Goal: Book appointment/travel/reservation

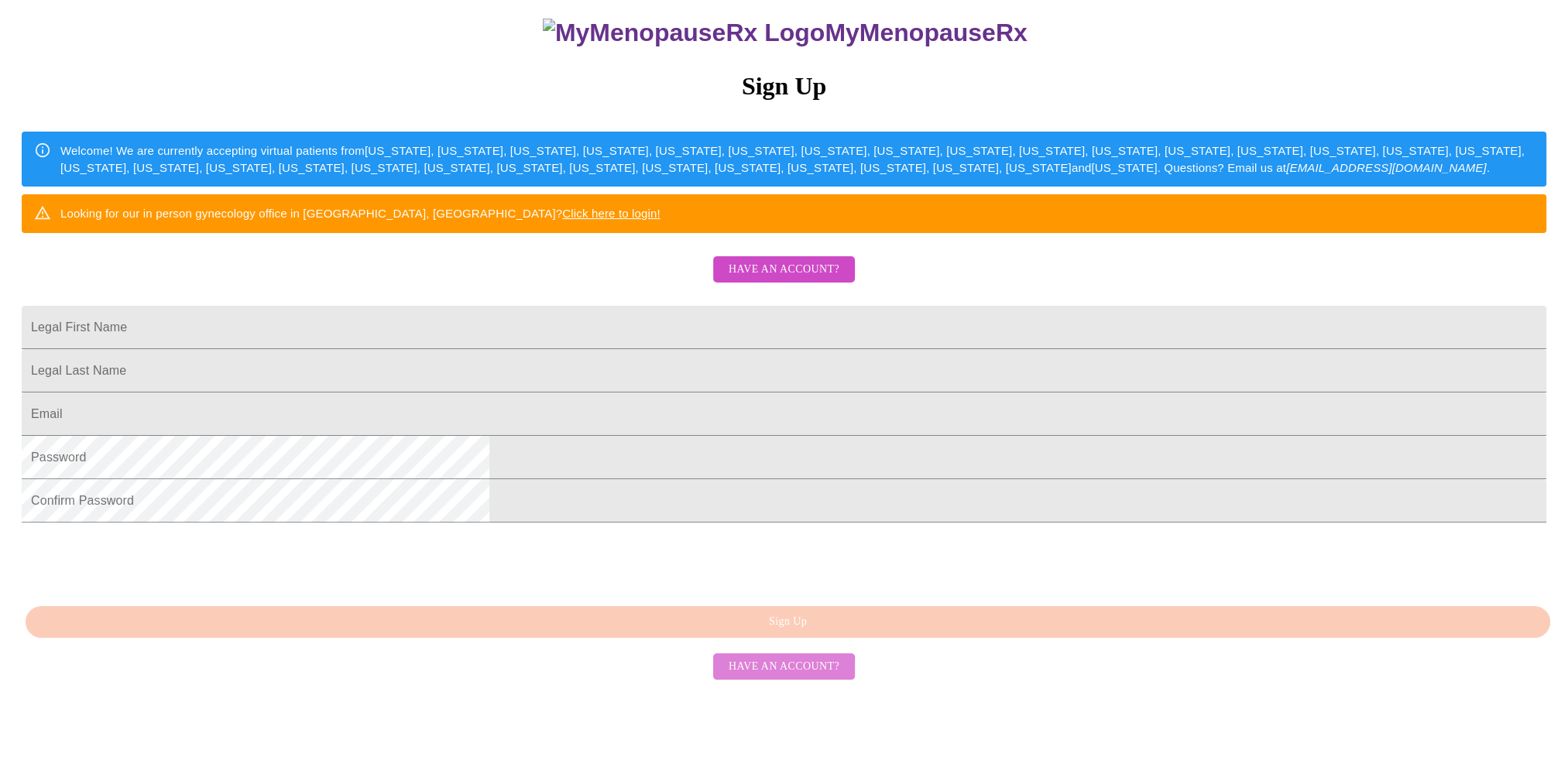
click at [781, 676] on span "Have an account?" at bounding box center [784, 666] width 111 height 20
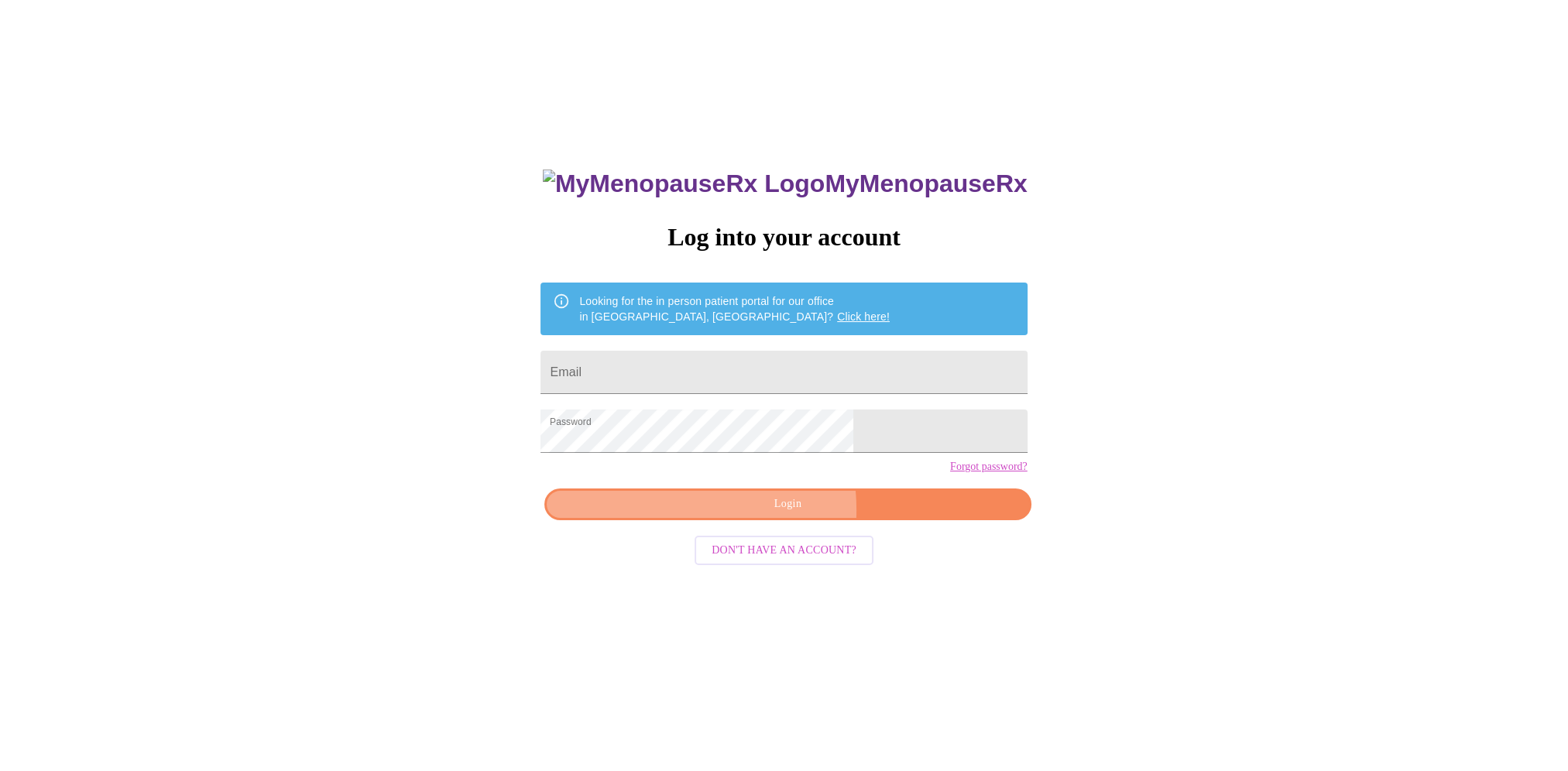
click at [719, 514] on span "Login" at bounding box center [788, 504] width 450 height 20
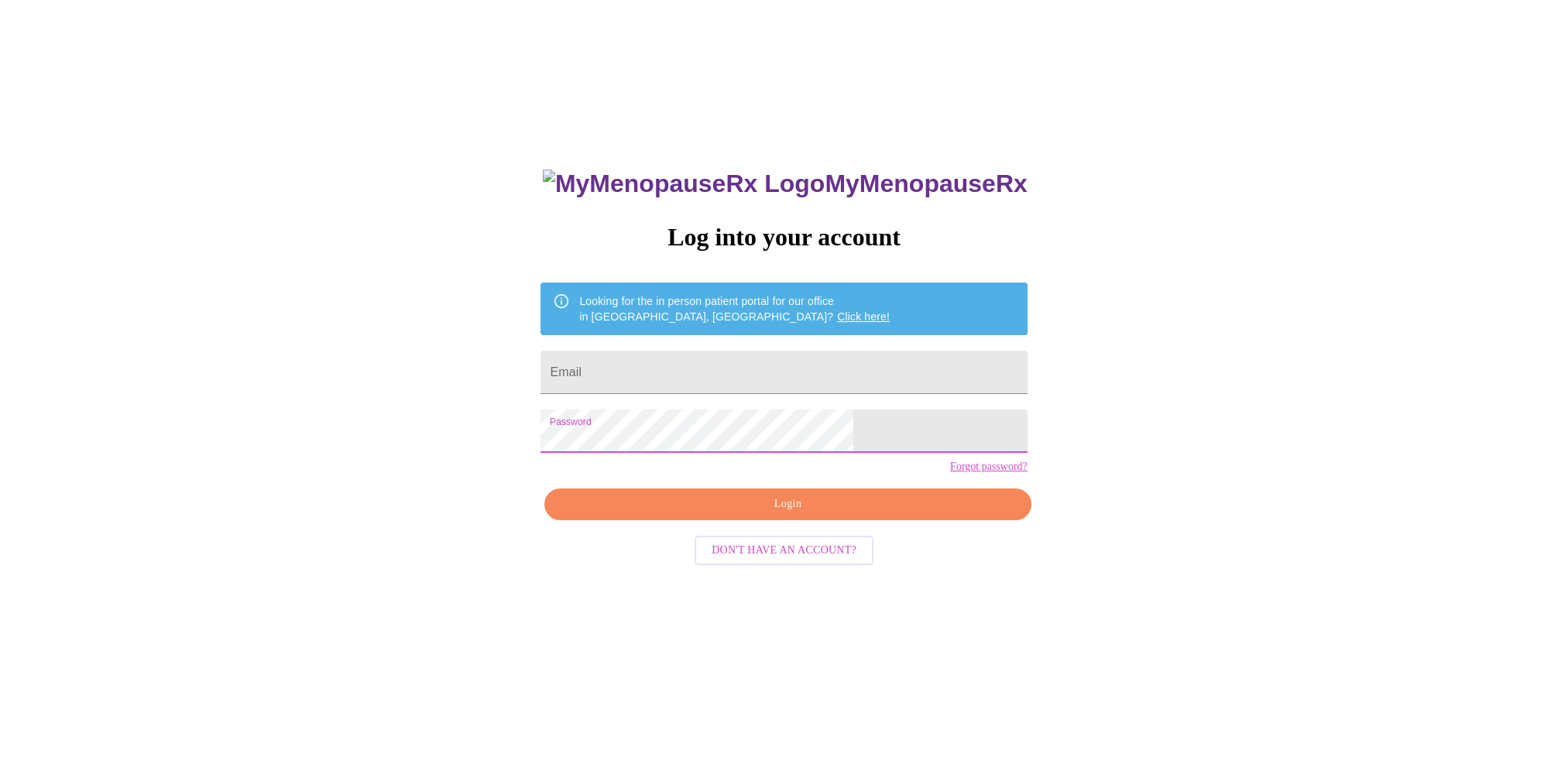
click at [1107, 523] on div "MyMenopauseRx Log into your account Looking for the in person patient portal fo…" at bounding box center [784, 453] width 1555 height 925
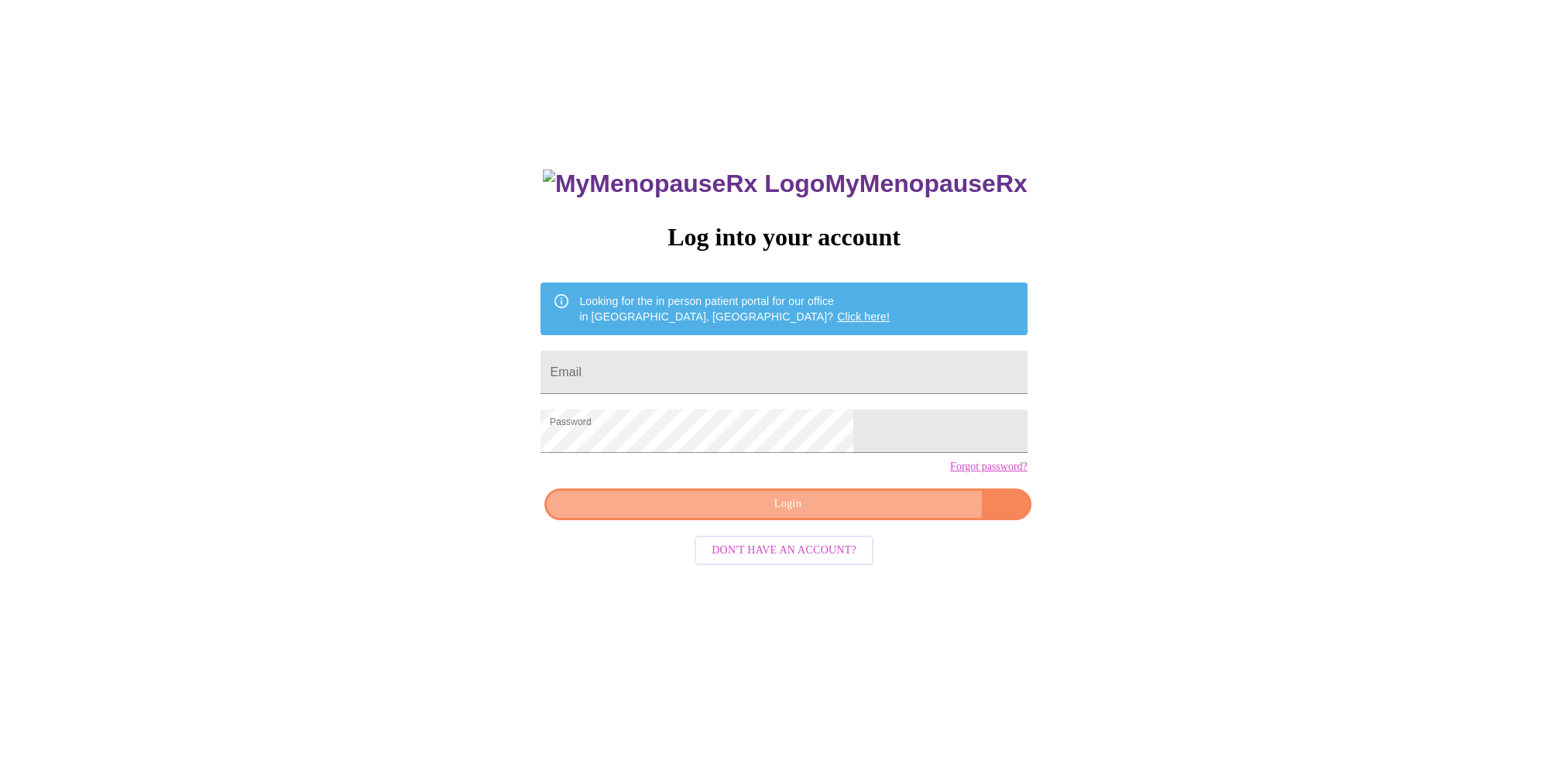
click at [850, 514] on span "Login" at bounding box center [788, 504] width 450 height 20
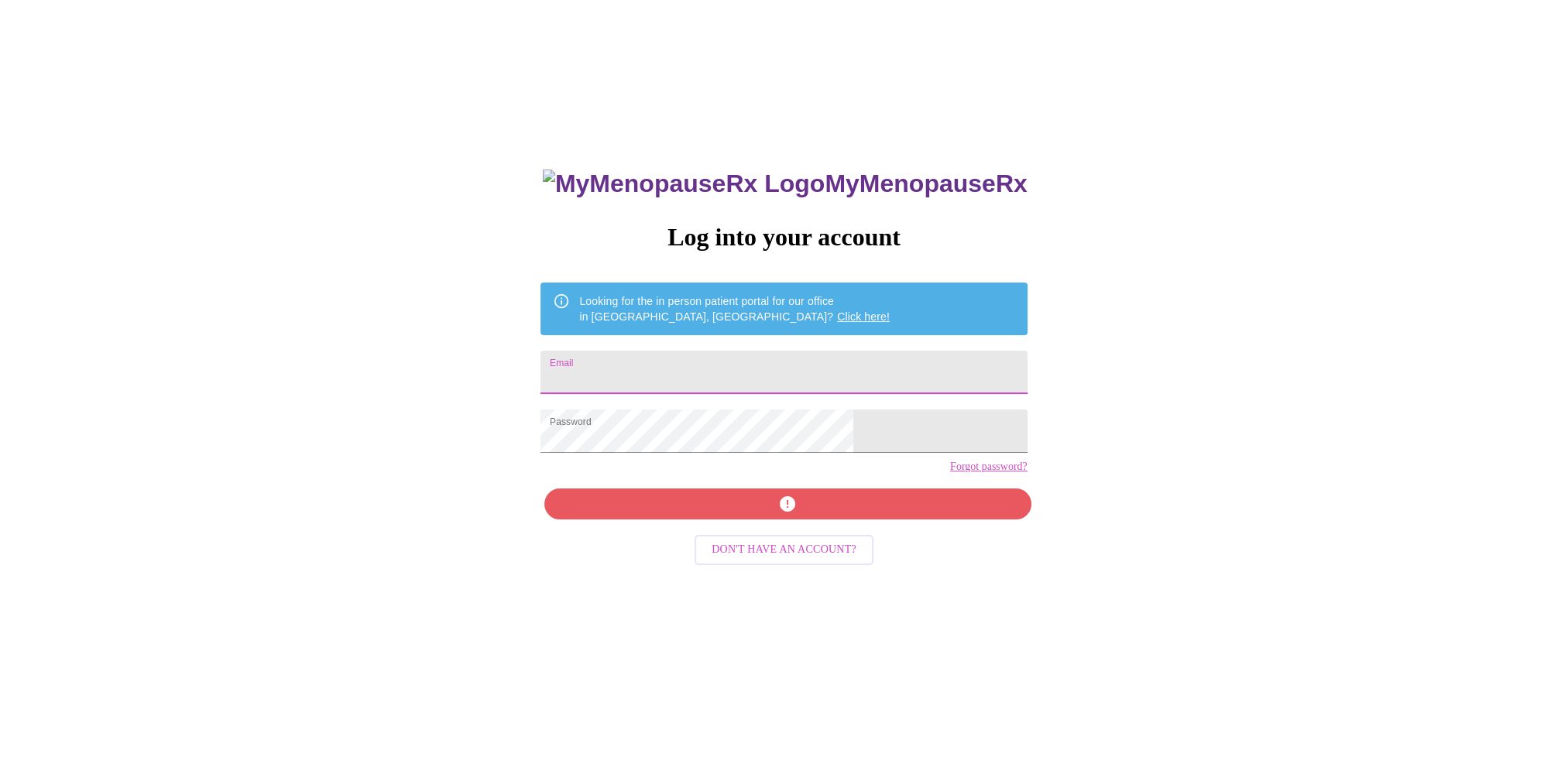
click at [664, 359] on input "Email" at bounding box center [784, 371] width 486 height 43
type input "linamgaviria@gmail.com"
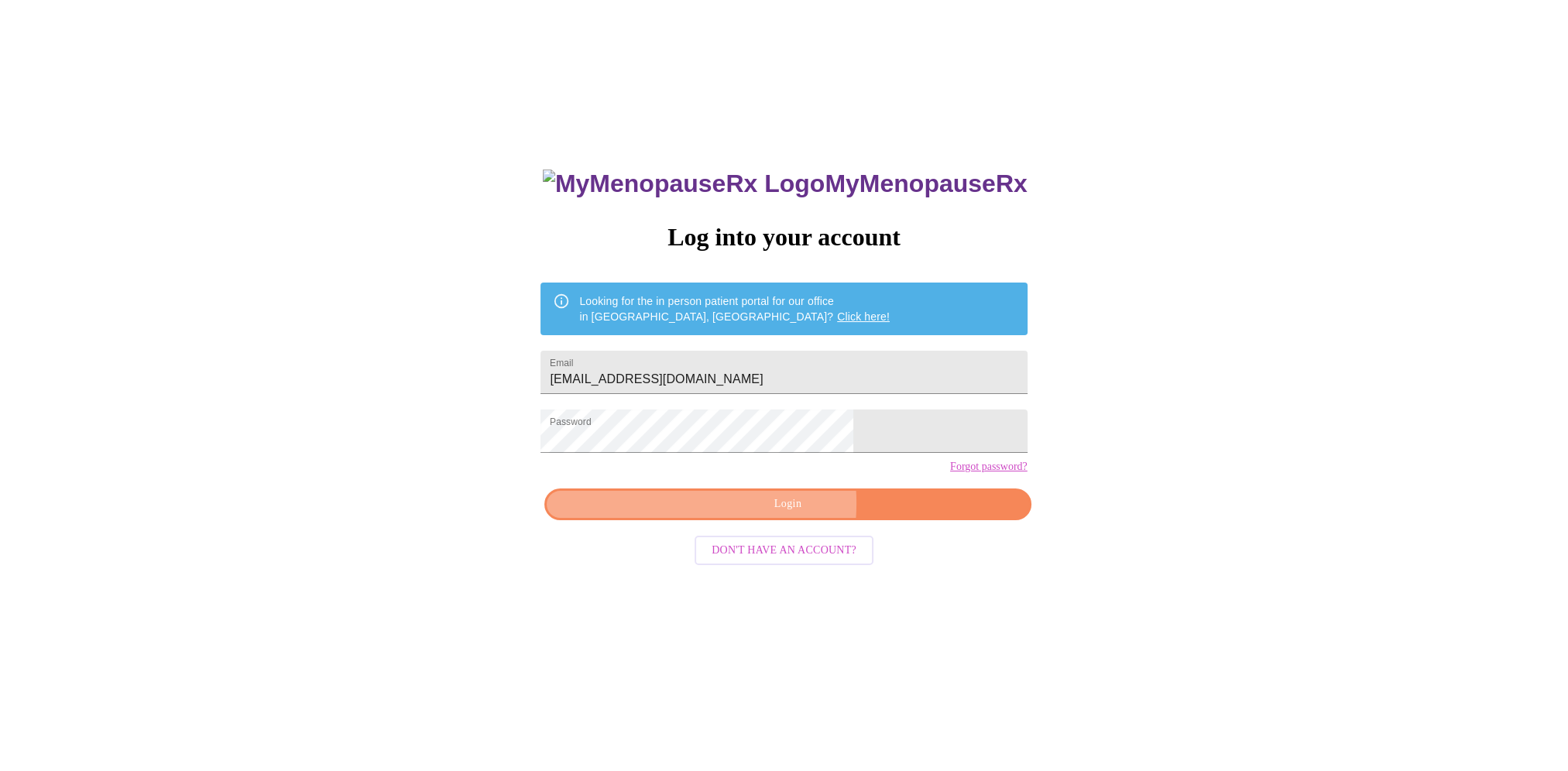
click at [741, 514] on span "Login" at bounding box center [788, 504] width 450 height 20
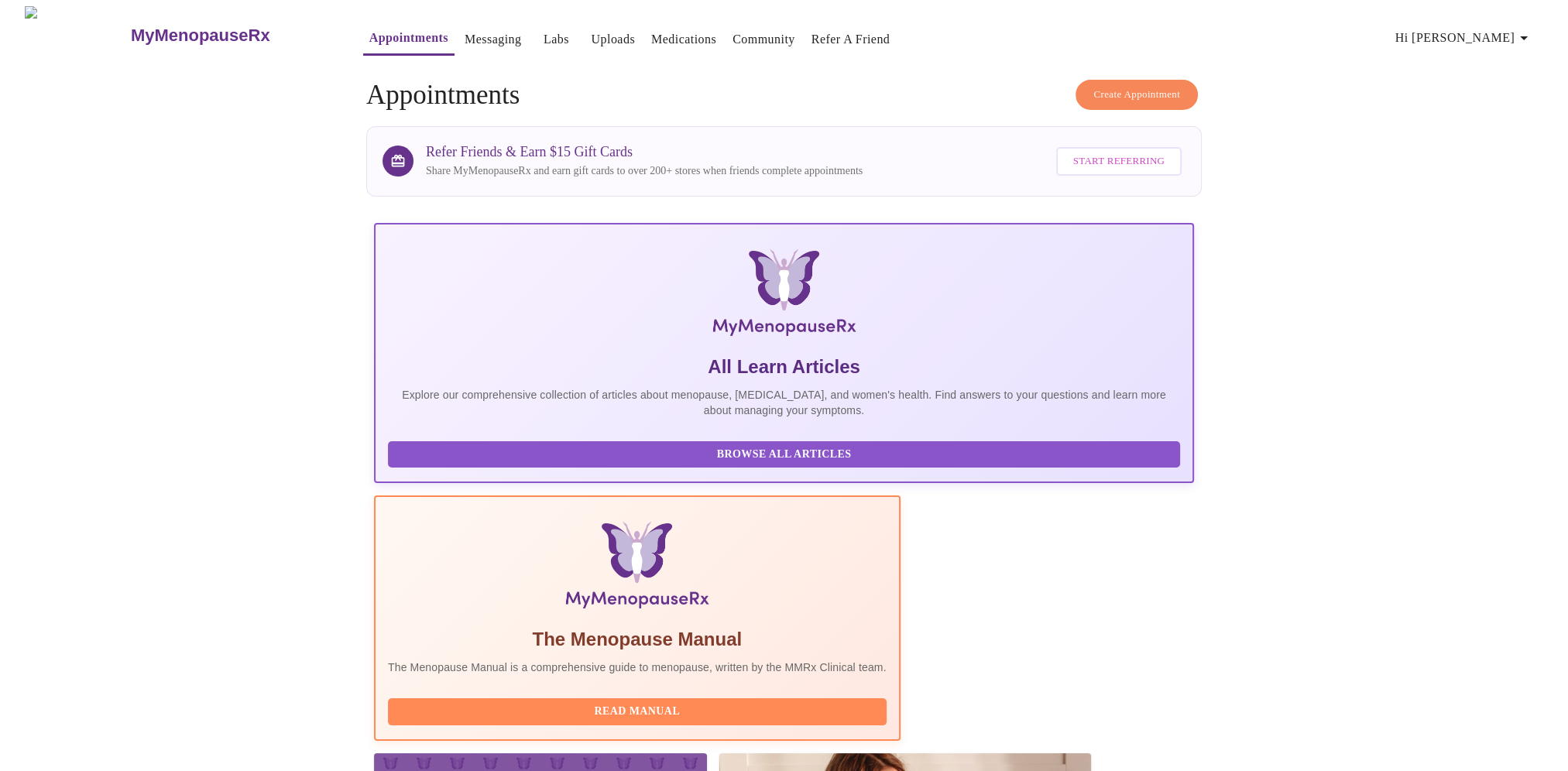
click at [1526, 35] on icon "button" at bounding box center [1523, 38] width 19 height 19
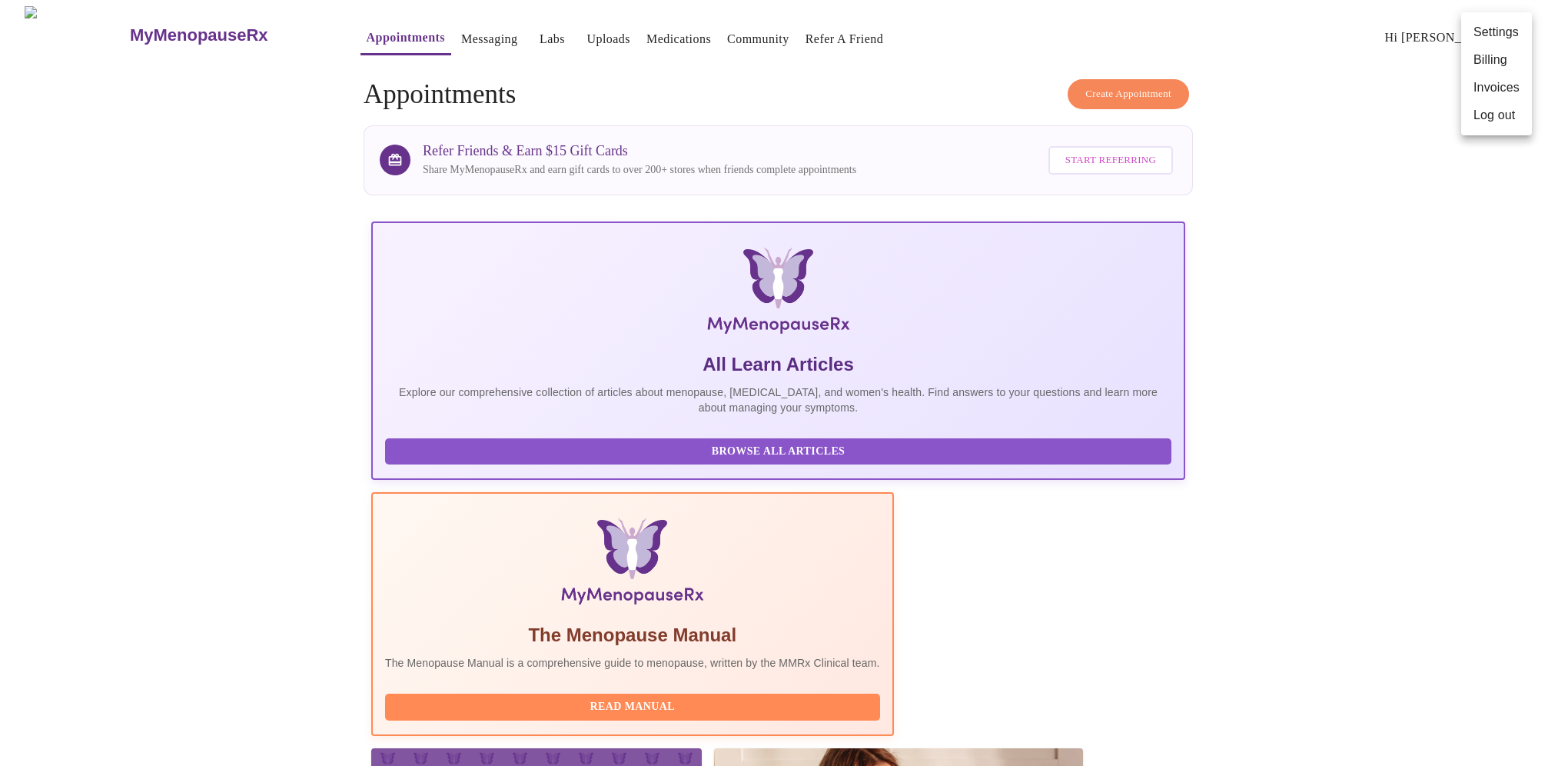
click at [1507, 59] on li "Billing" at bounding box center [1497, 60] width 71 height 28
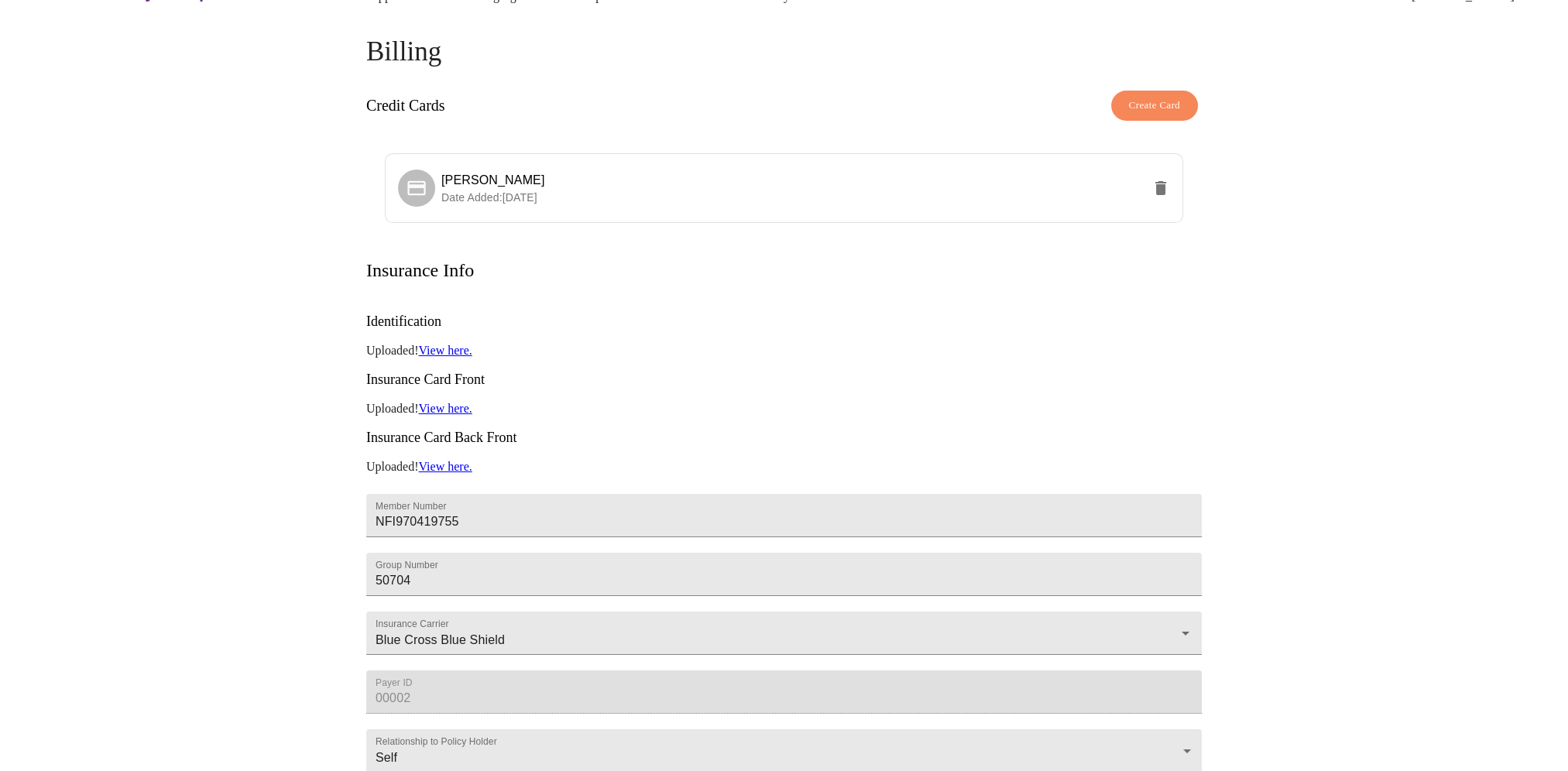
scroll to position [77, 0]
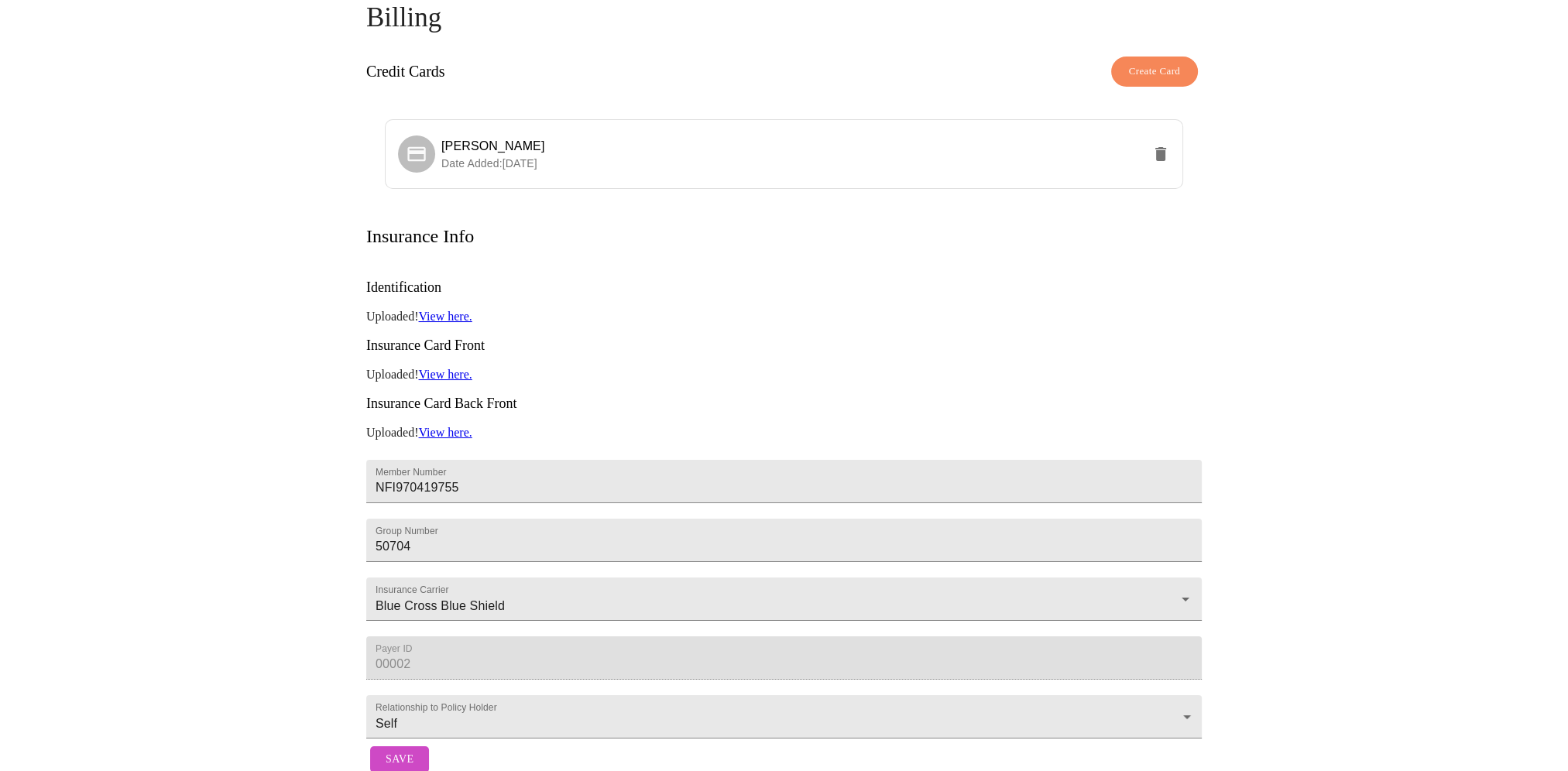
click at [462, 368] on link "View here." at bounding box center [445, 374] width 53 height 13
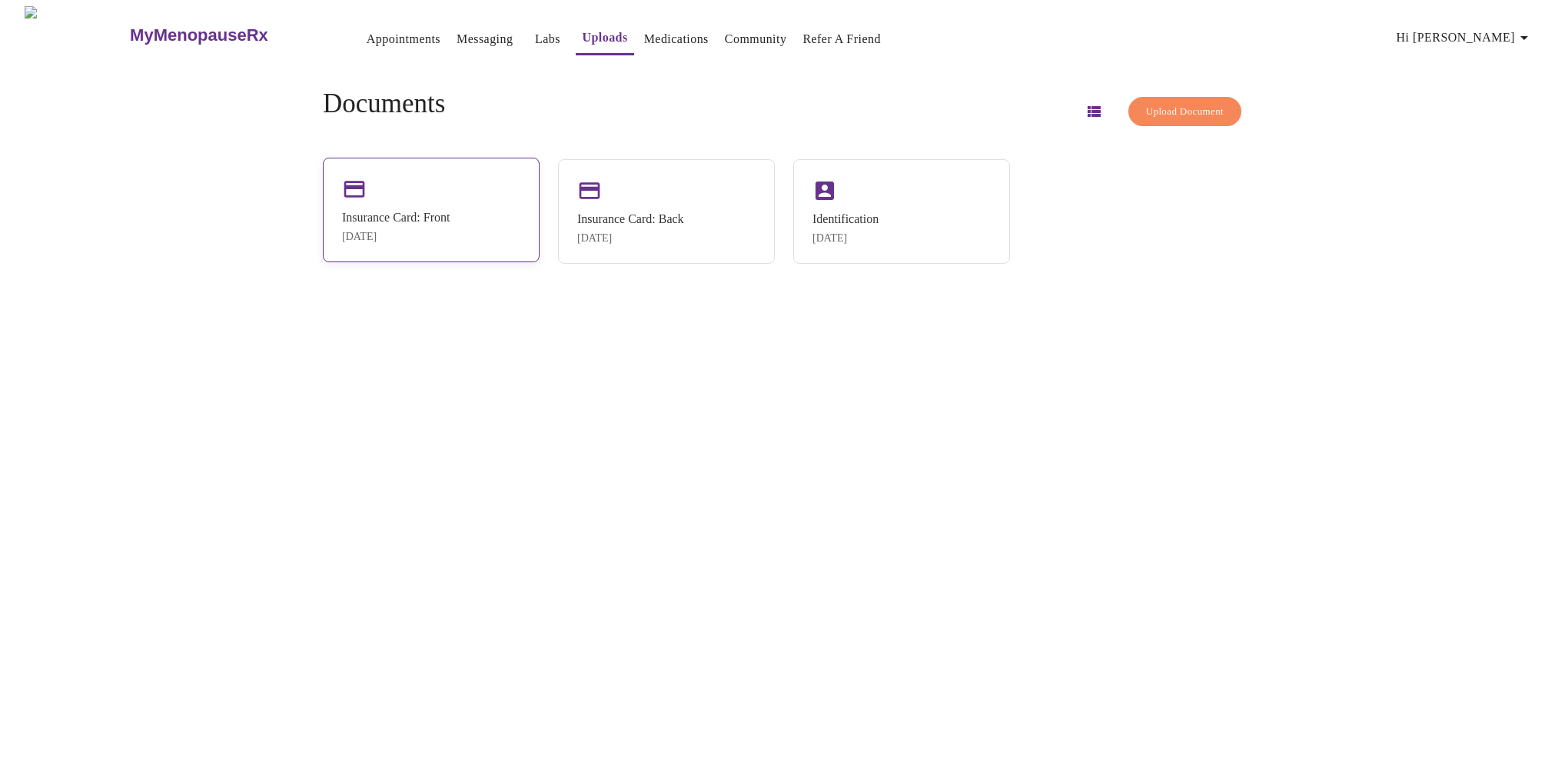
click at [482, 211] on div "Insurance Card: Front Nov 11, 2024" at bounding box center [431, 210] width 217 height 105
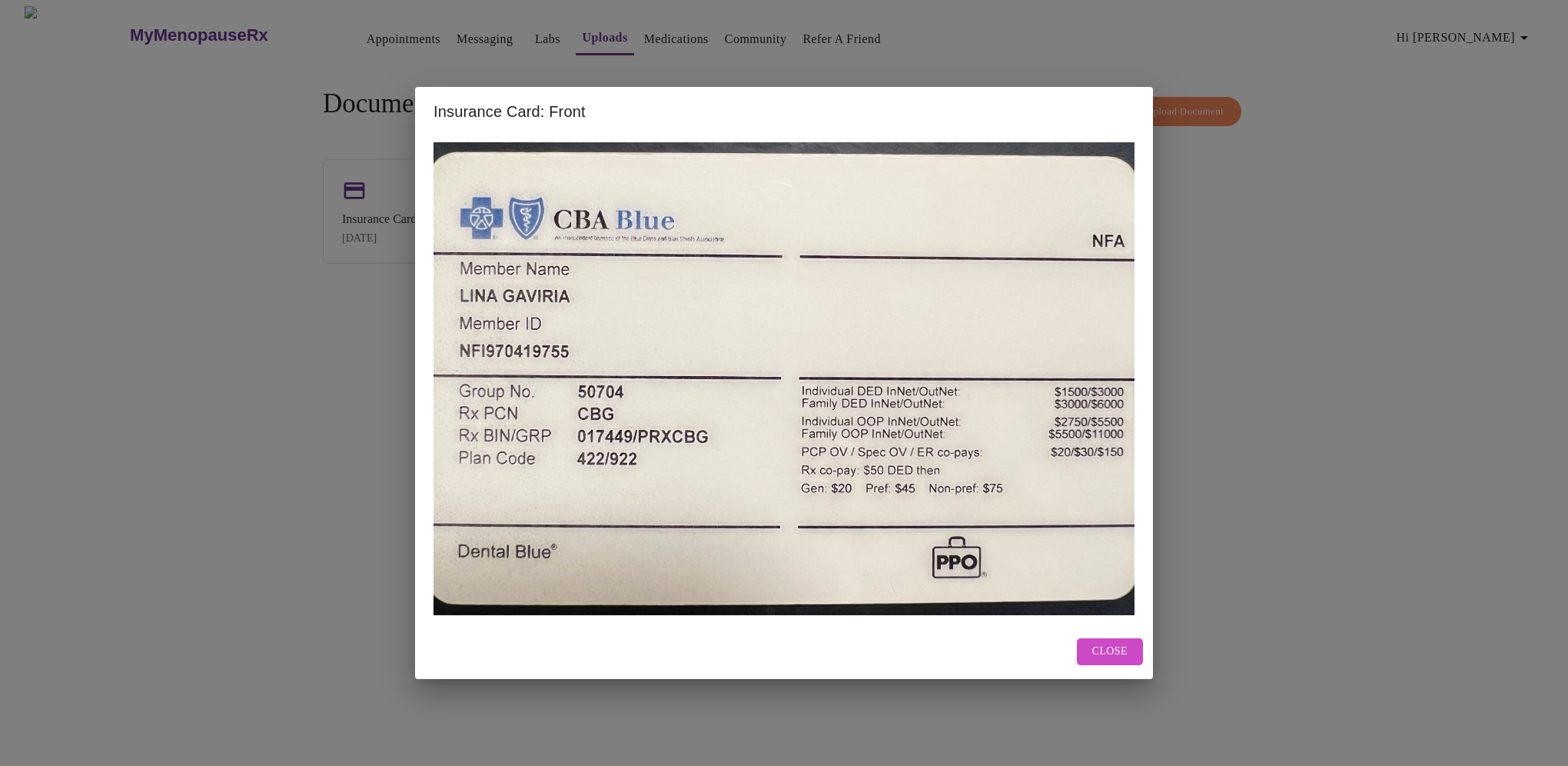
click at [1113, 659] on span "Close" at bounding box center [1111, 652] width 36 height 19
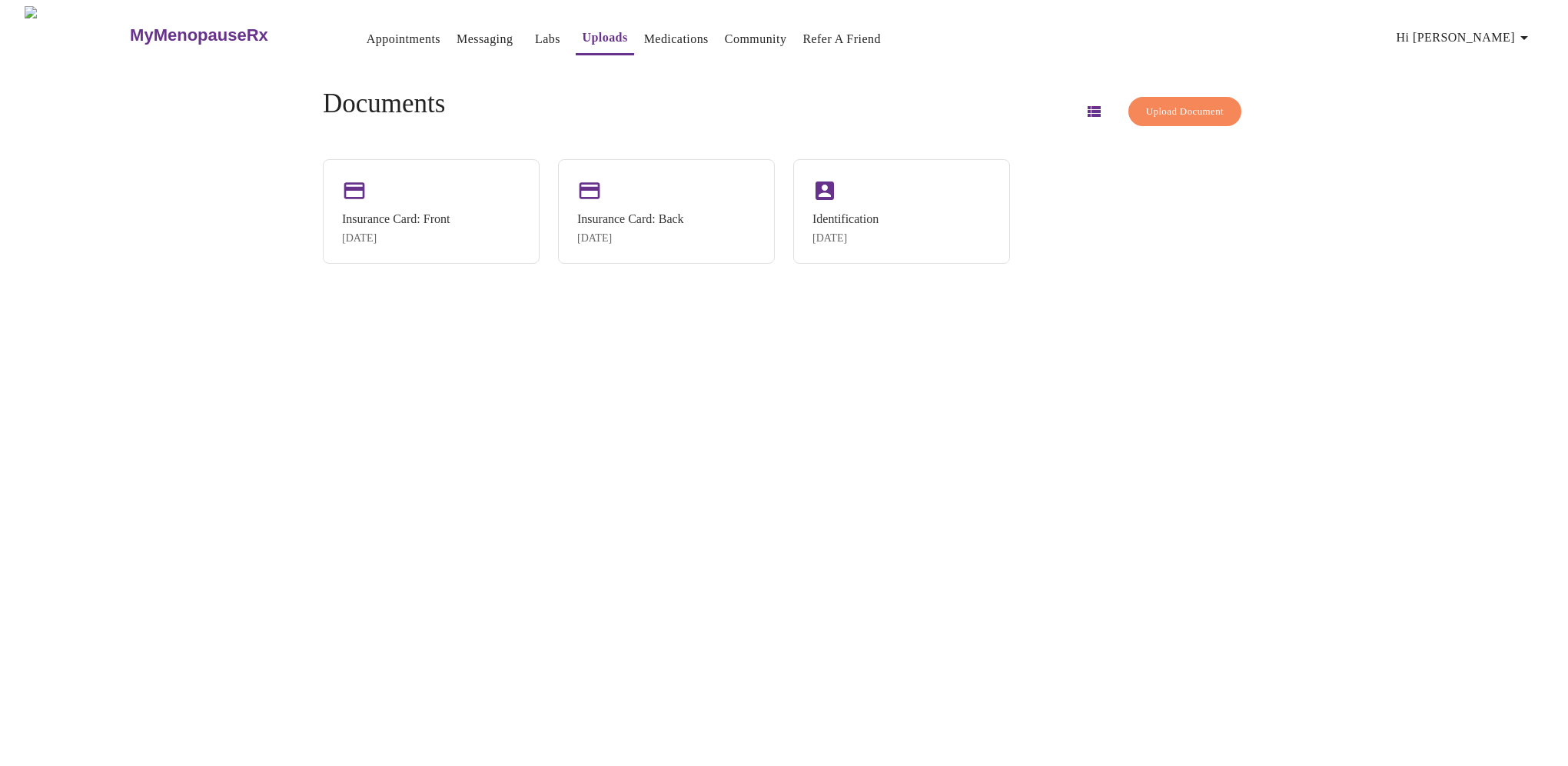
click at [1088, 106] on icon "button" at bounding box center [1094, 112] width 13 height 11
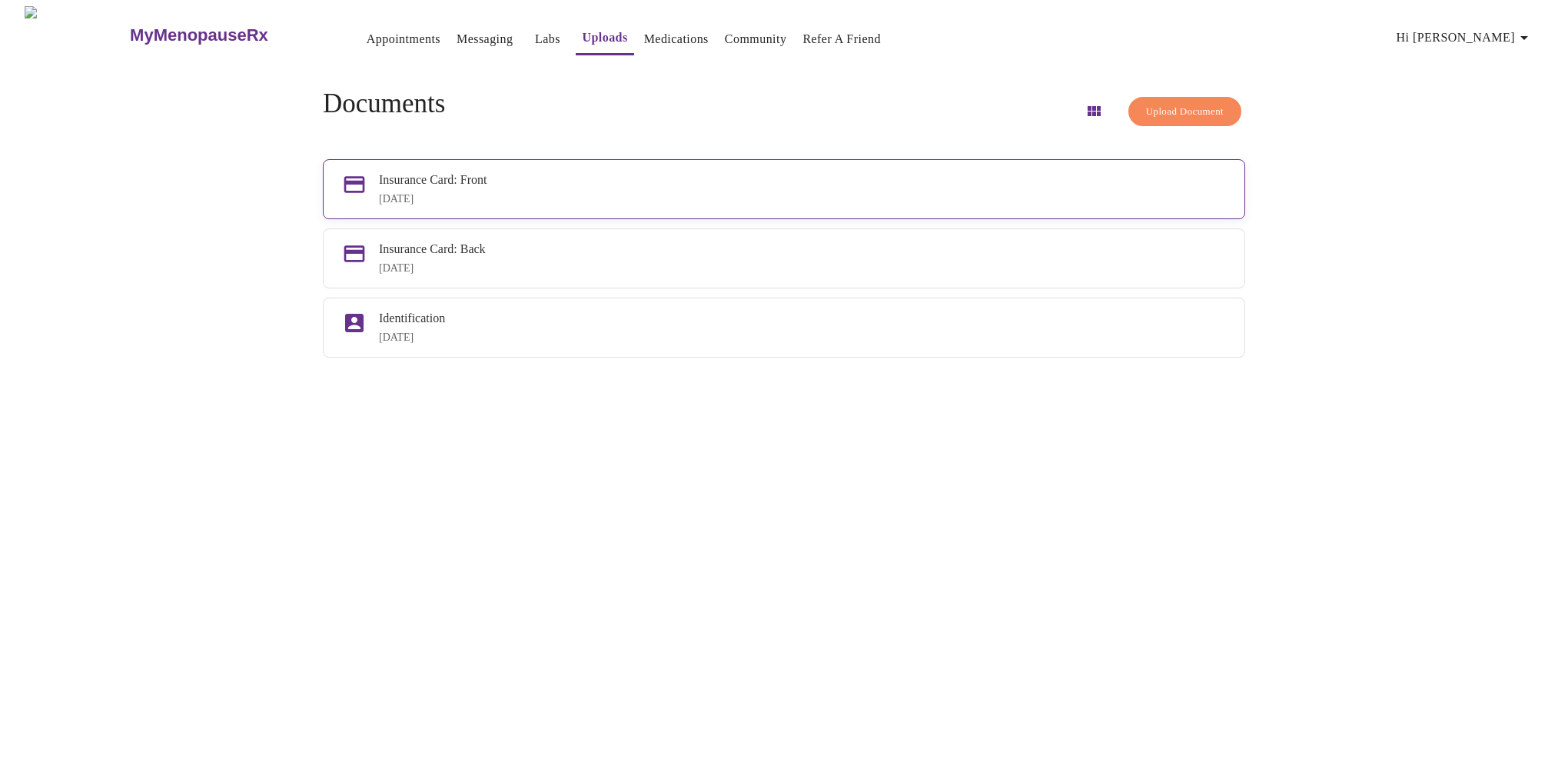
click at [443, 189] on div "Insurance Card: Front Nov 11, 2024" at bounding box center [802, 190] width 847 height 33
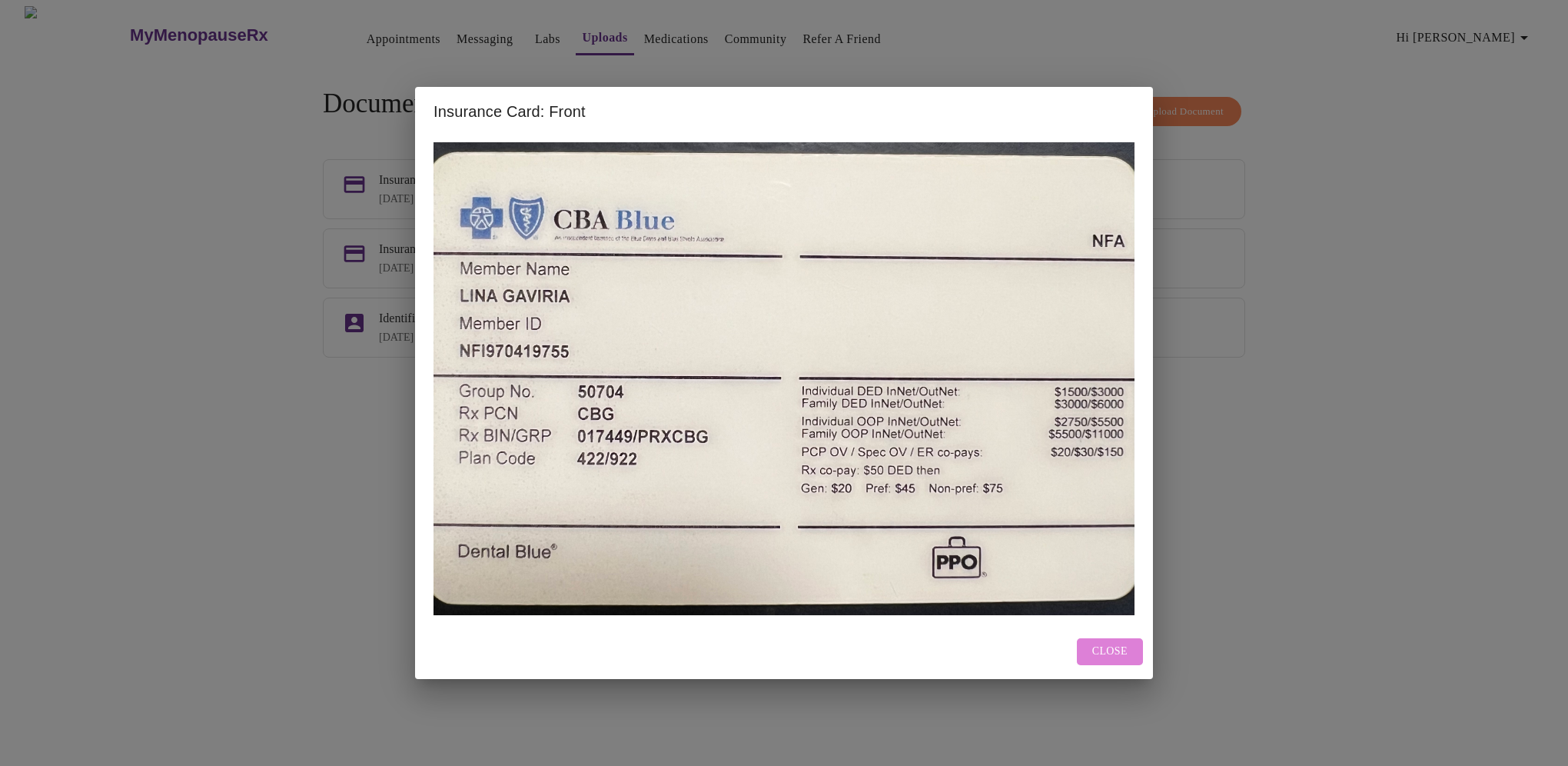
click at [1098, 649] on span "Close" at bounding box center [1111, 652] width 36 height 19
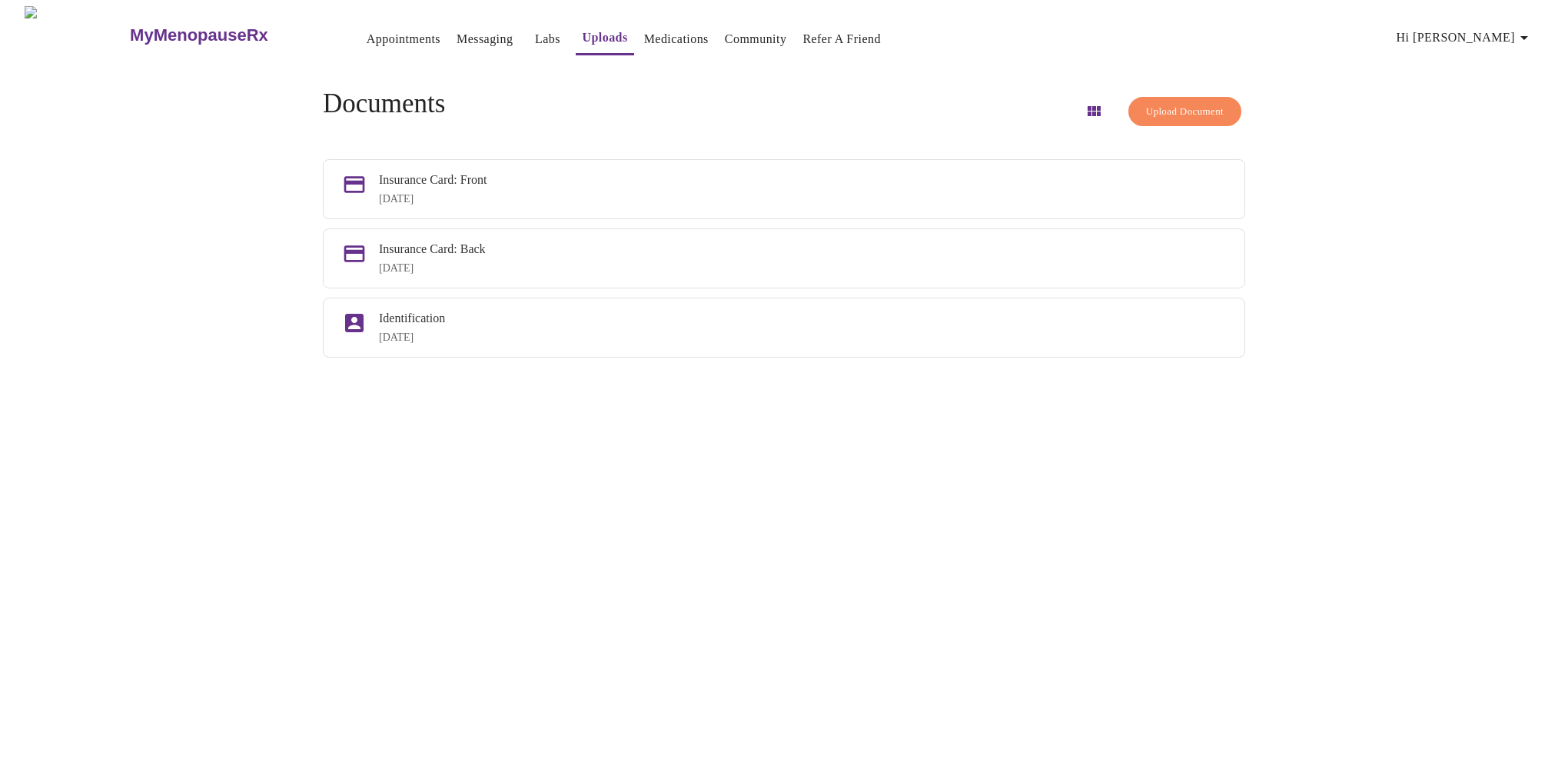
click at [1149, 110] on span "Upload Document" at bounding box center [1185, 112] width 78 height 18
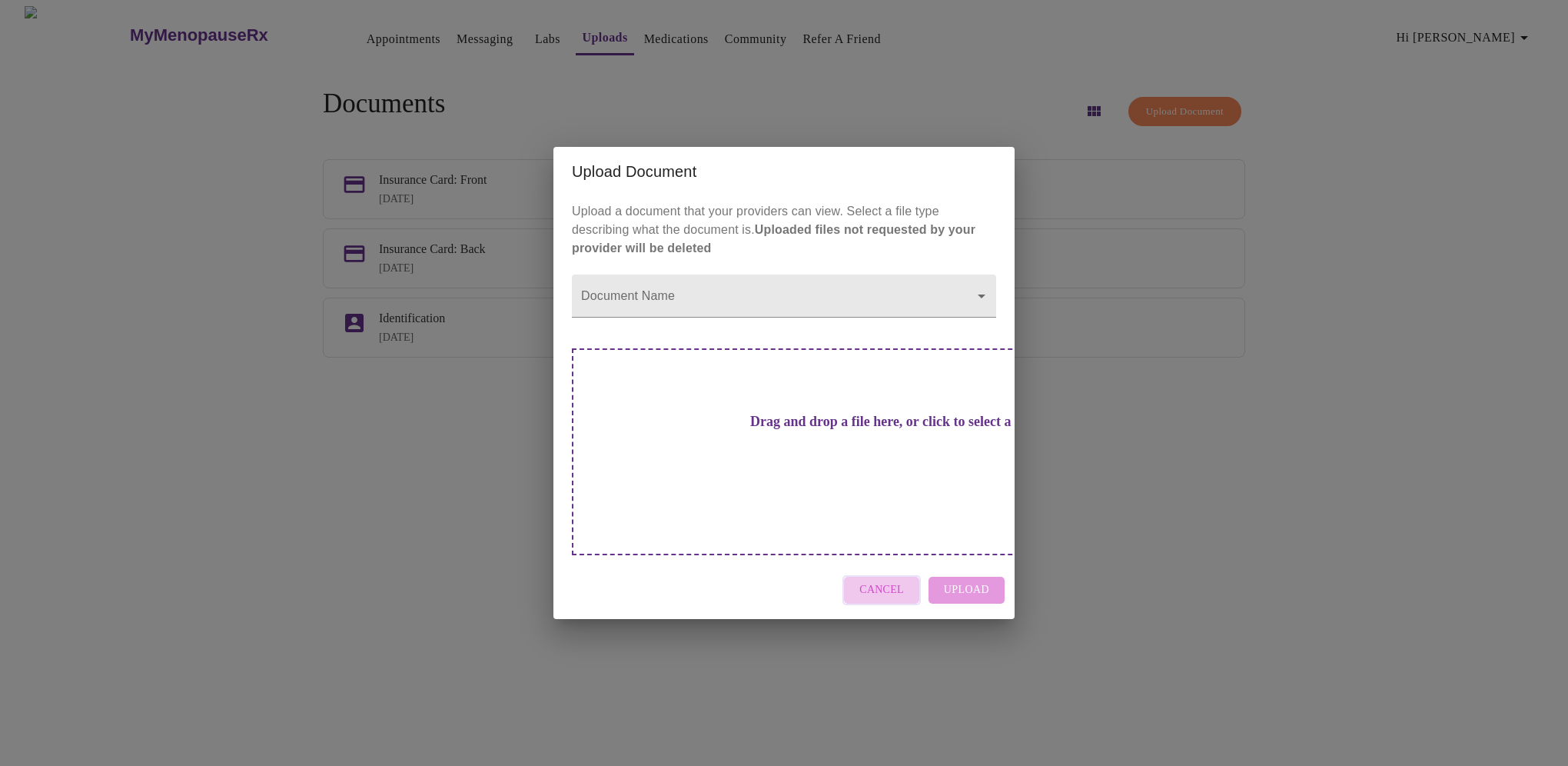
click at [893, 580] on span "Cancel" at bounding box center [881, 590] width 44 height 19
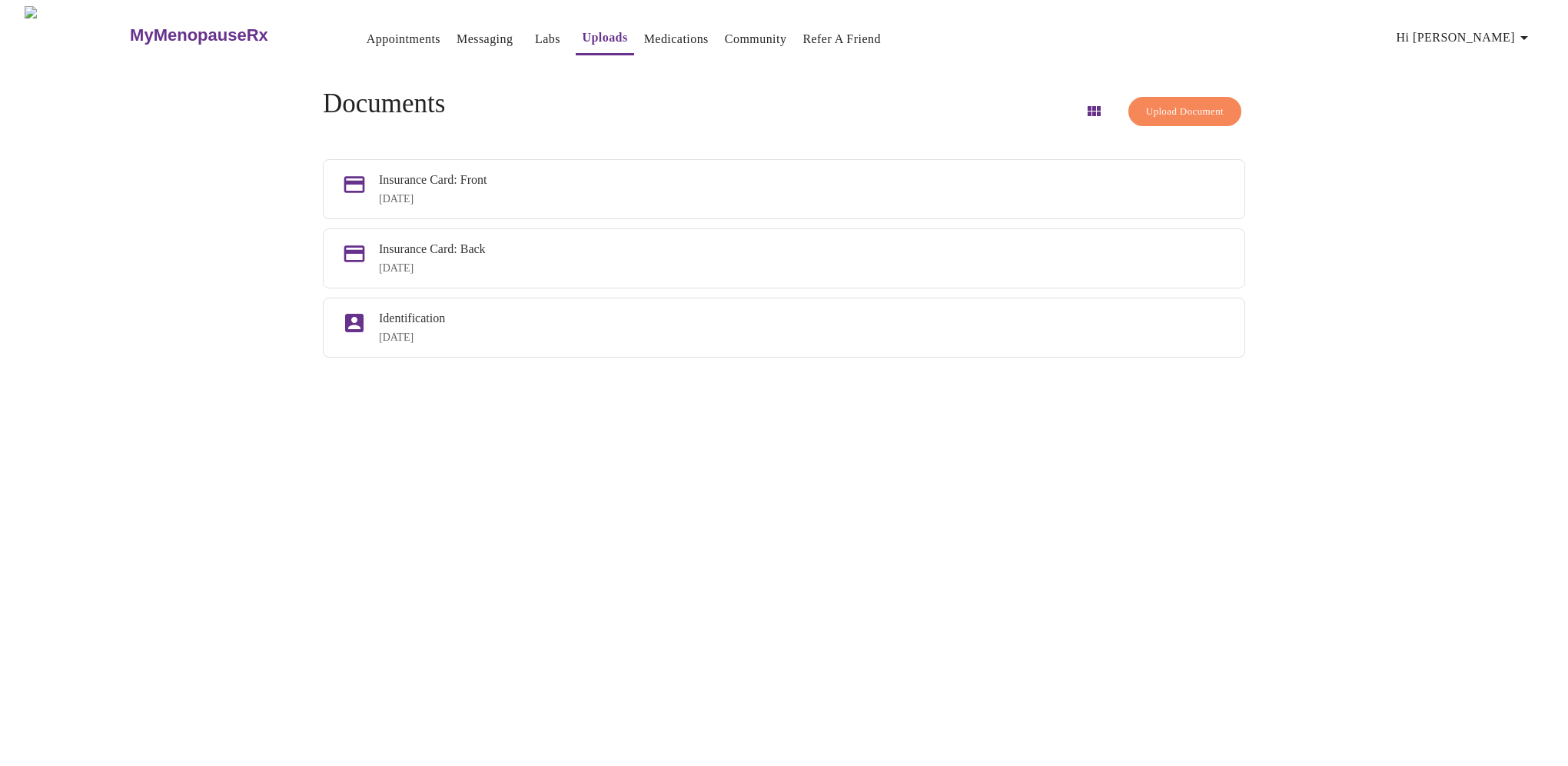
drag, startPoint x: 468, startPoint y: 264, endPoint x: 174, endPoint y: 320, distance: 299.3
click at [174, 320] on div "MyMenopauseRx Appointments Messaging Labs Uploads Medications Community Refer a…" at bounding box center [784, 389] width 1556 height 766
click at [1531, 37] on icon "button" at bounding box center [1525, 38] width 19 height 19
click at [1493, 68] on li "Billing" at bounding box center [1508, 60] width 71 height 28
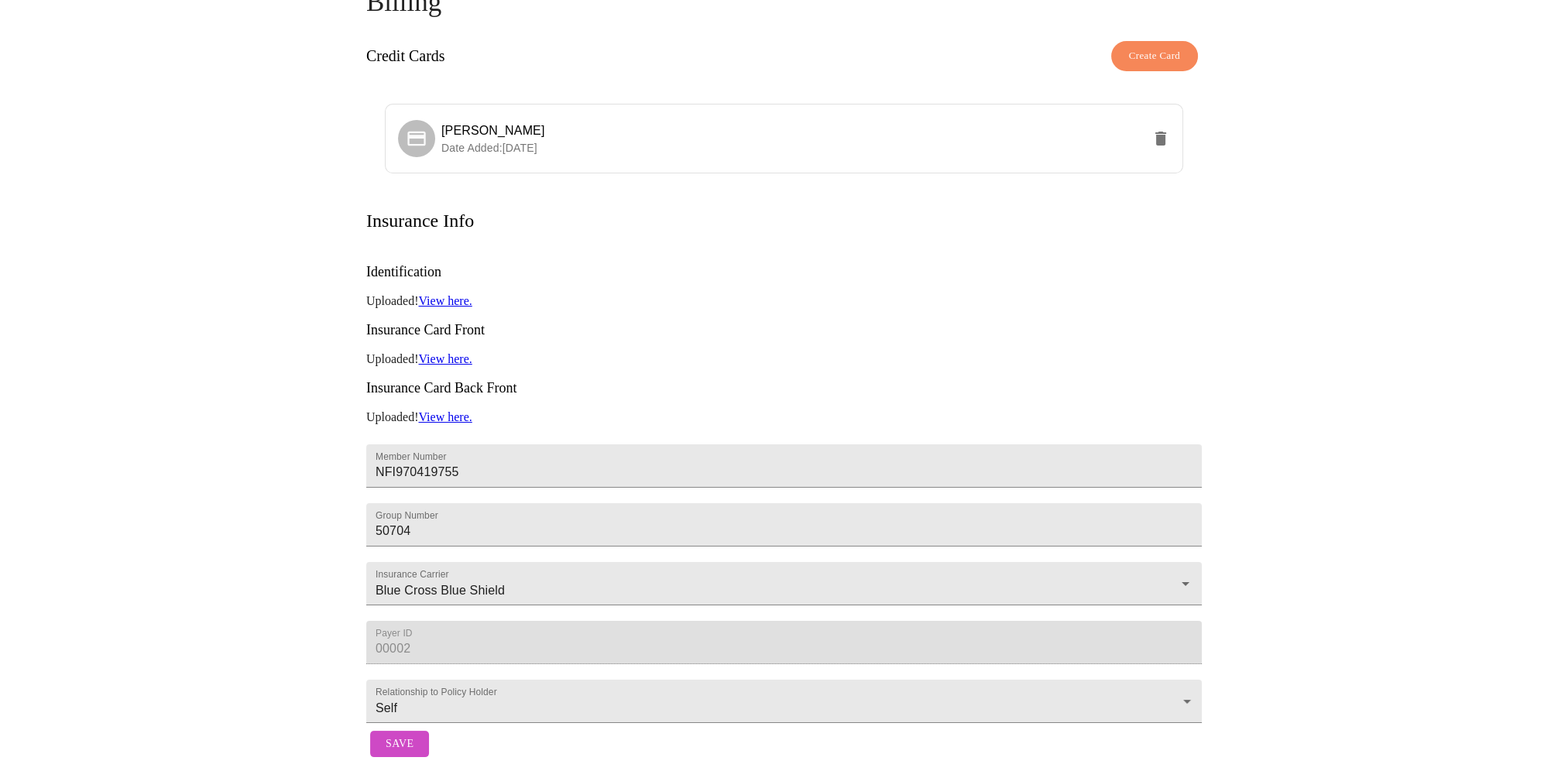
scroll to position [119, 0]
click at [1179, 574] on icon "Open" at bounding box center [1186, 583] width 19 height 19
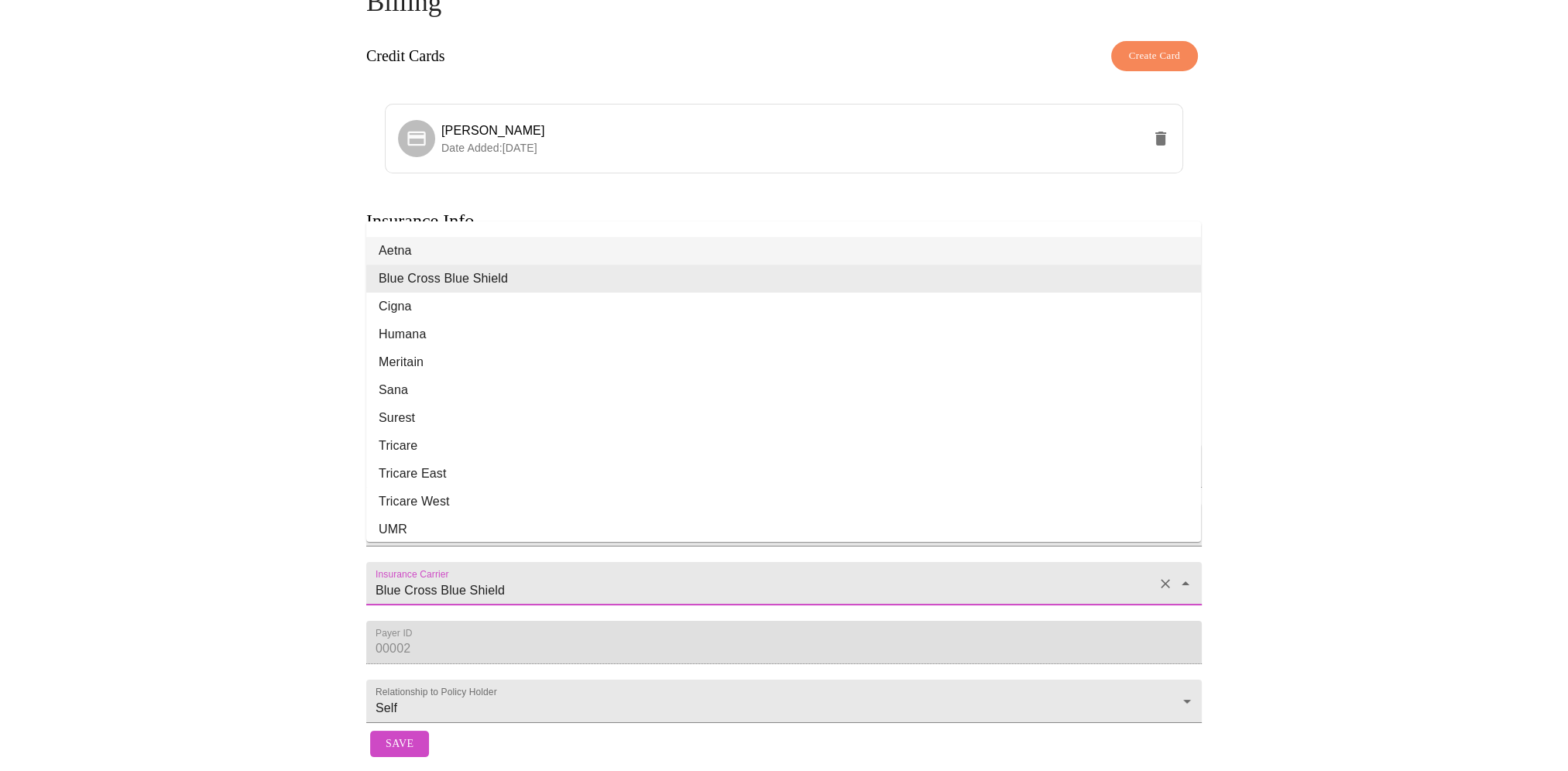
click at [436, 237] on li "Aetna" at bounding box center [783, 251] width 834 height 28
type input "Aetna"
type input "60054"
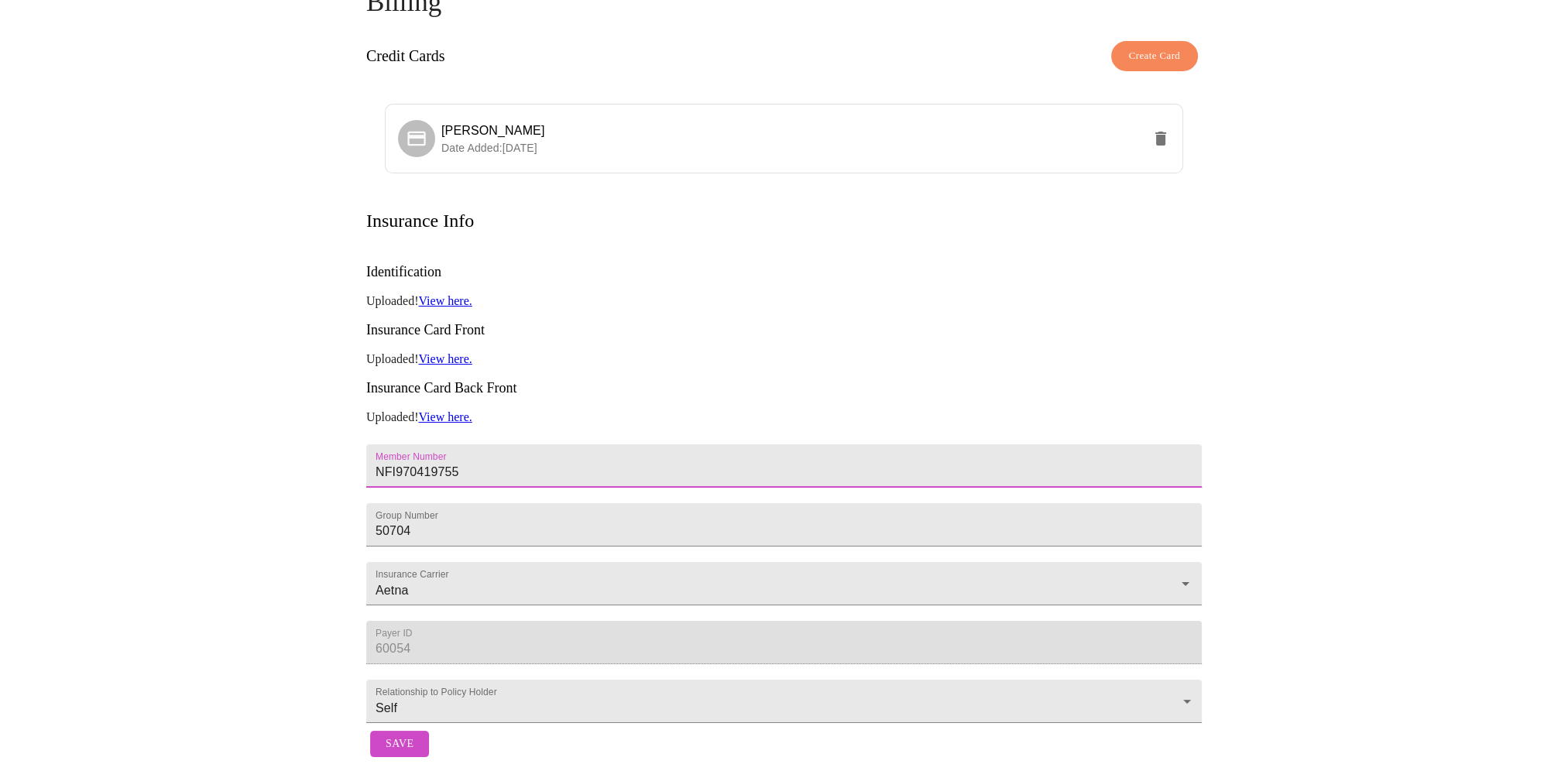
click at [624, 444] on input "NFI970419755" at bounding box center [784, 465] width 835 height 43
type input "N"
type input "W294114829"
click at [424, 461] on input "50704" at bounding box center [784, 465] width 835 height 43
type input "5"
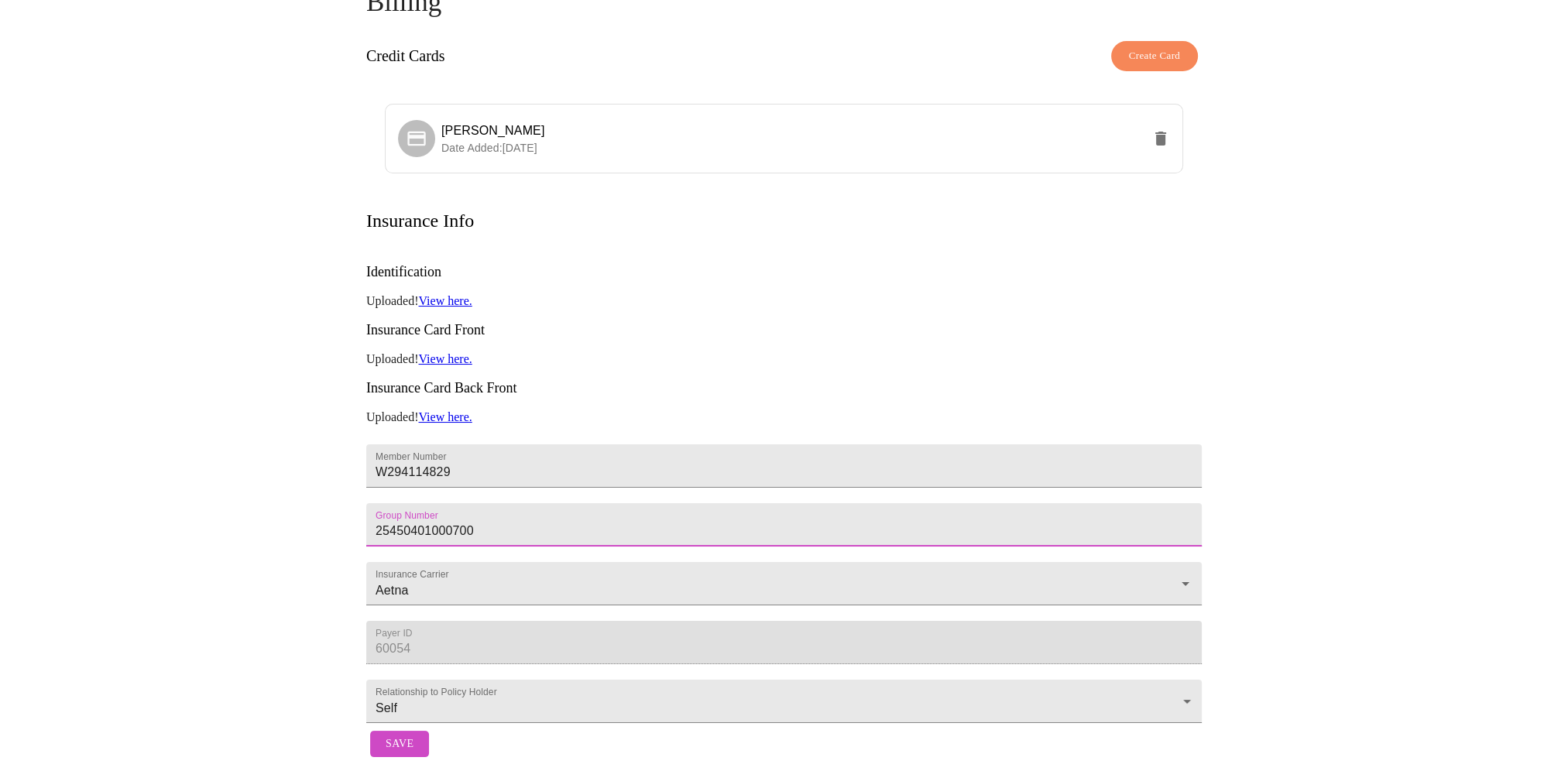
type input "25450401000700"
click at [393, 734] on span "Save" at bounding box center [400, 744] width 28 height 20
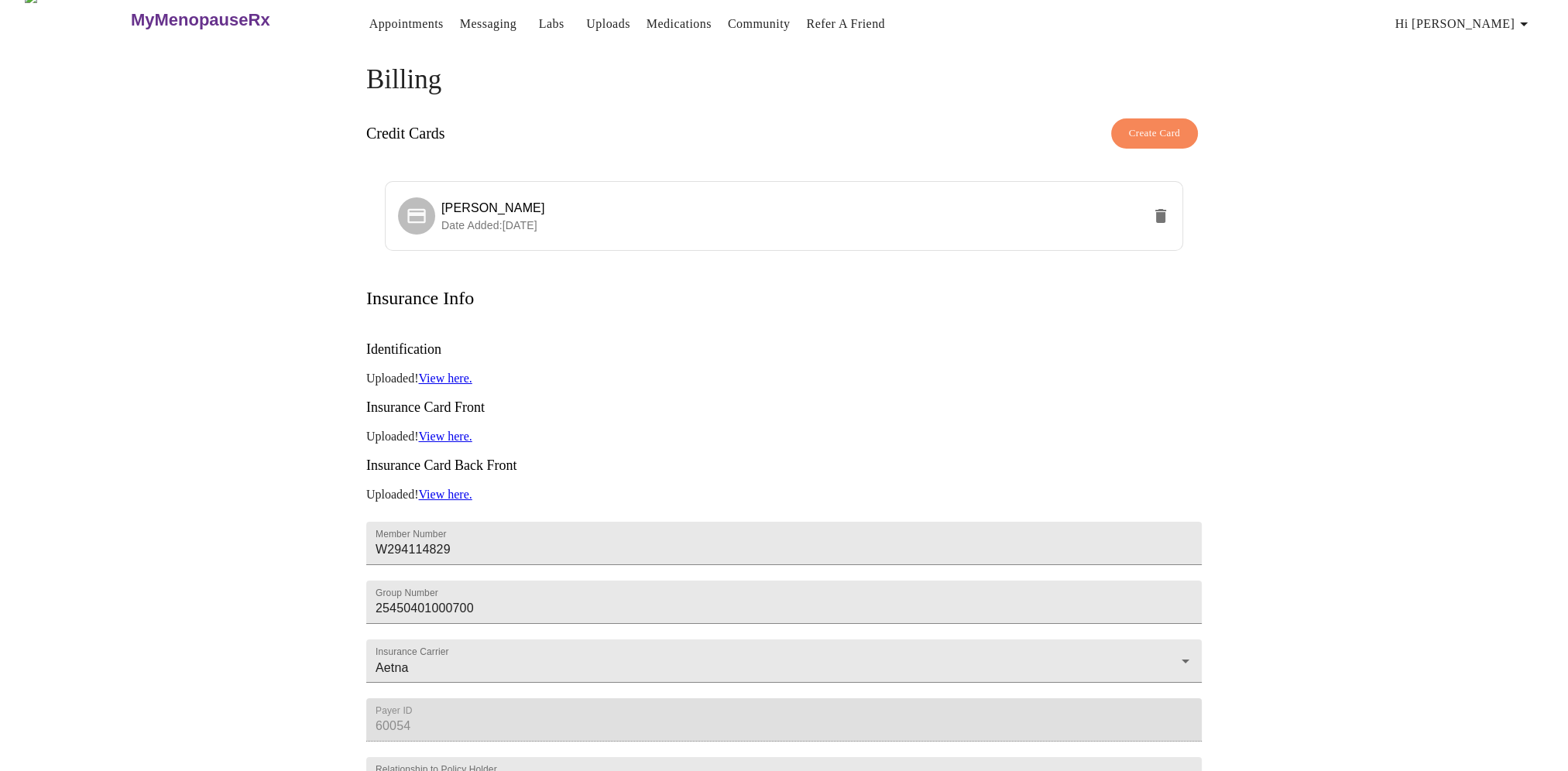
scroll to position [0, 0]
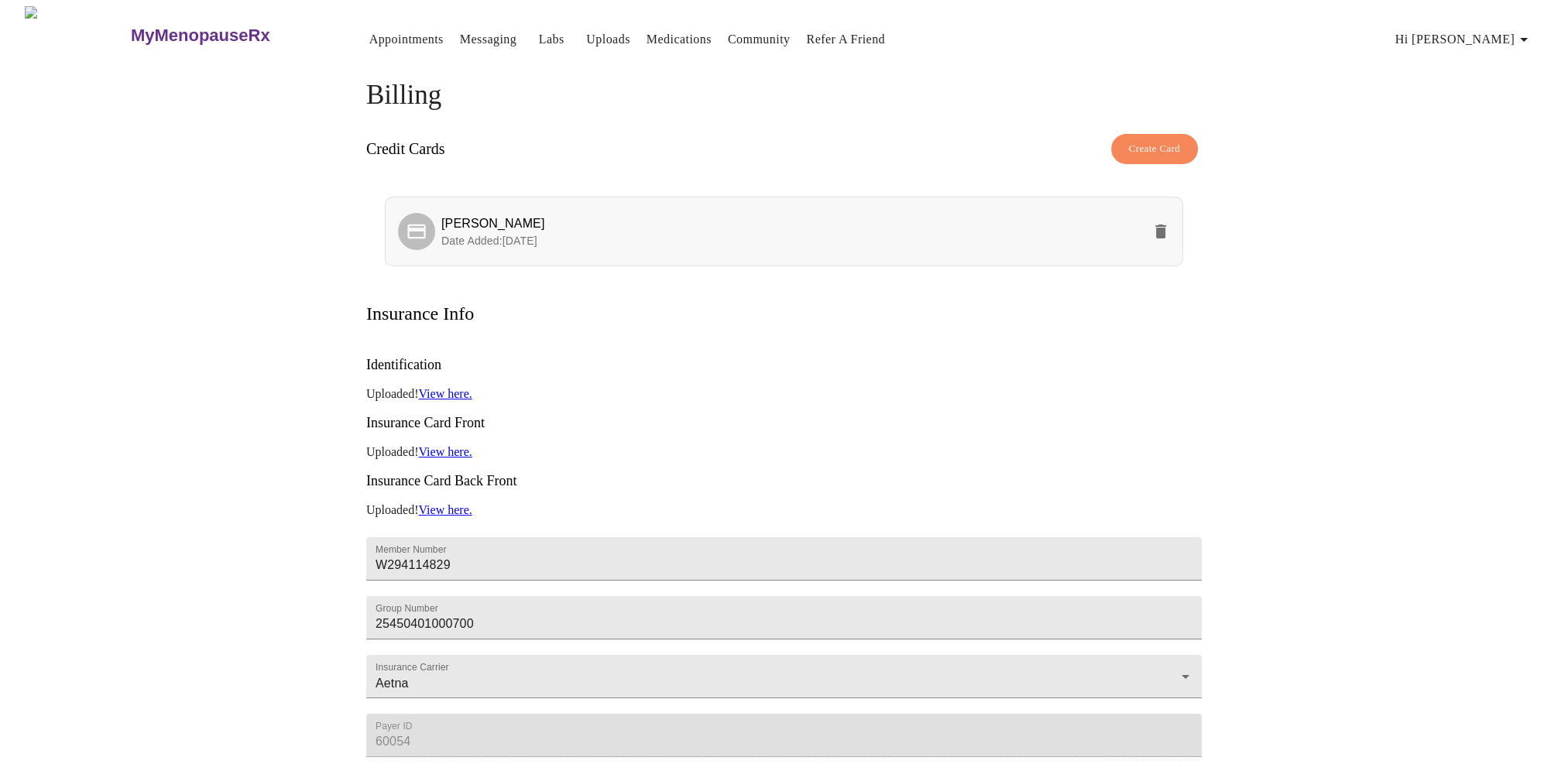
click at [596, 217] on span "Lina Gaviria" at bounding box center [791, 224] width 701 height 19
click at [452, 445] on link "View here." at bounding box center [445, 451] width 53 height 13
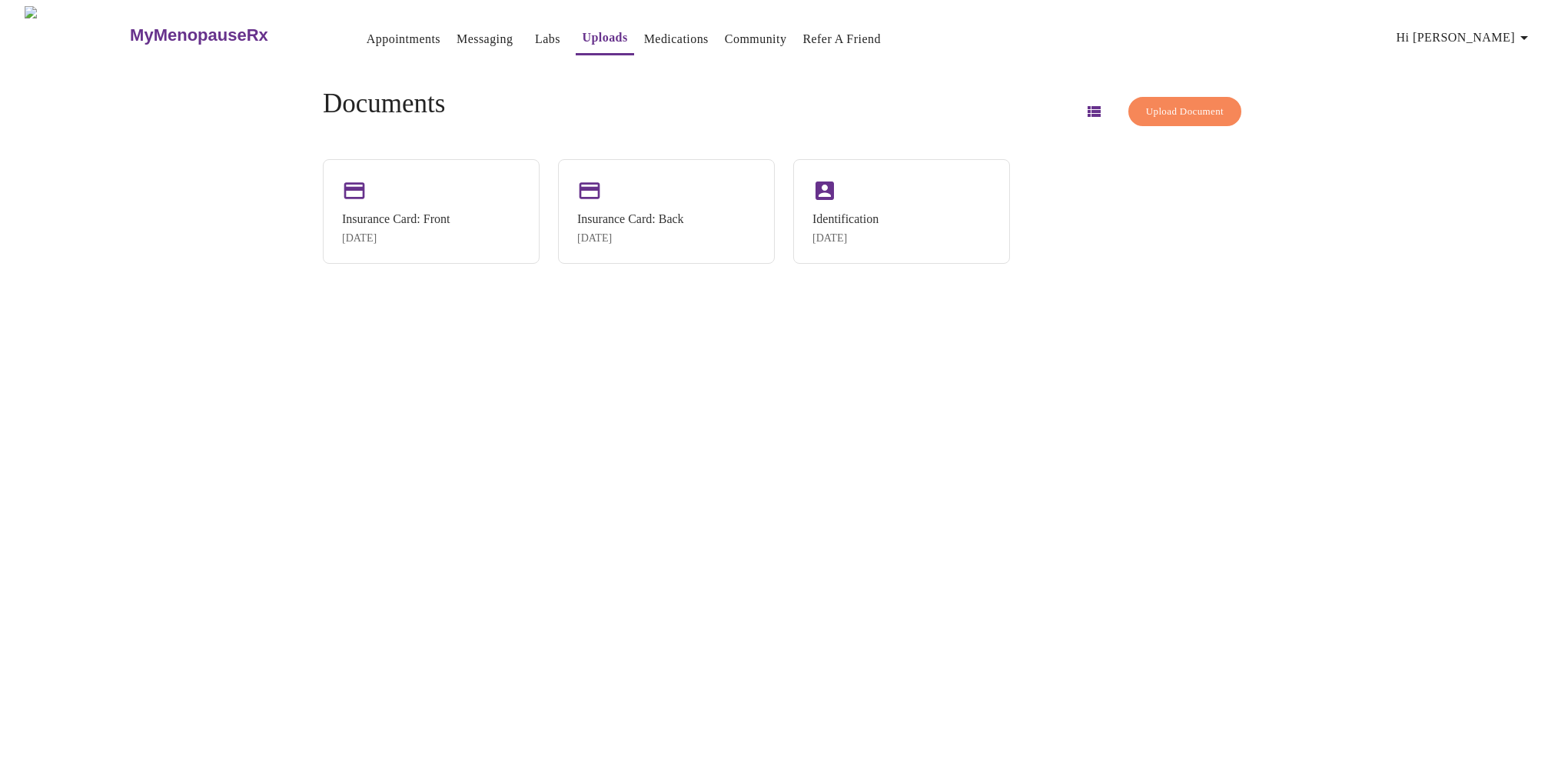
click at [1178, 103] on span "Upload Document" at bounding box center [1185, 112] width 78 height 18
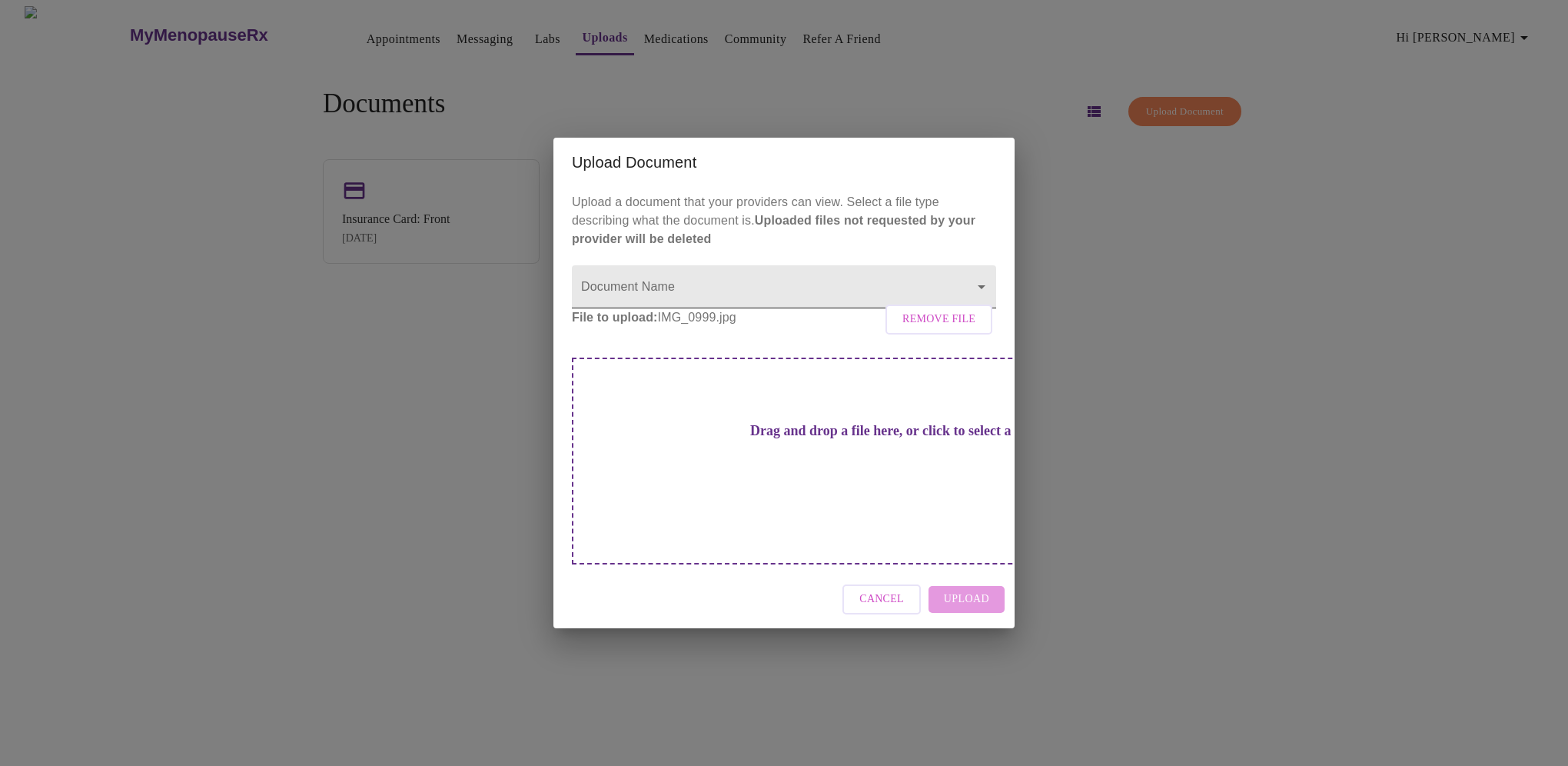
click at [699, 318] on body "MyMenopauseRx Appointments Messaging Labs Uploads Medications Community Refer a…" at bounding box center [784, 389] width 1556 height 766
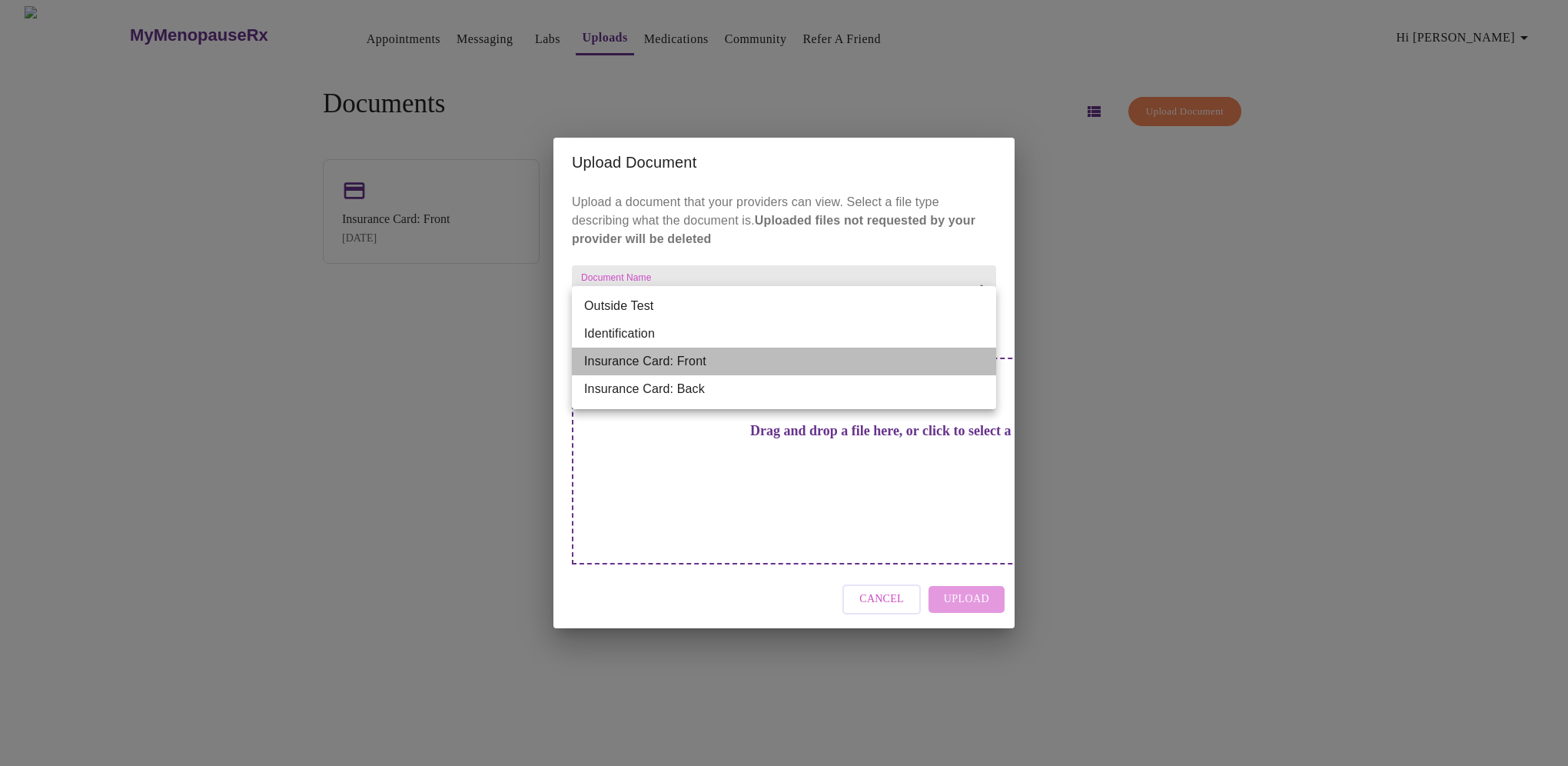
click at [692, 362] on li "Insurance Card: Front" at bounding box center [784, 361] width 424 height 28
type input "Insurance Card: Front"
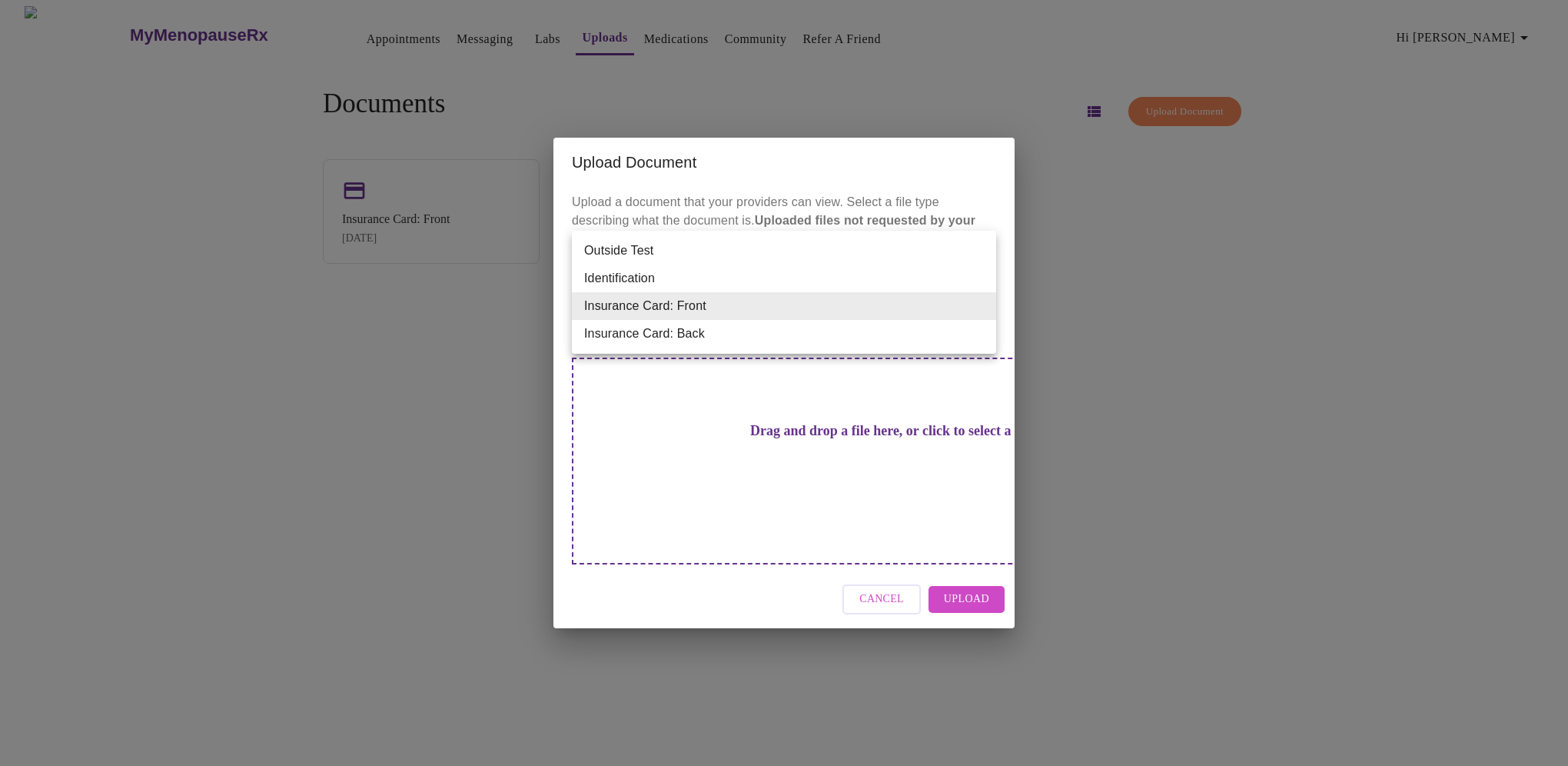
click at [648, 315] on body "MyMenopauseRx Appointments Messaging Labs Uploads Medications Community Refer a…" at bounding box center [784, 389] width 1556 height 766
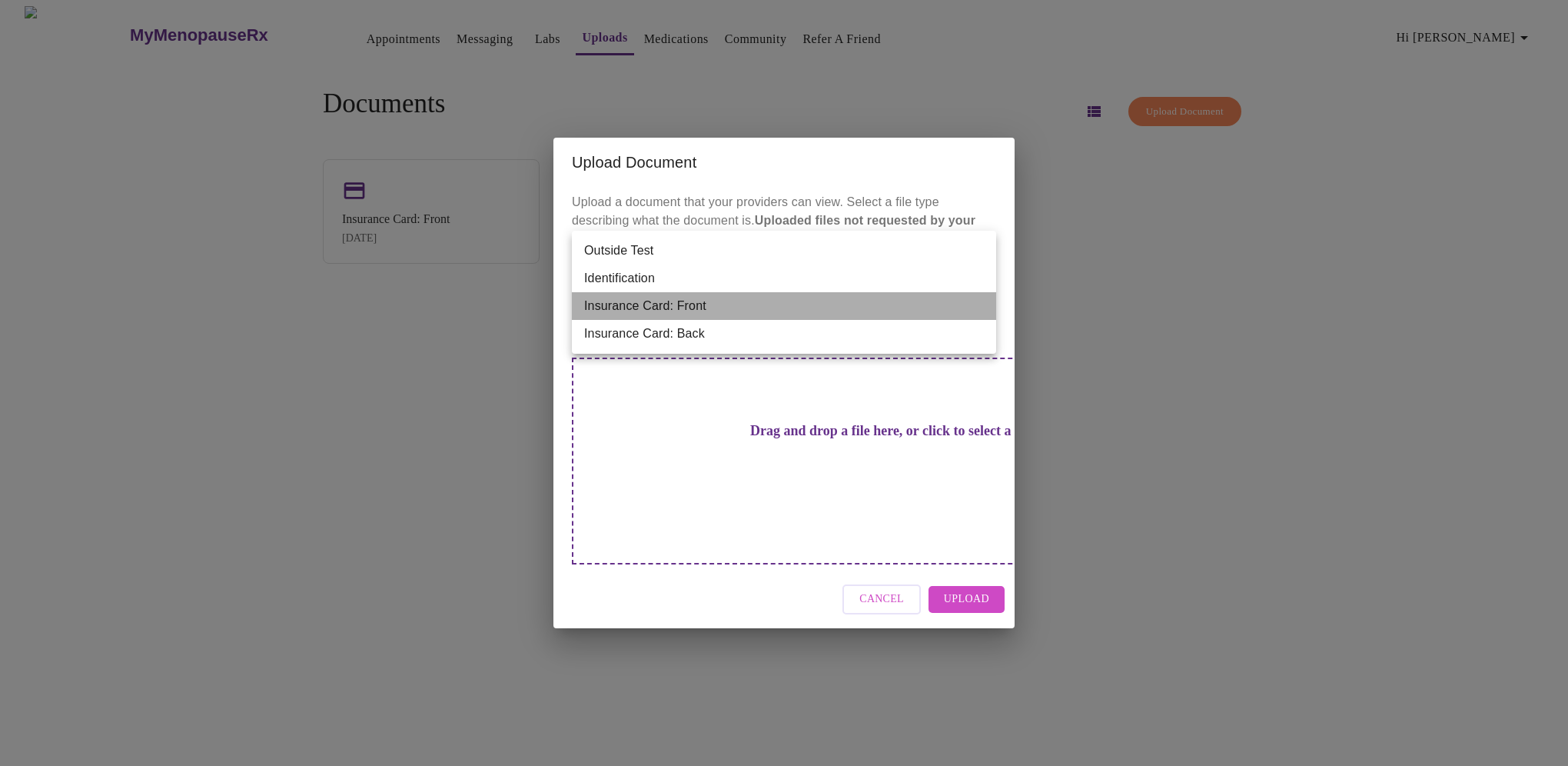
click at [648, 308] on li "Insurance Card: Front" at bounding box center [784, 306] width 424 height 28
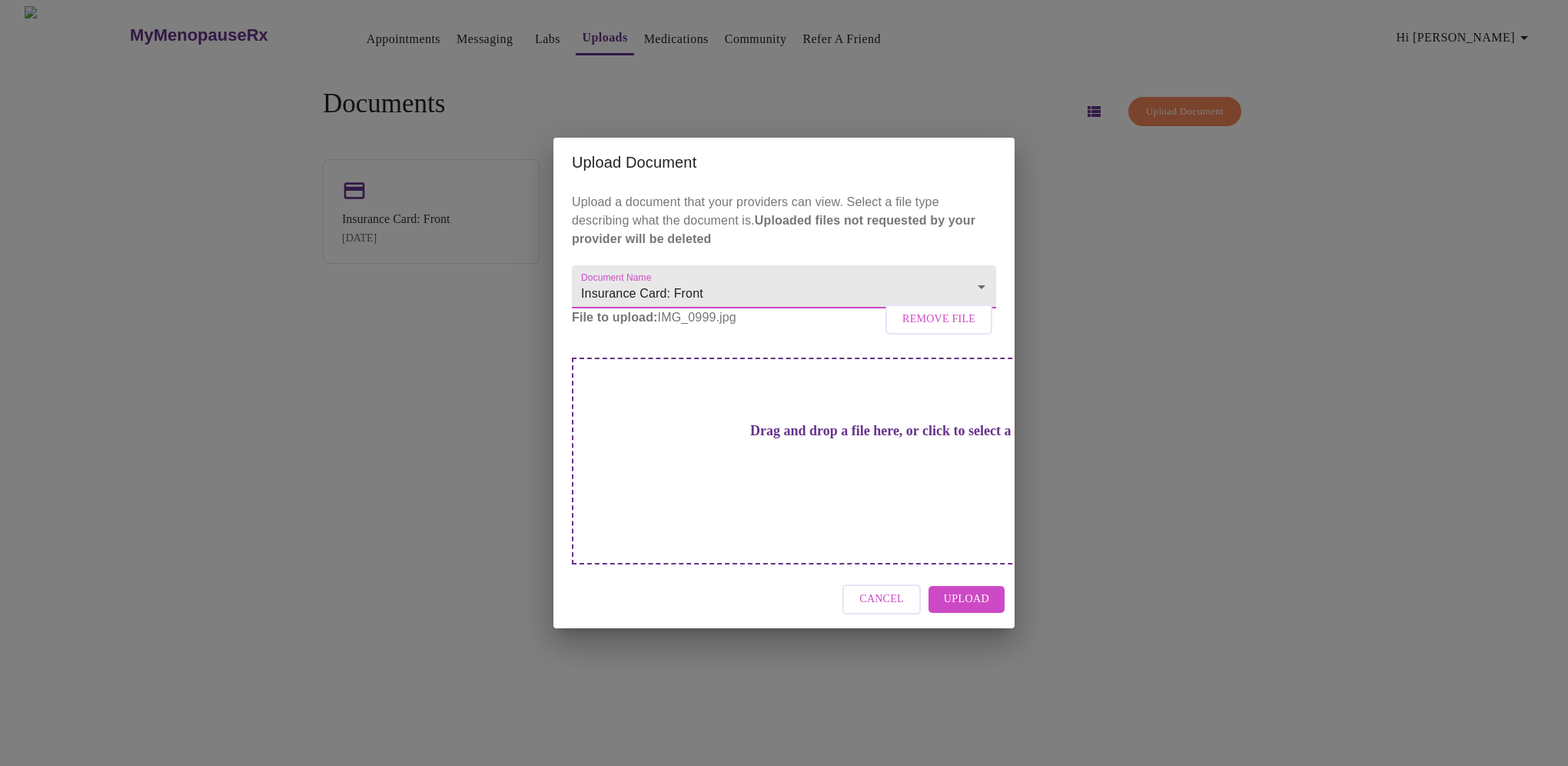
click at [961, 590] on span "Upload" at bounding box center [967, 599] width 45 height 19
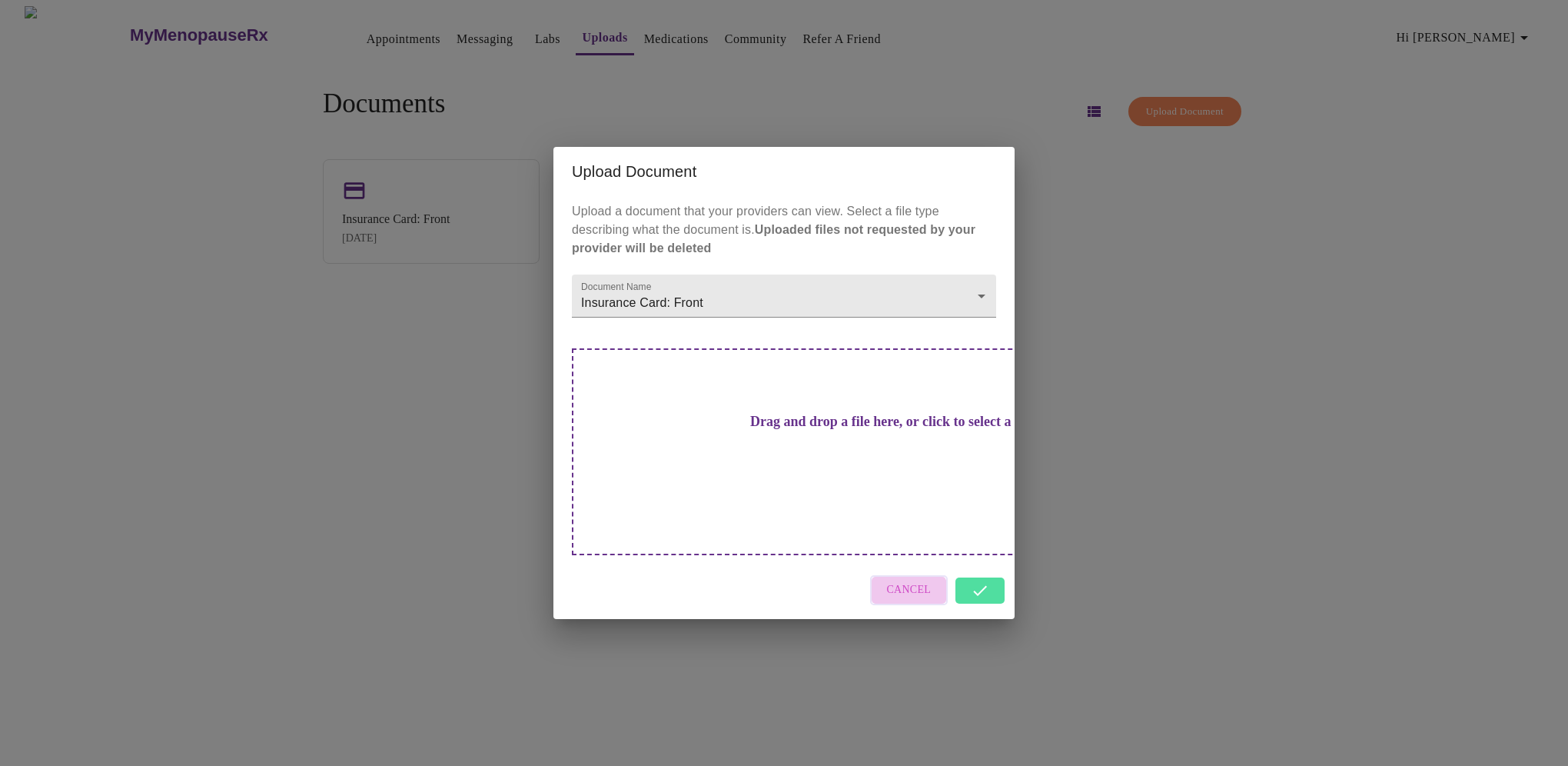
click at [903, 575] on button "Cancel" at bounding box center [909, 590] width 78 height 30
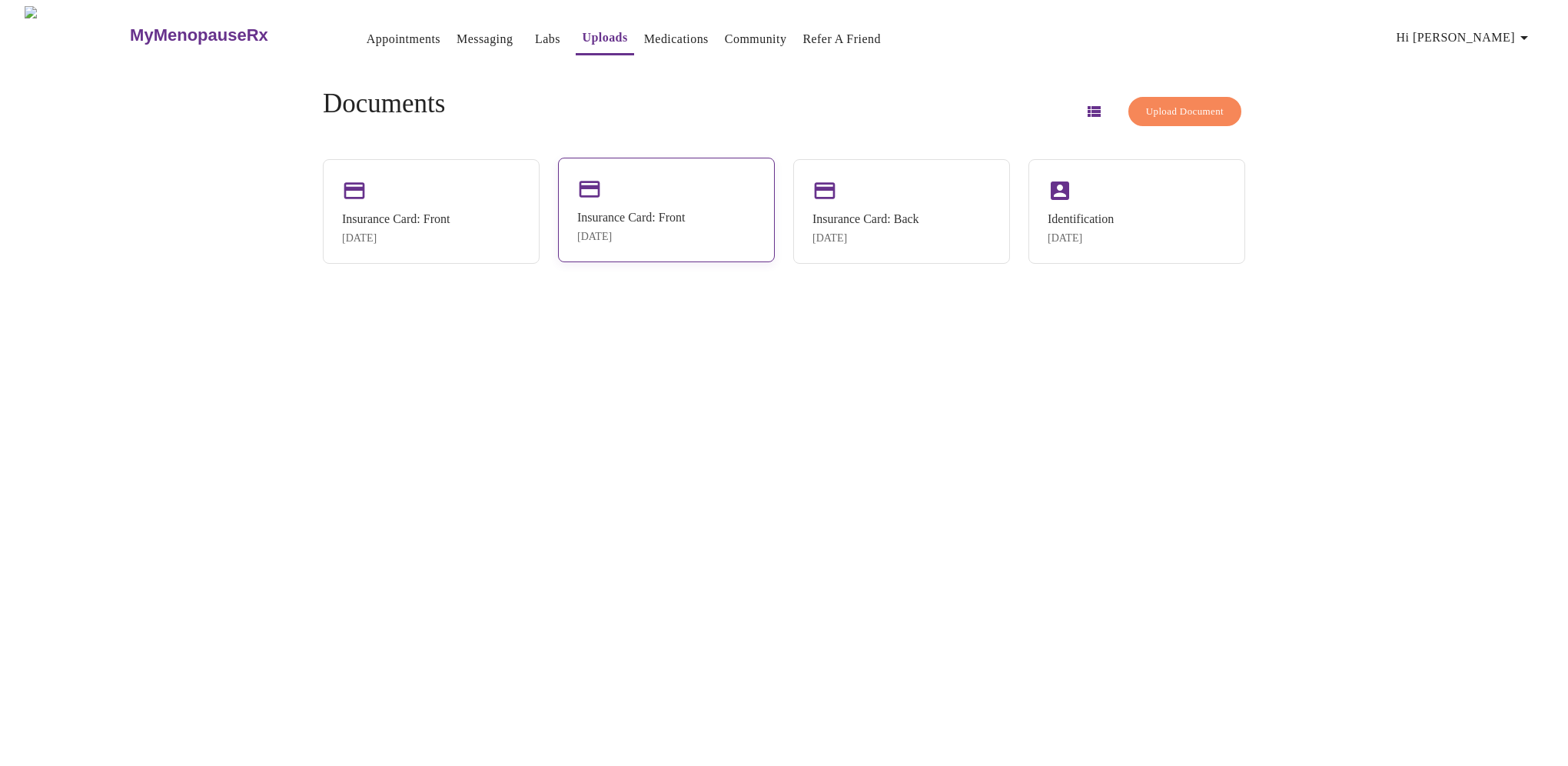
click at [685, 231] on div "[DATE]" at bounding box center [631, 237] width 108 height 12
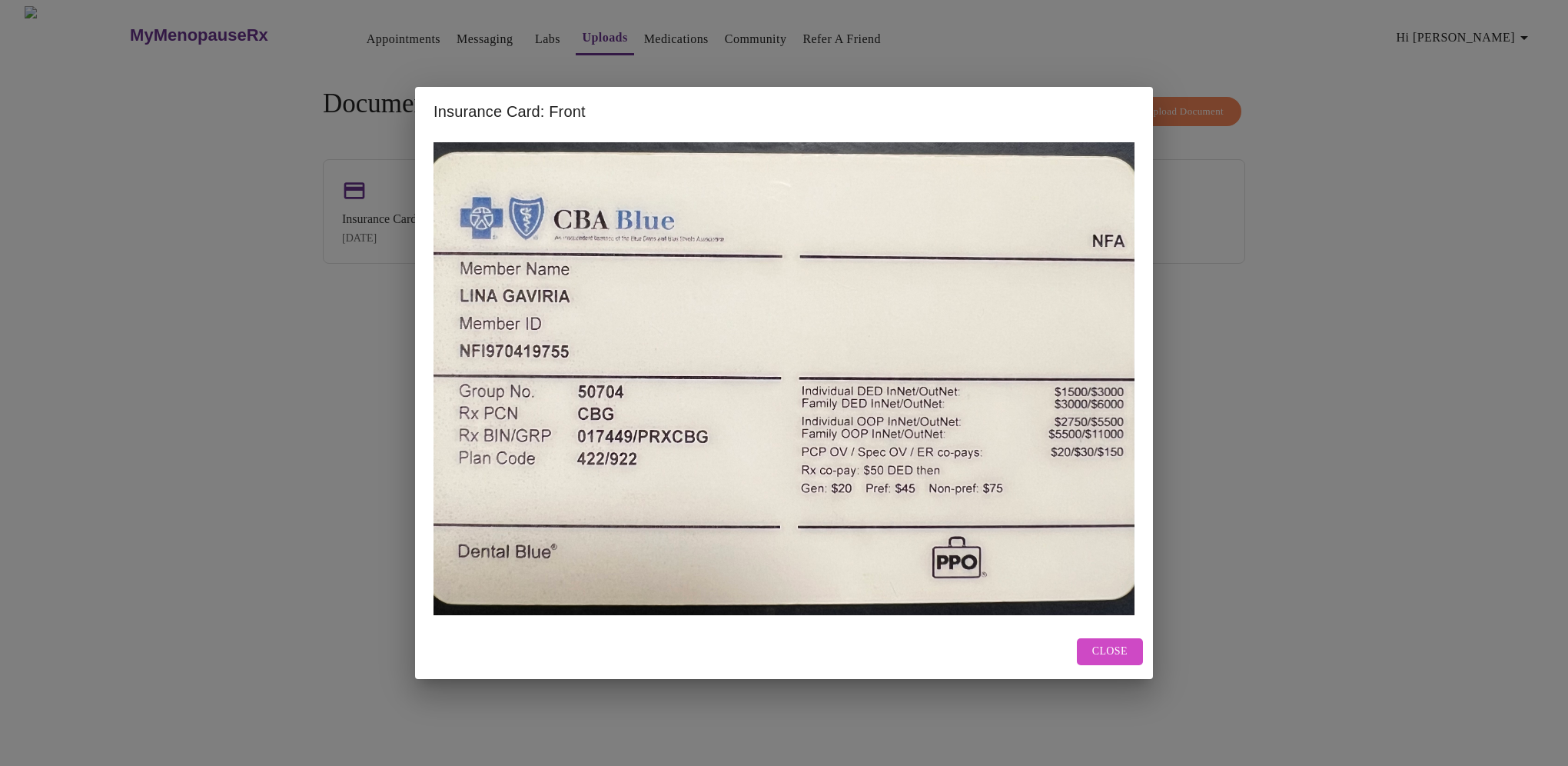
click at [1128, 646] on button "Close" at bounding box center [1110, 652] width 66 height 27
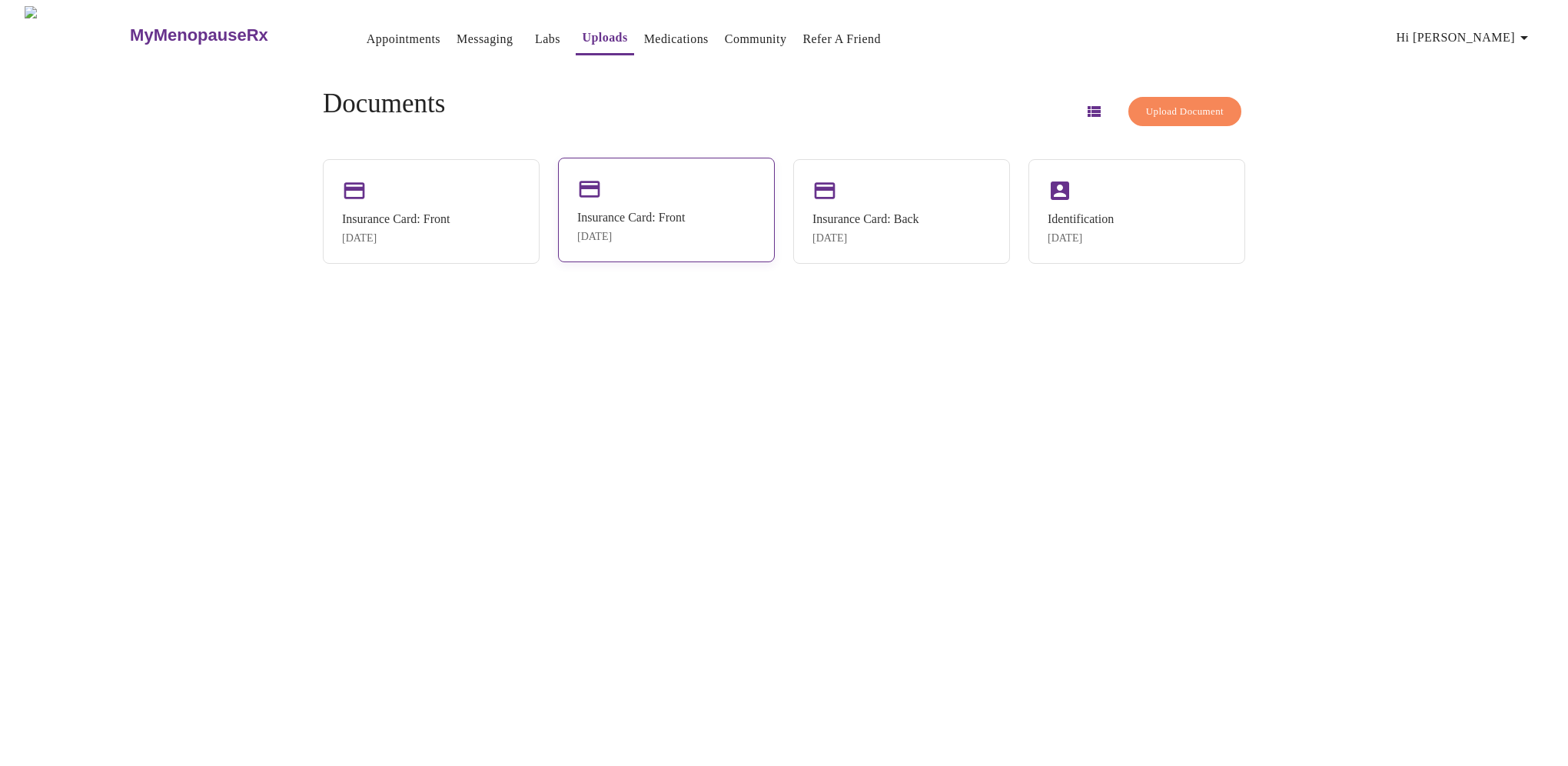
click at [683, 218] on div "Insurance Card: Front" at bounding box center [631, 218] width 108 height 14
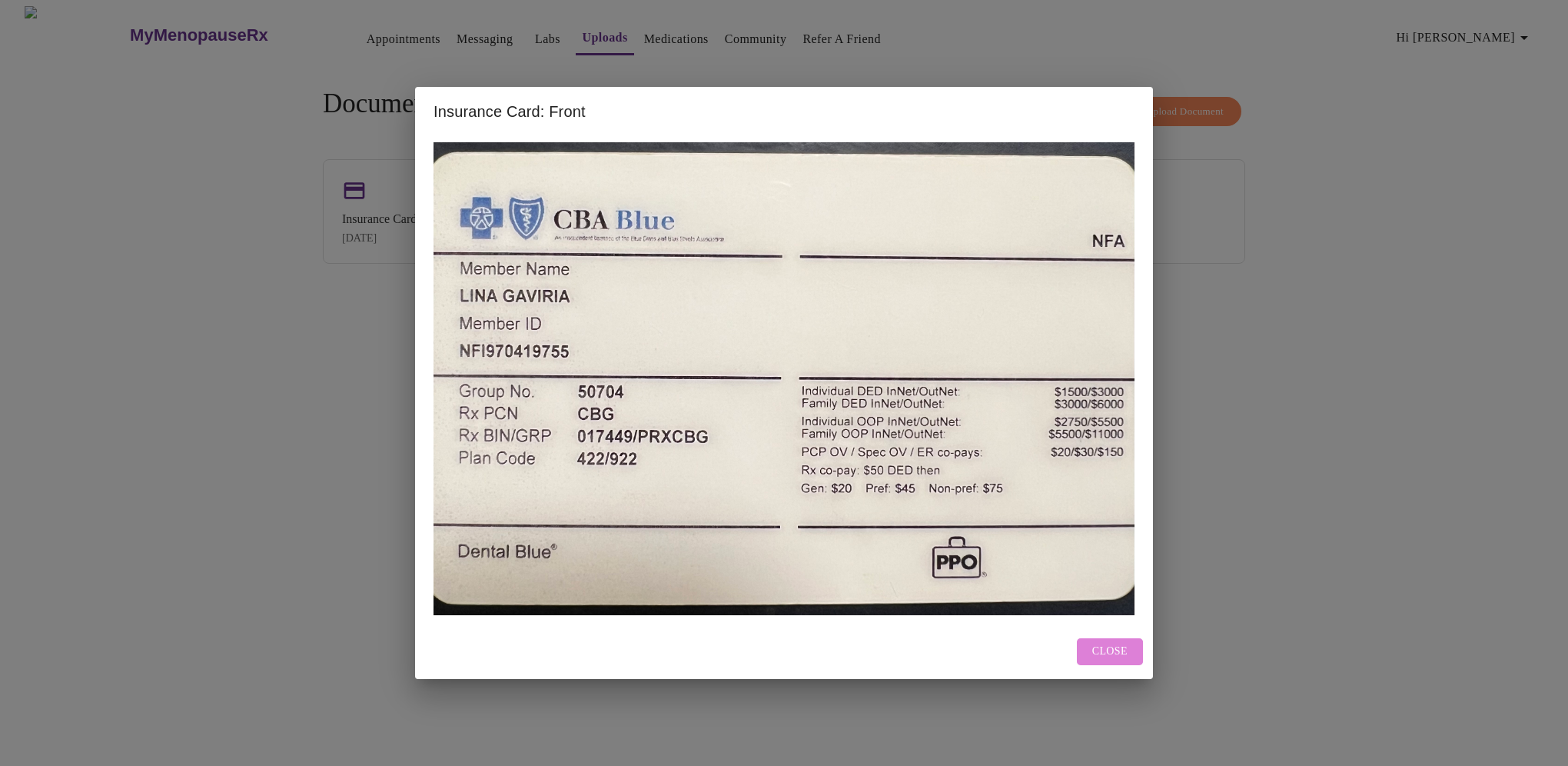
click at [1108, 649] on span "Close" at bounding box center [1111, 652] width 36 height 19
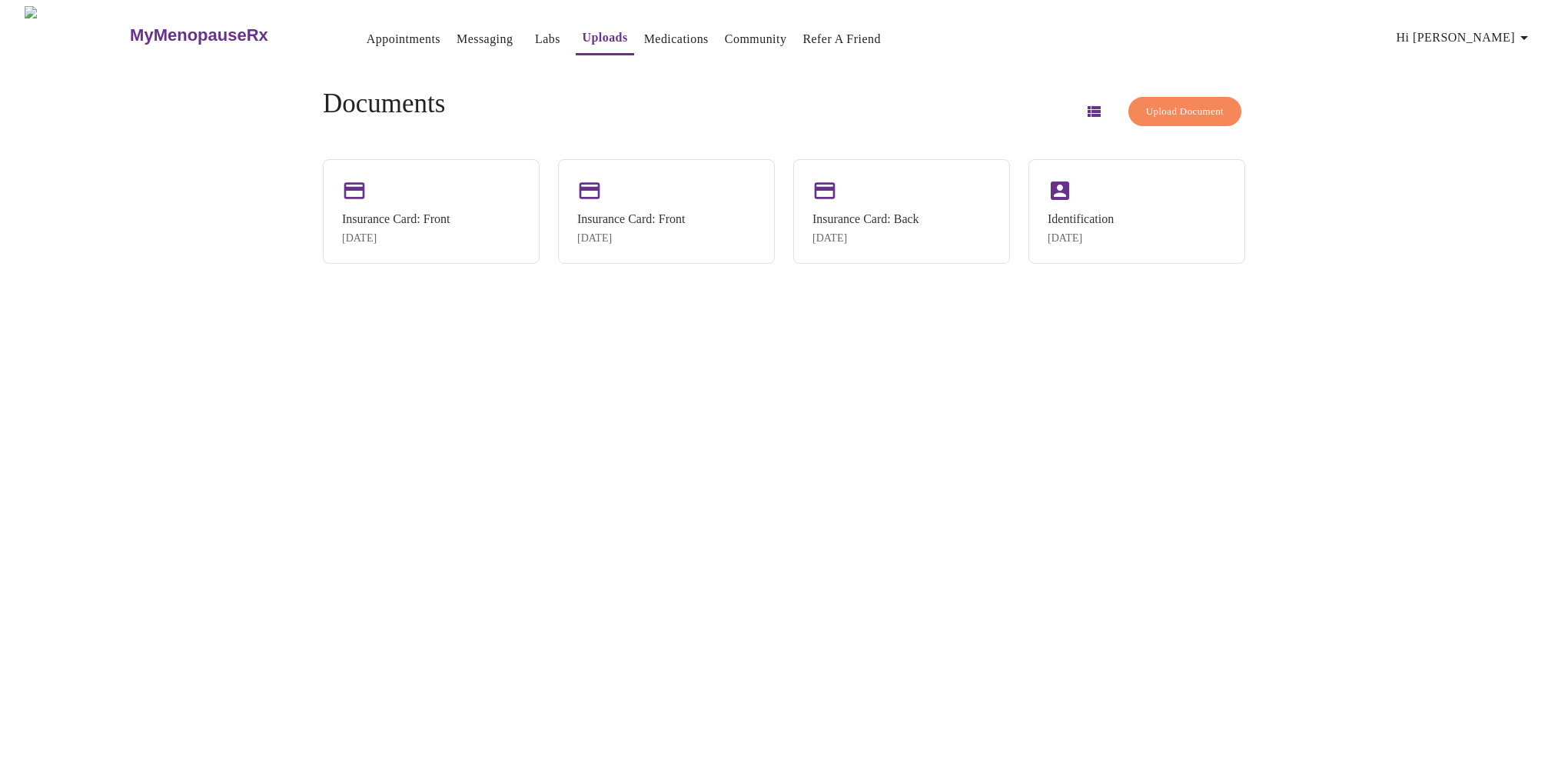
click at [1146, 103] on span "Upload Document" at bounding box center [1185, 112] width 78 height 18
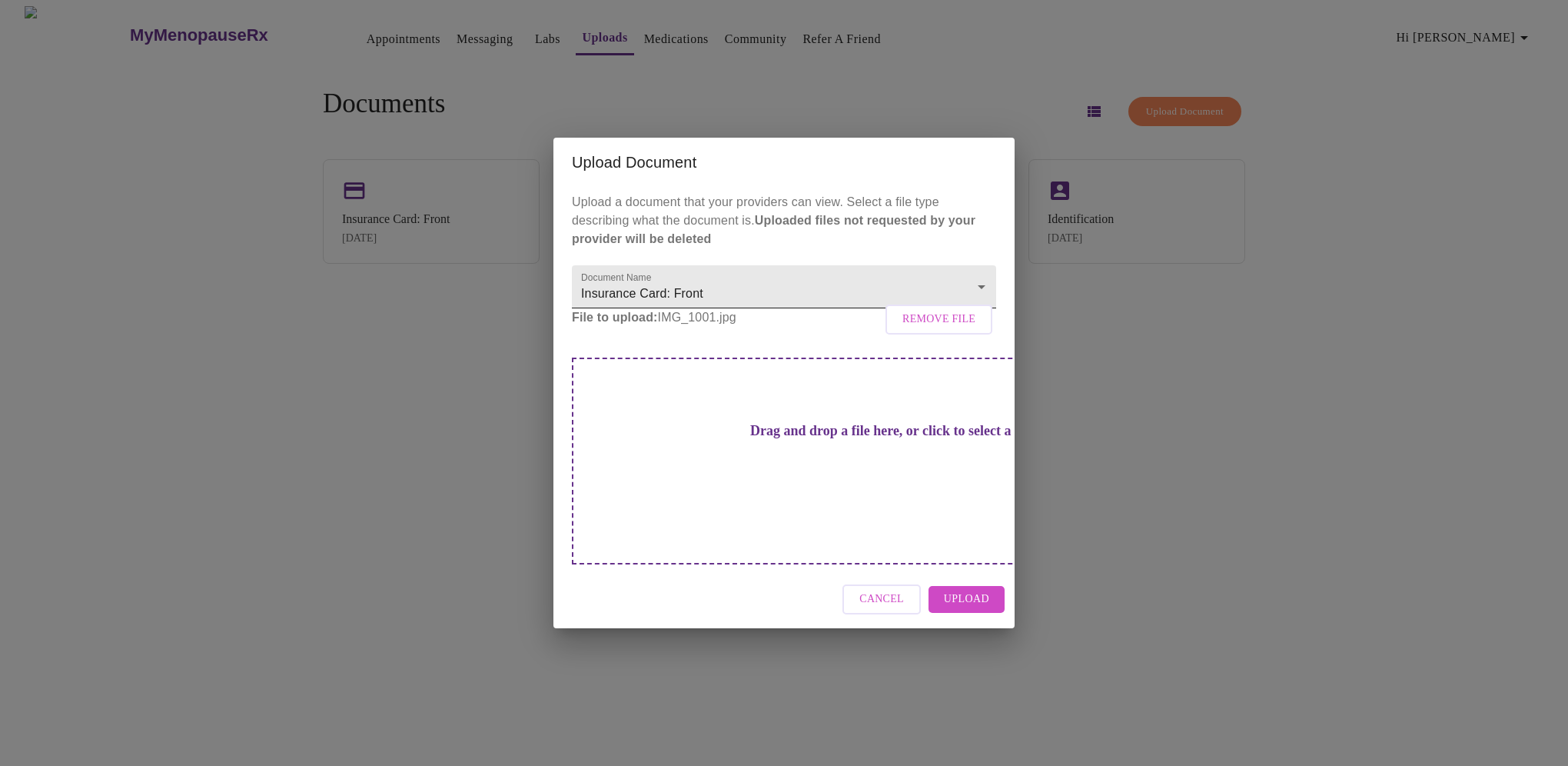
click at [983, 308] on body "MyMenopauseRx Appointments Messaging Labs Uploads Medications Community Refer a…" at bounding box center [784, 389] width 1556 height 766
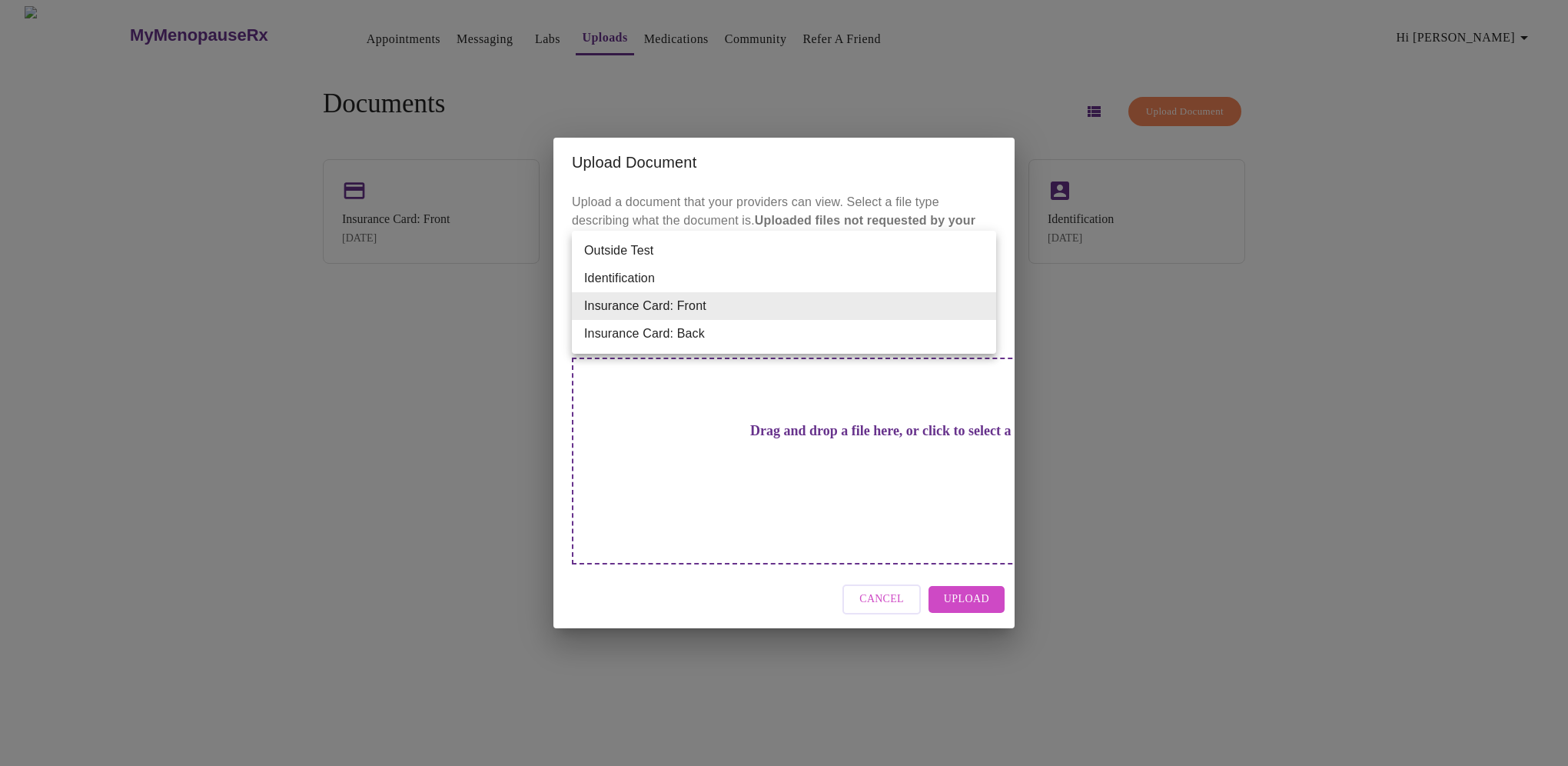
click at [696, 332] on li "Insurance Card: Back" at bounding box center [784, 334] width 424 height 28
type input "Insurance Card: Back"
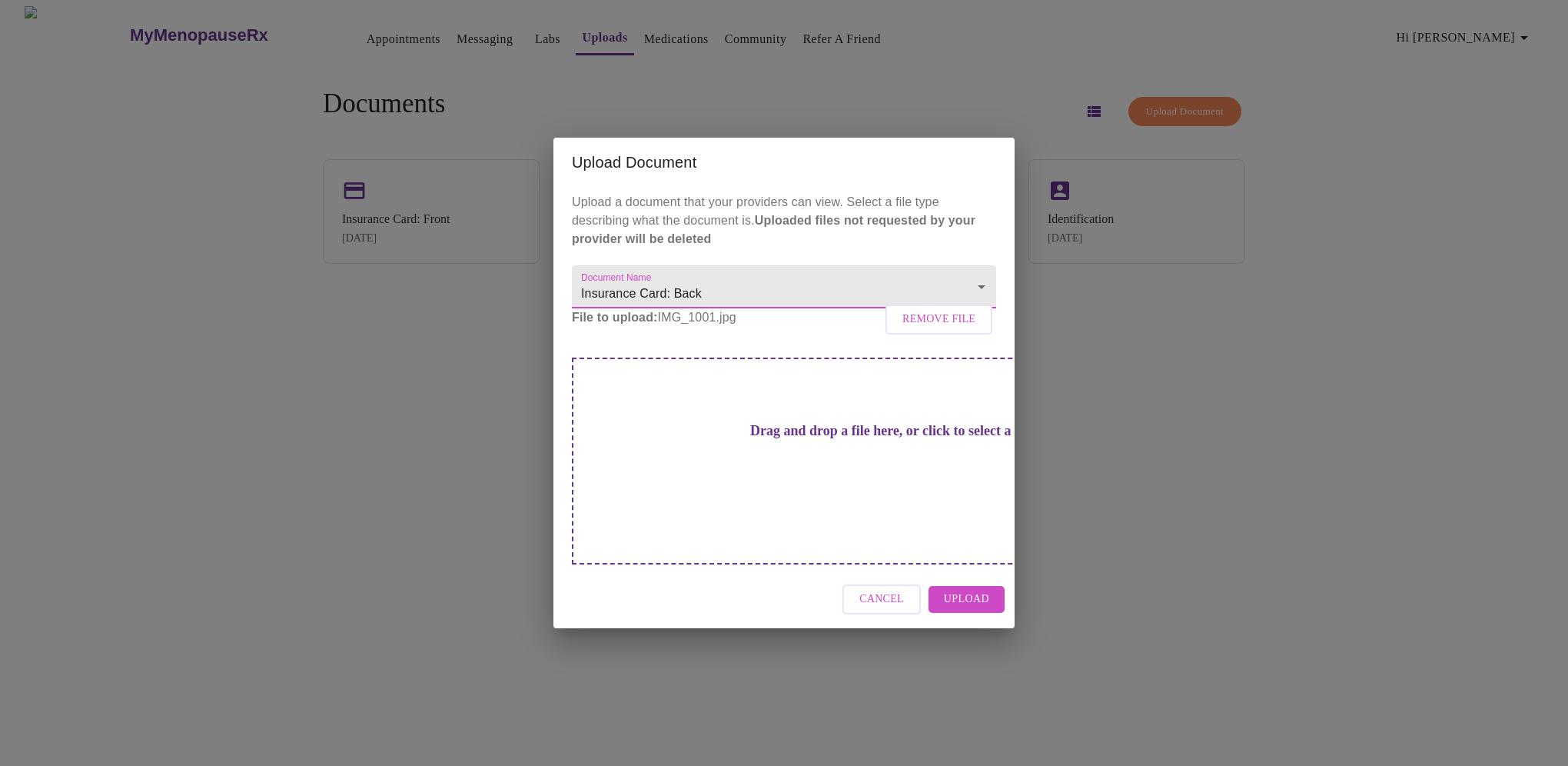
click at [971, 590] on span "Upload" at bounding box center [967, 599] width 45 height 19
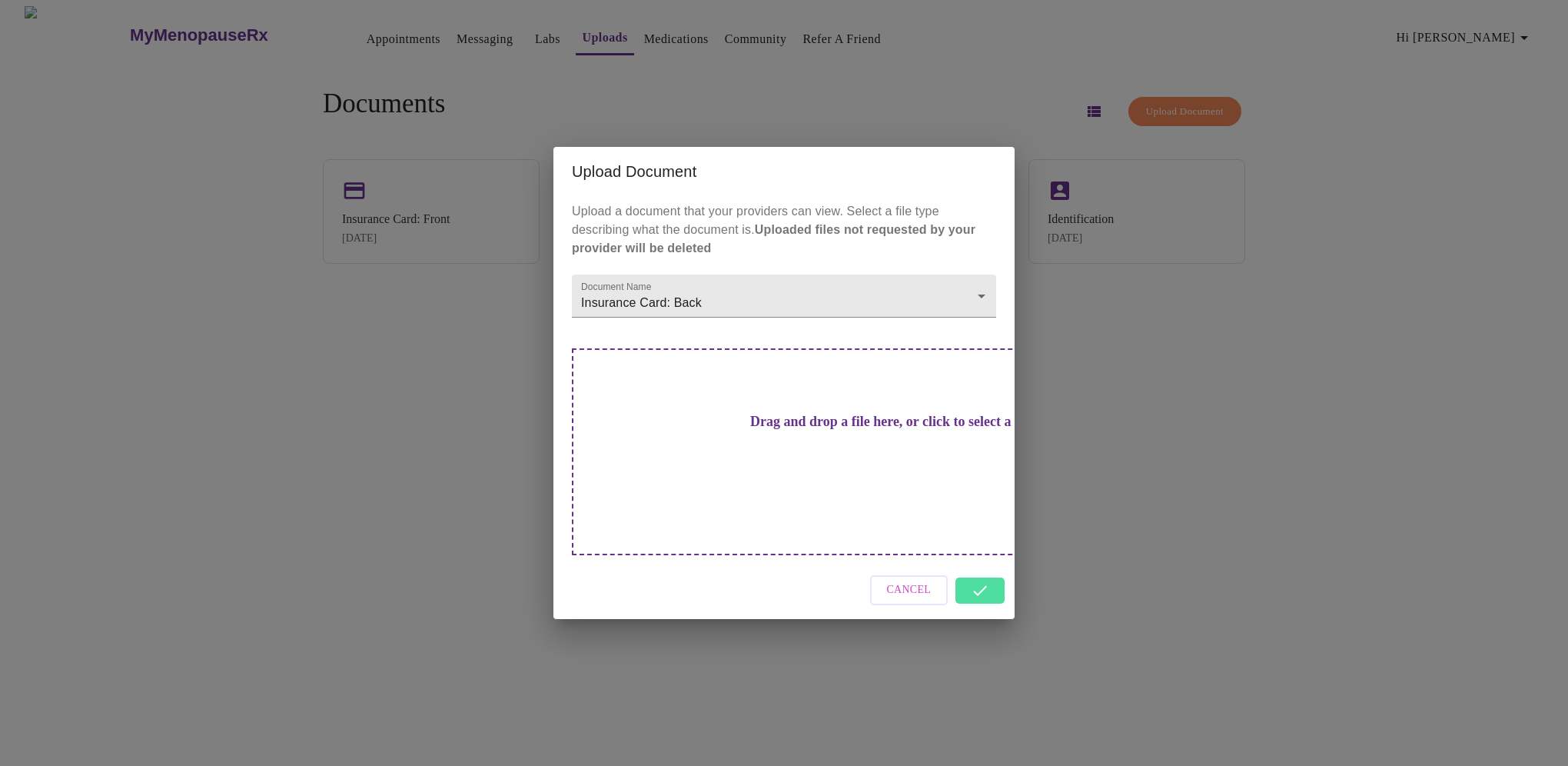
click at [1125, 523] on div "Upload Document Upload a document that your providers can view. Select a file t…" at bounding box center [784, 383] width 1568 height 766
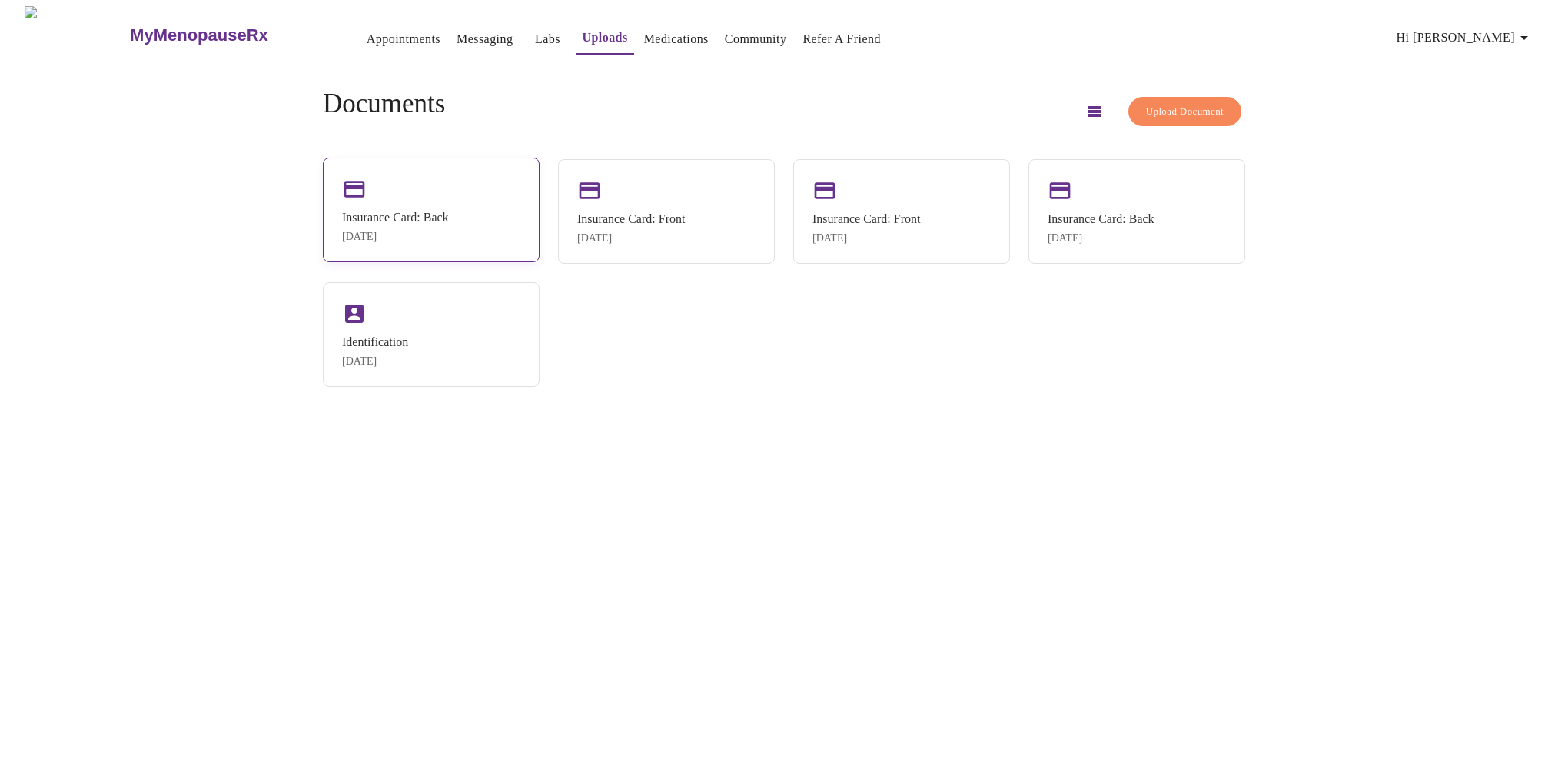
click at [449, 211] on div "Insurance Card: Back" at bounding box center [395, 218] width 107 height 14
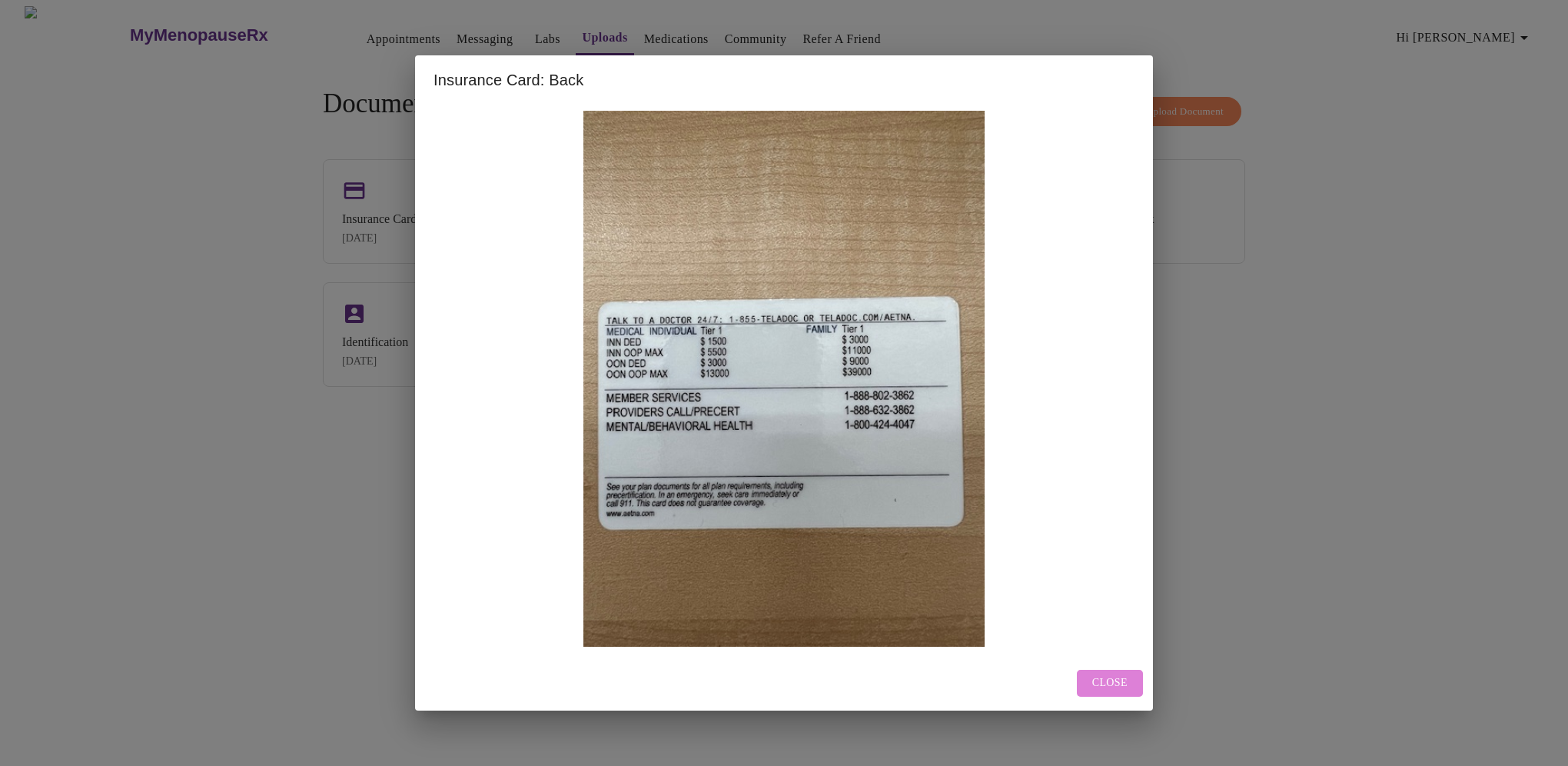
click at [1092, 676] on button "Close" at bounding box center [1110, 683] width 66 height 27
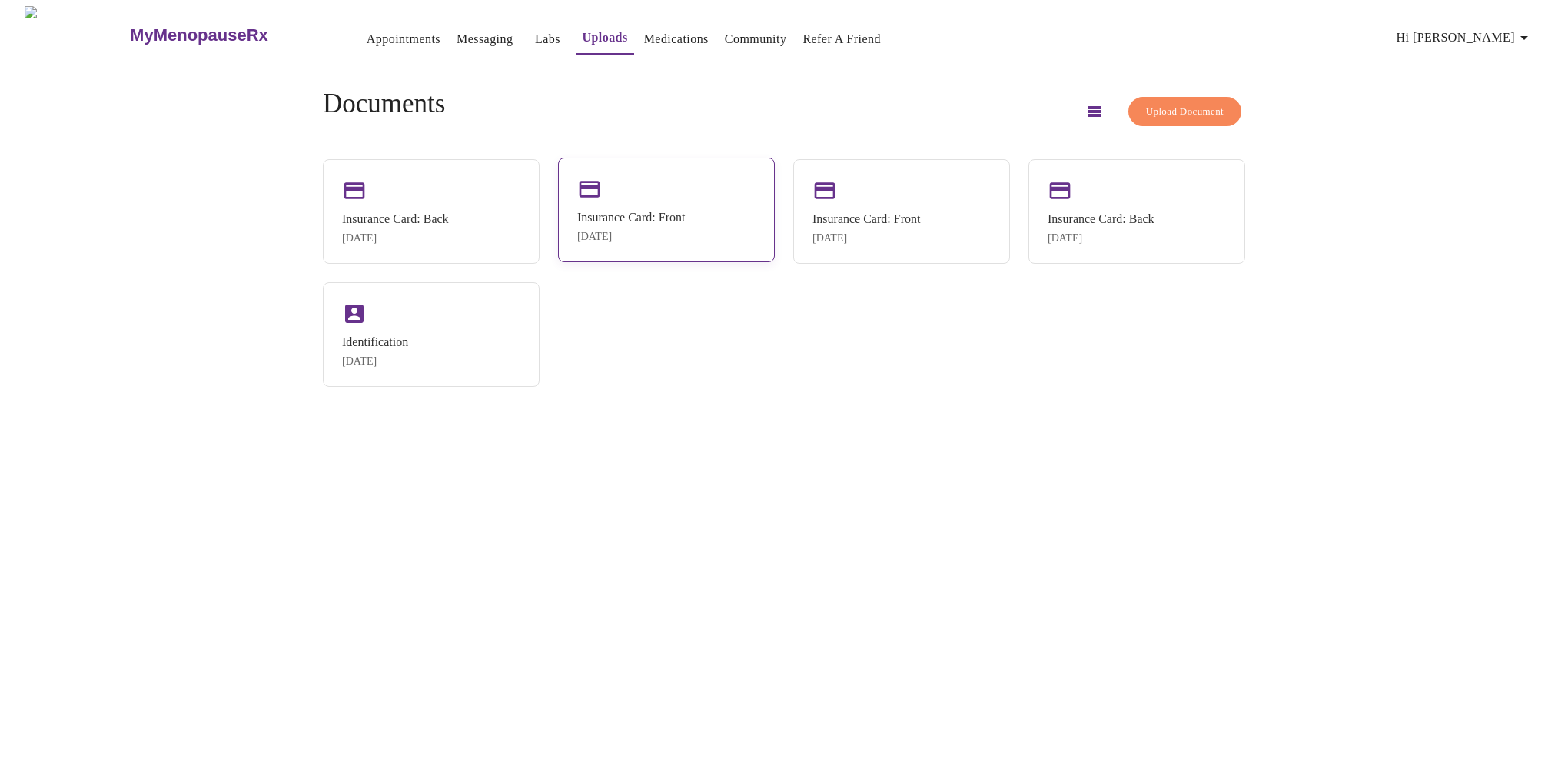
click at [602, 192] on icon at bounding box center [589, 190] width 25 height 25
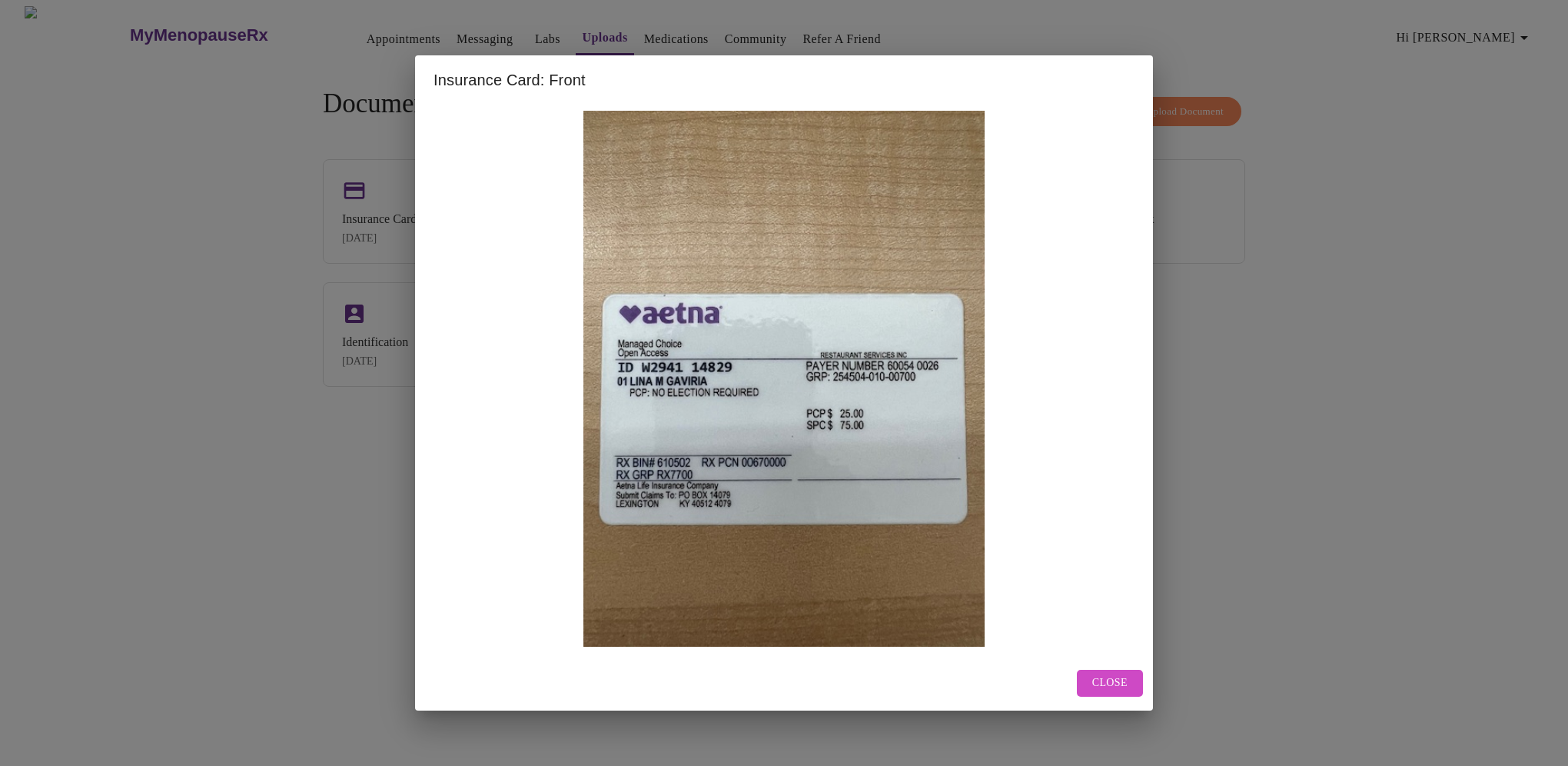
click at [1109, 683] on span "Close" at bounding box center [1111, 683] width 36 height 19
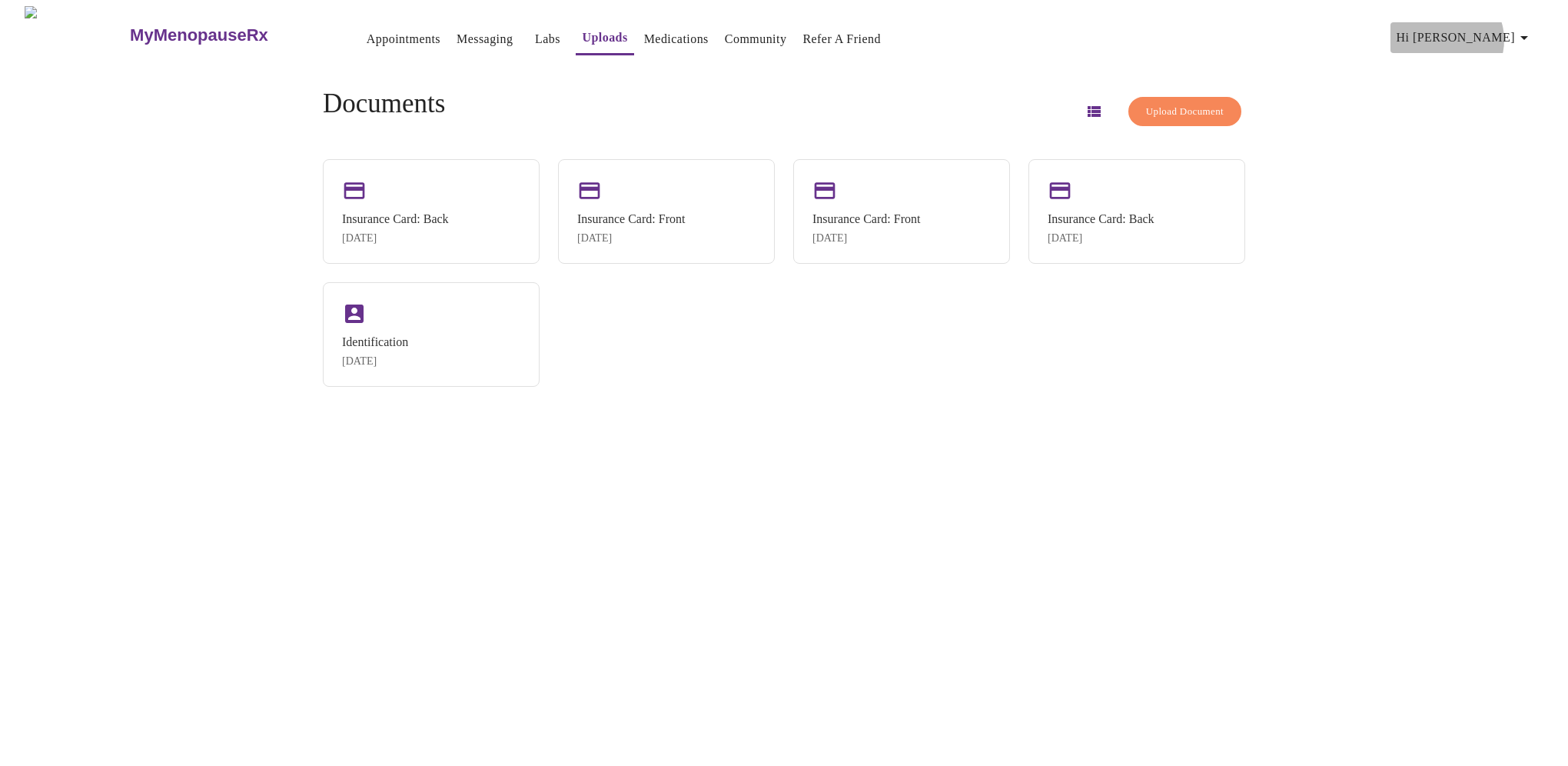
click at [1527, 34] on icon "button" at bounding box center [1525, 38] width 19 height 19
click at [1500, 71] on li "Billing" at bounding box center [1508, 60] width 71 height 28
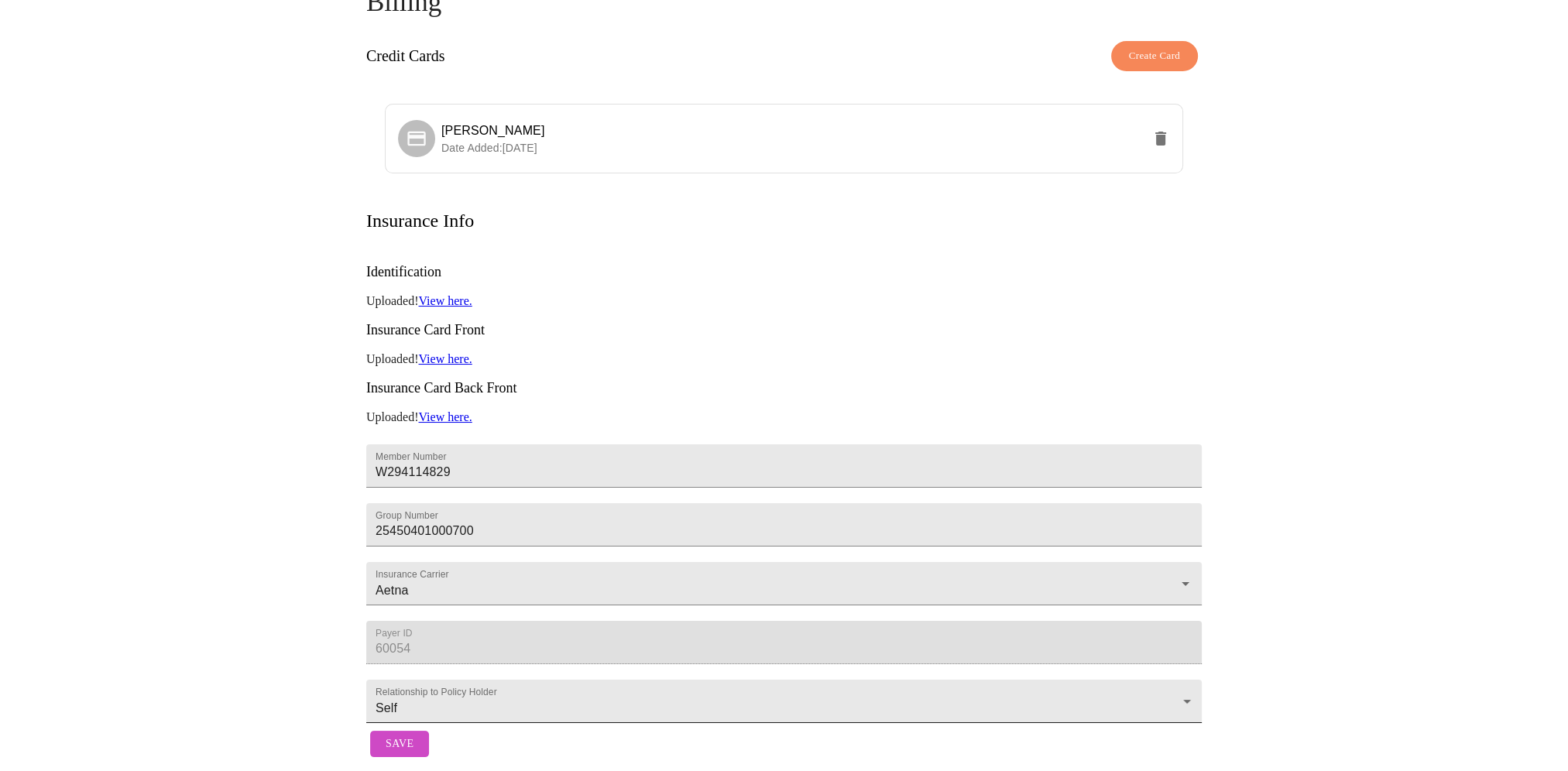
scroll to position [119, 0]
click at [400, 740] on span "Save" at bounding box center [400, 744] width 28 height 20
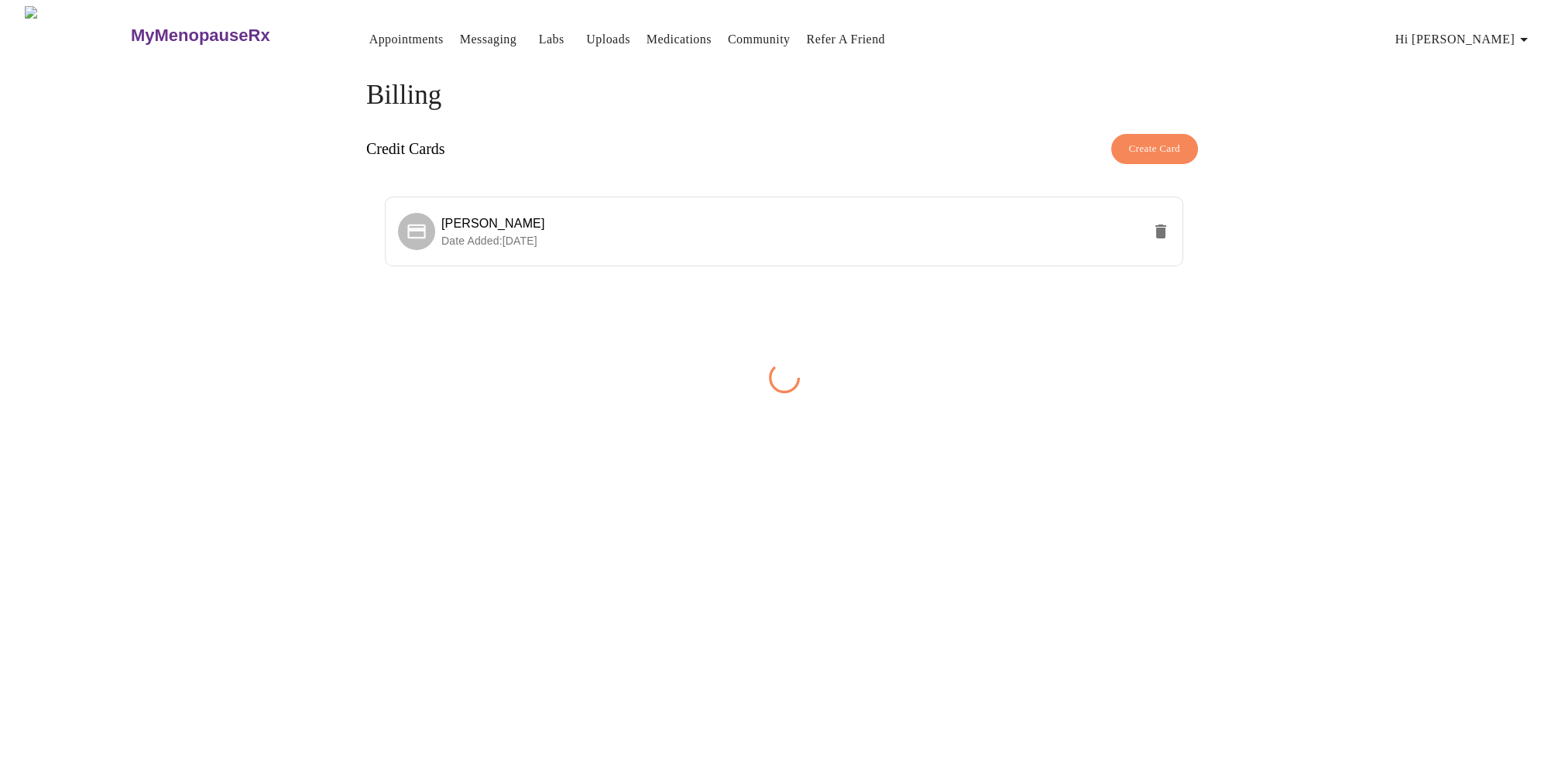
scroll to position [0, 0]
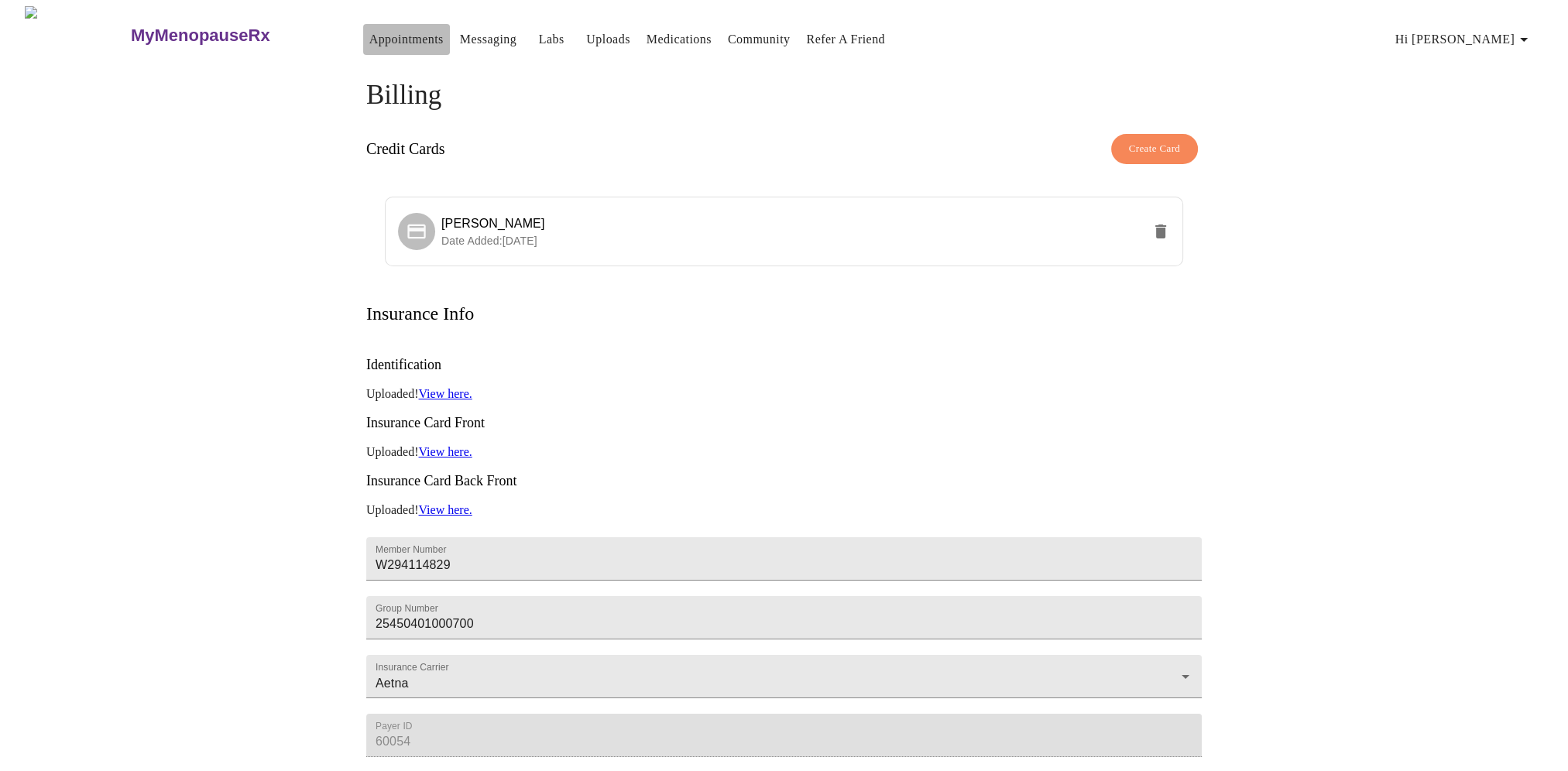
click at [369, 36] on link "Appointments" at bounding box center [406, 40] width 74 height 22
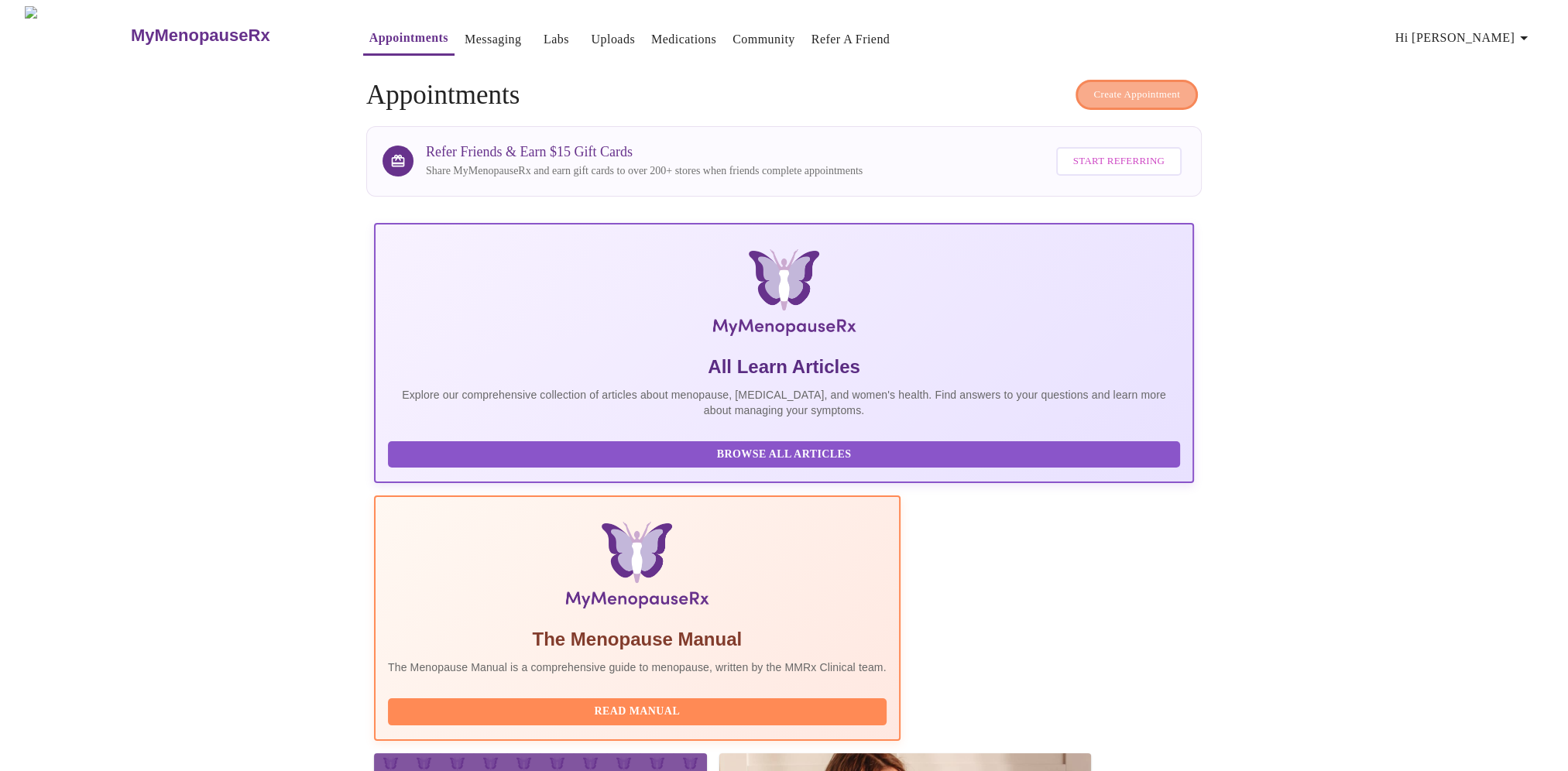
click at [1153, 86] on span "Create Appointment" at bounding box center [1136, 95] width 87 height 18
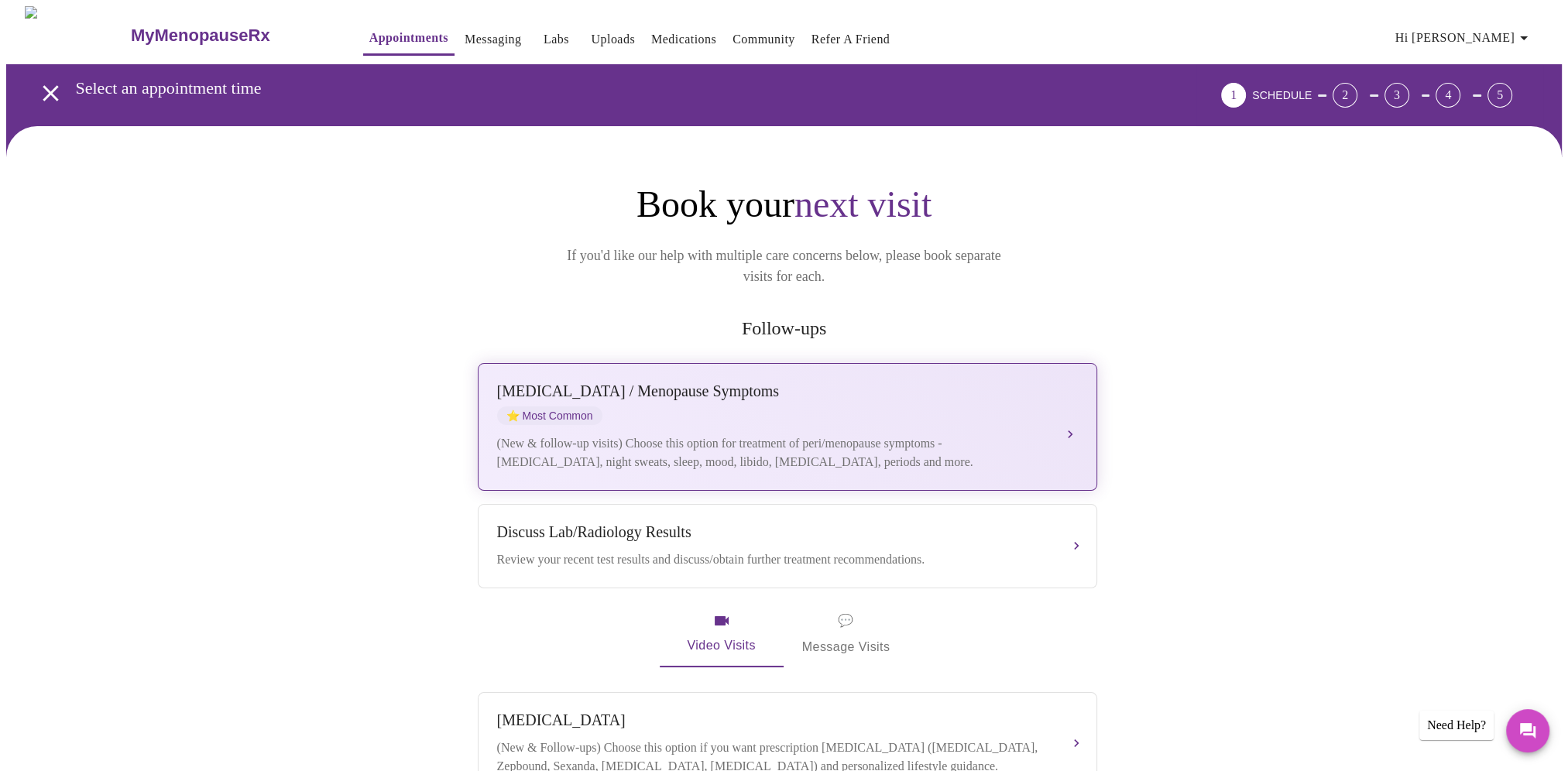
click at [895, 382] on div "Perimenopause / Menopause Symptoms ⭐ Most Common" at bounding box center [772, 403] width 550 height 42
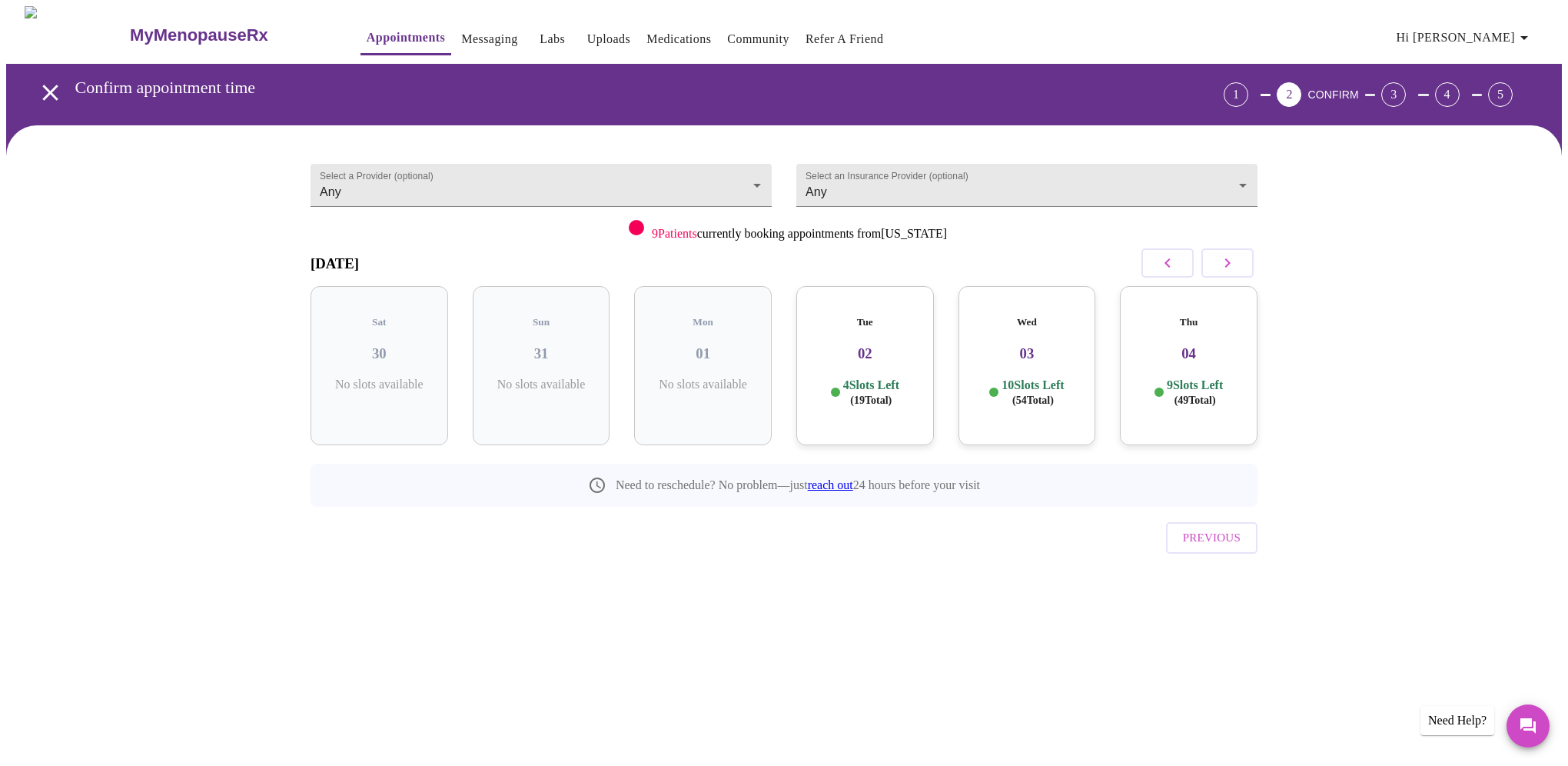
click at [850, 346] on h3 "02" at bounding box center [865, 353] width 113 height 17
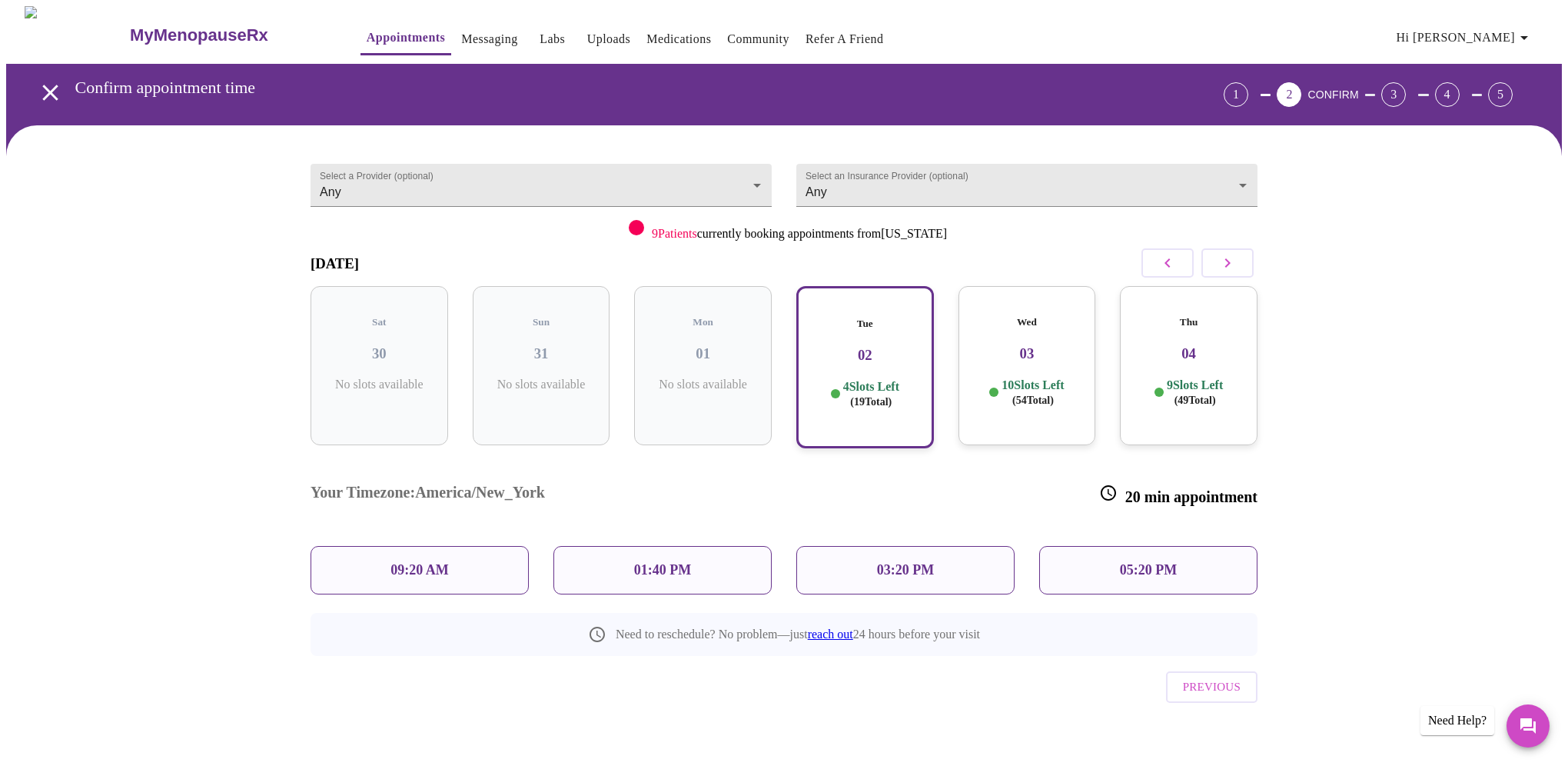
click at [448, 546] on div "09:20 AM" at bounding box center [419, 570] width 218 height 48
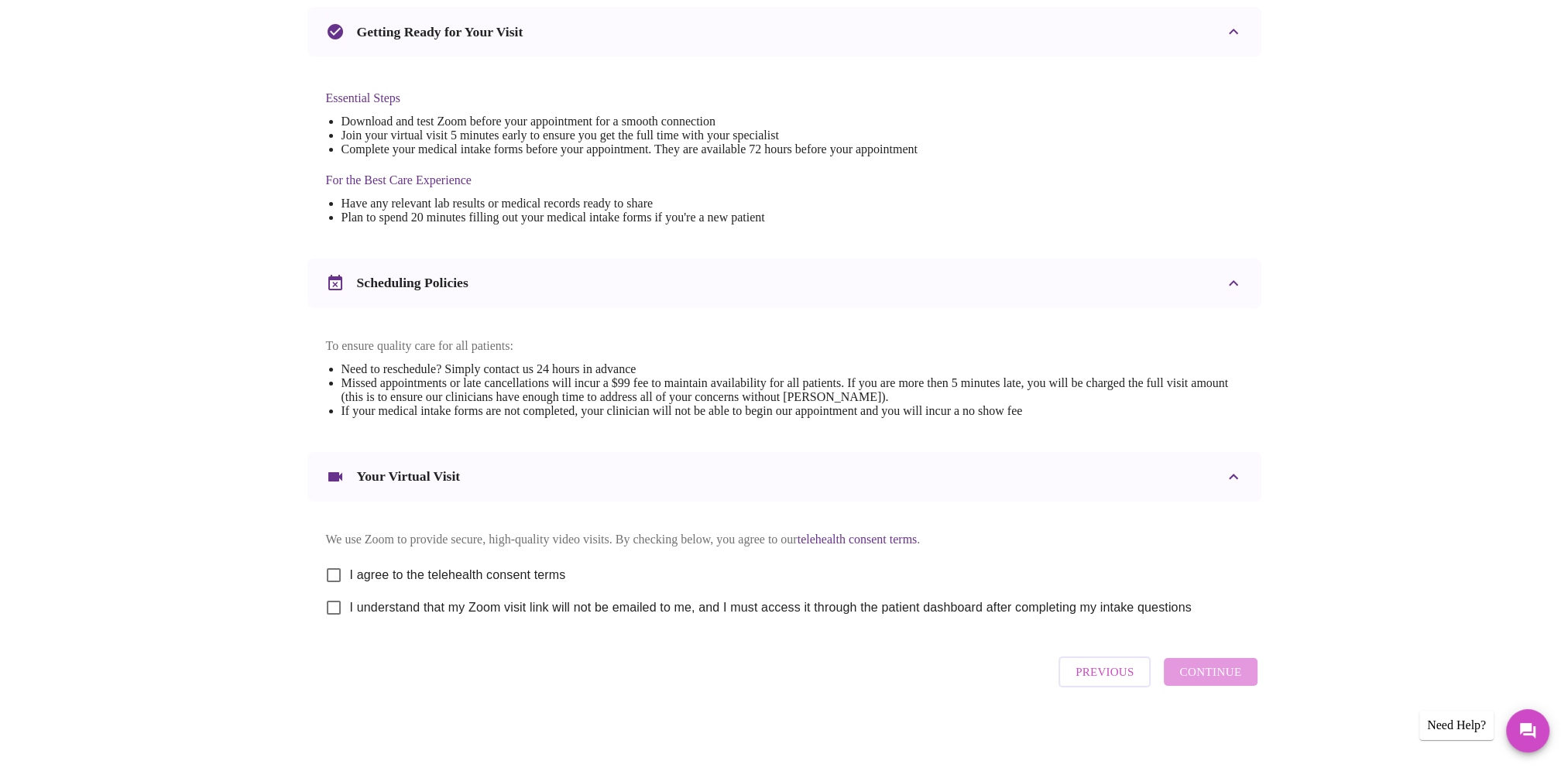
scroll to position [350, 0]
click at [332, 571] on input "I agree to the telehealth consent terms" at bounding box center [334, 576] width 33 height 33
click at [337, 567] on input "I agree to the telehealth consent terms" at bounding box center [334, 576] width 33 height 33
checkbox input "false"
click at [1111, 669] on span "Previous" at bounding box center [1104, 672] width 58 height 20
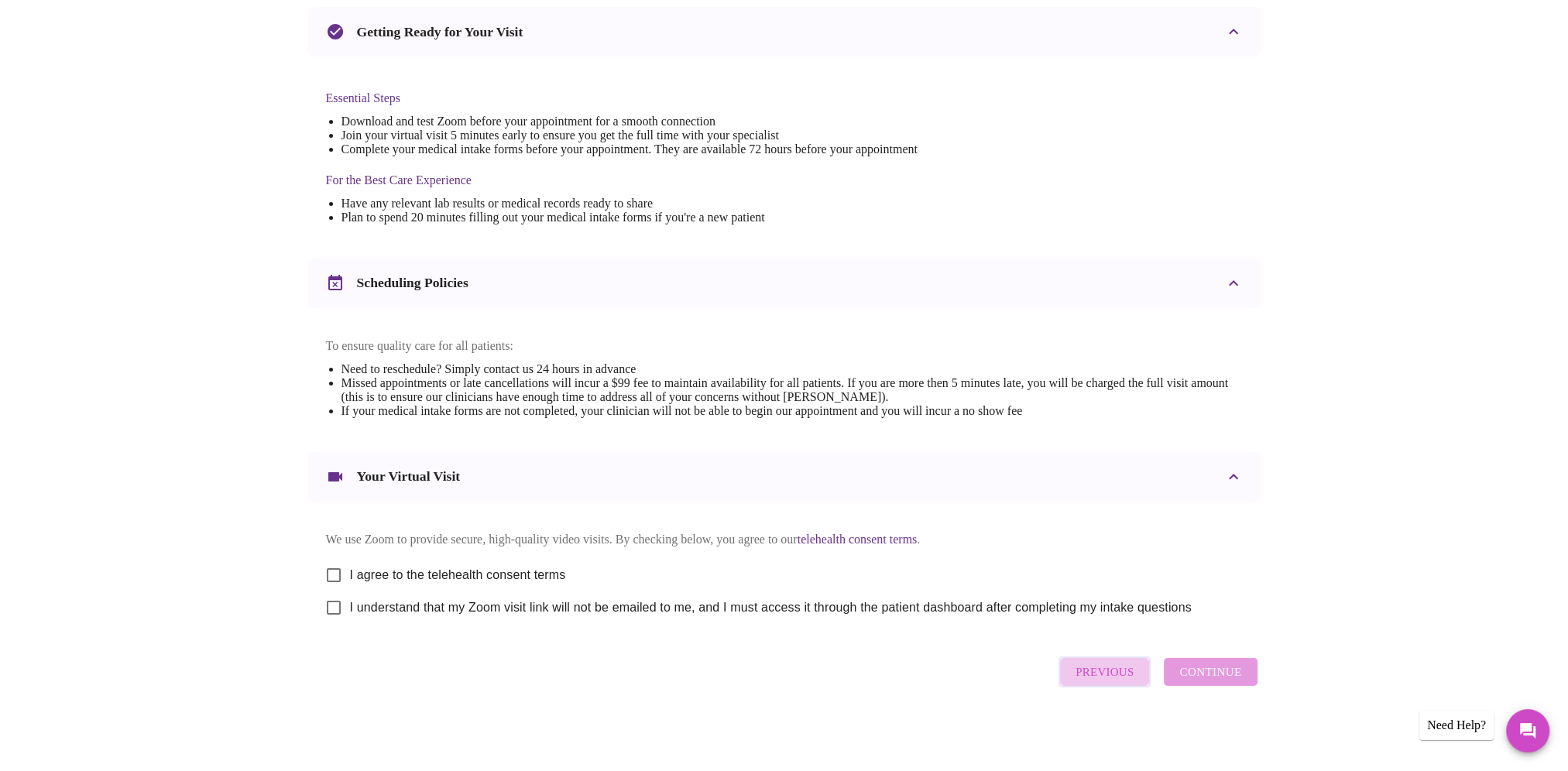
scroll to position [0, 0]
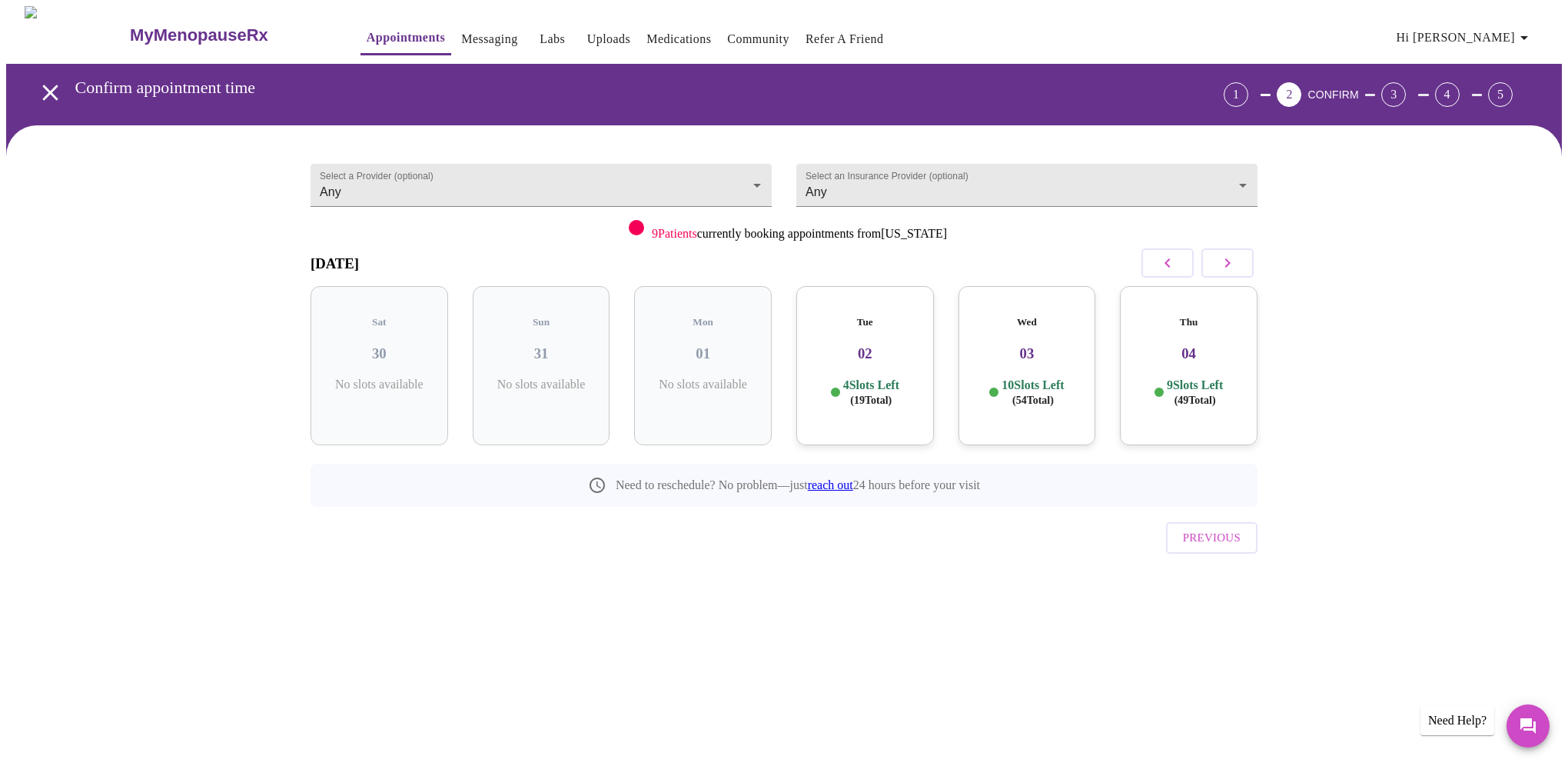
click at [846, 349] on div "Tue 02 4 Slots Left ( 19 Total)" at bounding box center [865, 365] width 137 height 159
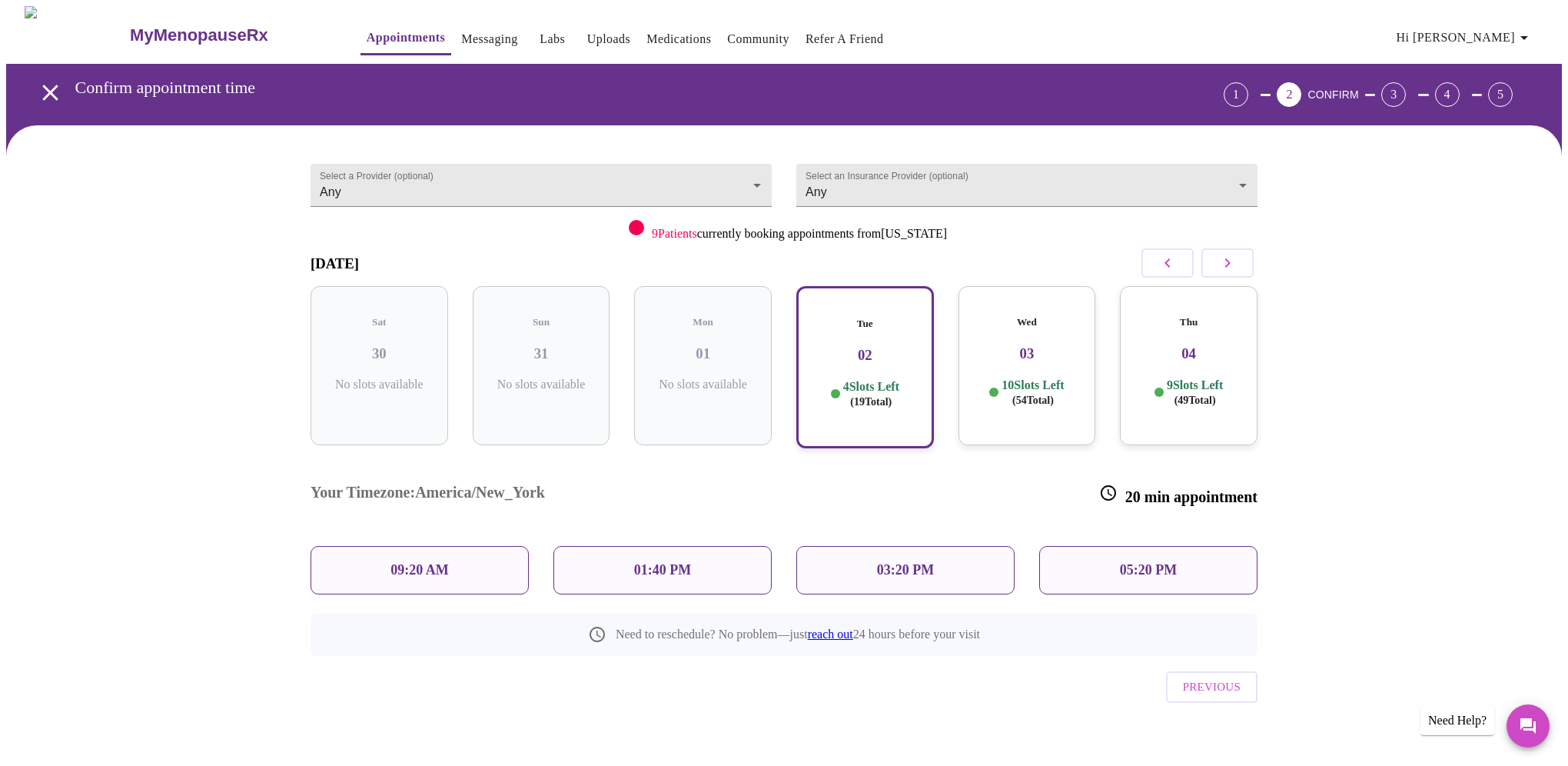
click at [917, 562] on p "03:20 PM" at bounding box center [905, 570] width 57 height 16
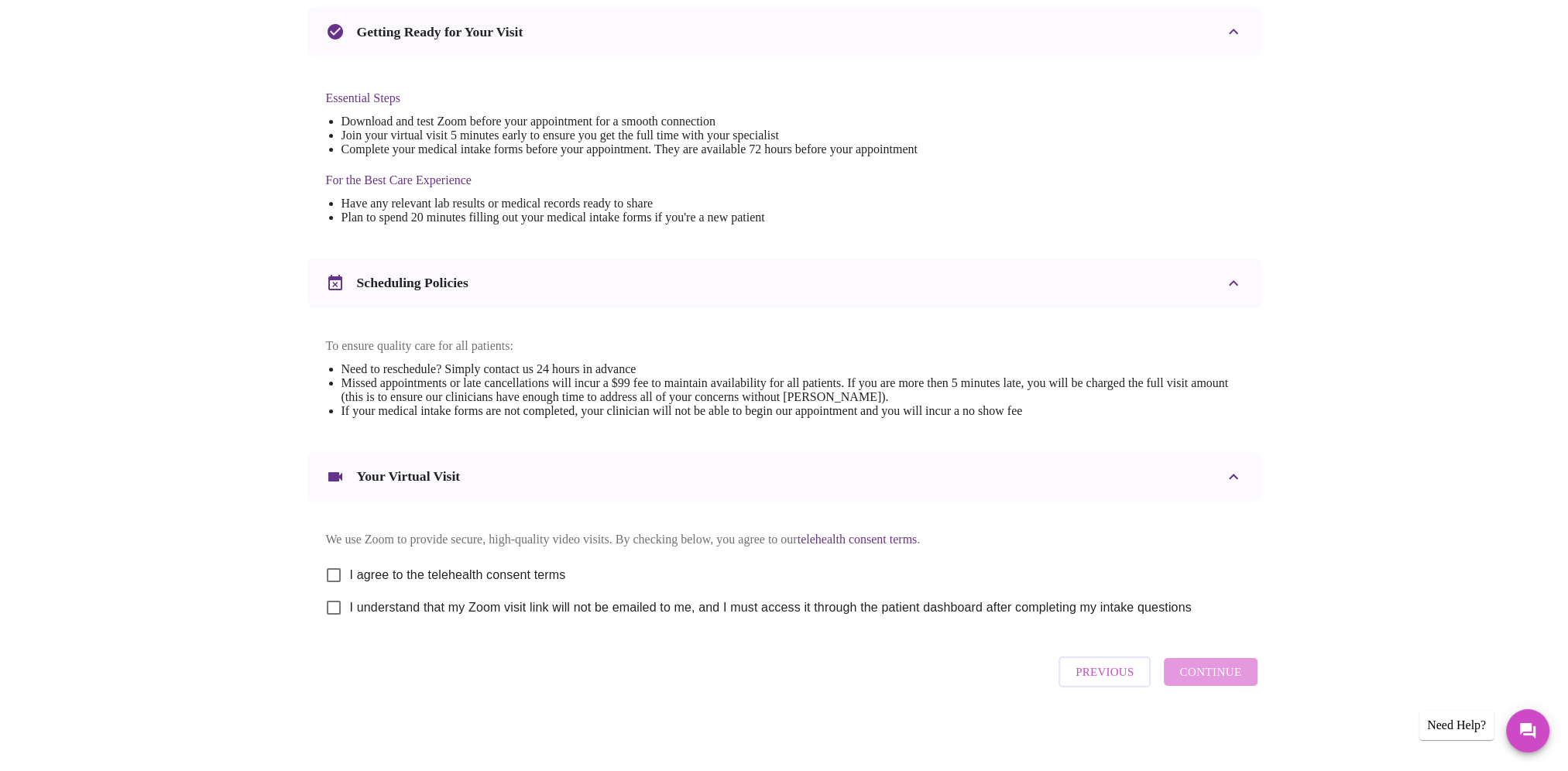
scroll to position [350, 0]
click at [335, 568] on input "I agree to the telehealth consent terms" at bounding box center [334, 576] width 33 height 33
checkbox input "true"
click at [335, 605] on input "I understand that my Zoom visit link will not be emailed to me, and I must acce…" at bounding box center [334, 608] width 33 height 33
checkbox input "true"
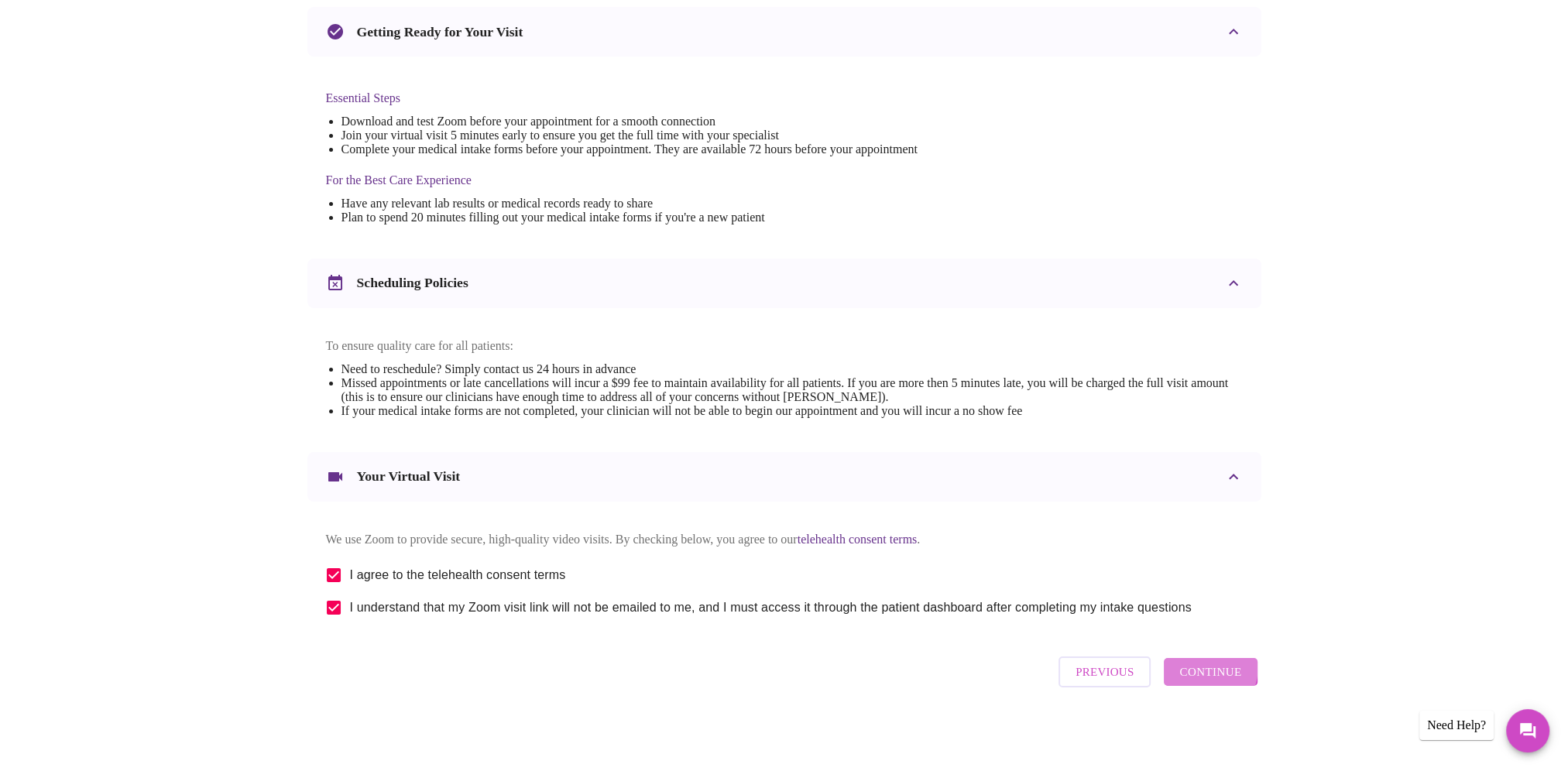
click at [1195, 672] on span "Continue" at bounding box center [1210, 672] width 62 height 20
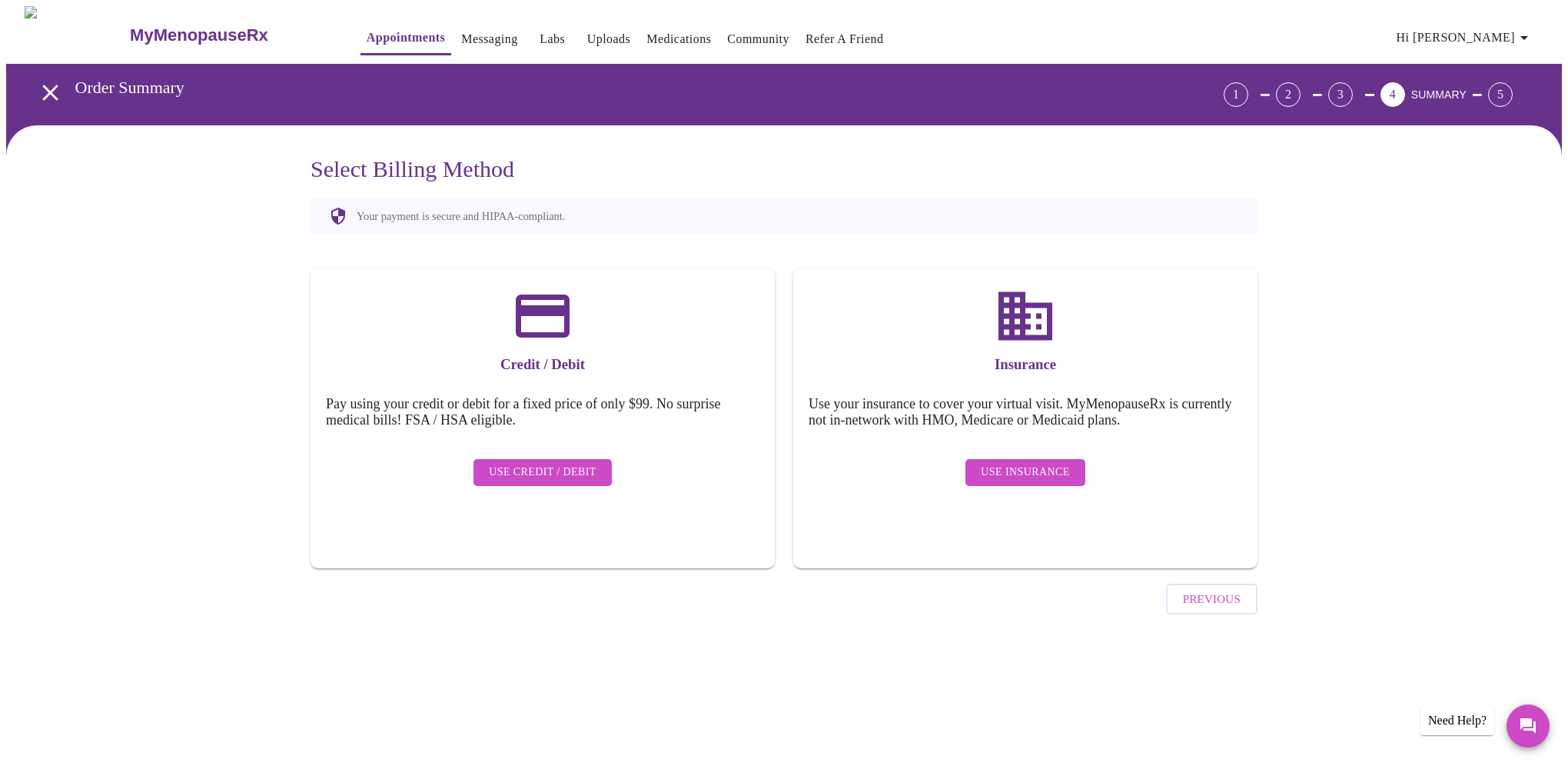
click at [1030, 463] on span "Use Insurance" at bounding box center [1025, 472] width 89 height 19
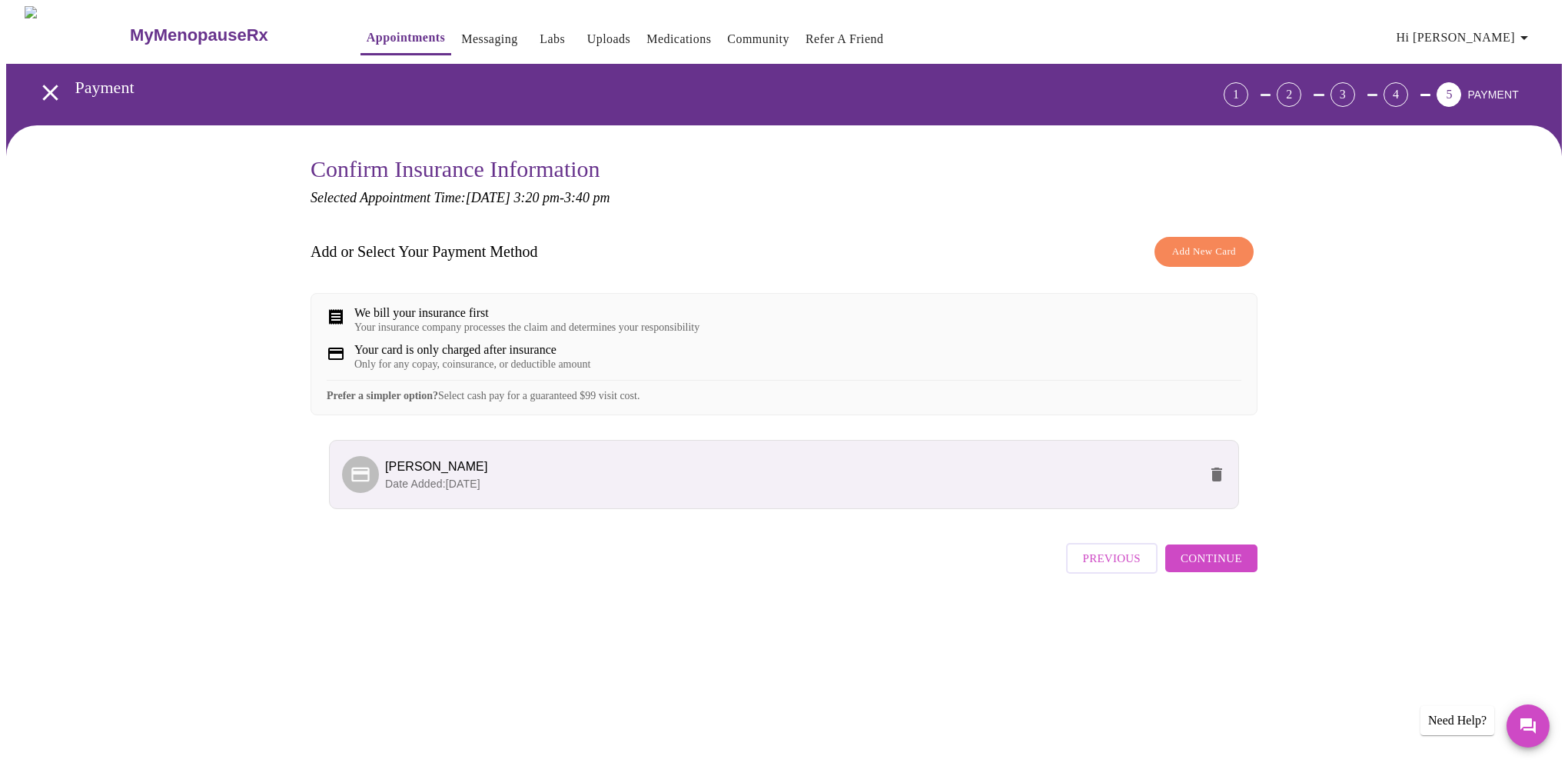
click at [1206, 569] on span "Continue" at bounding box center [1211, 559] width 61 height 20
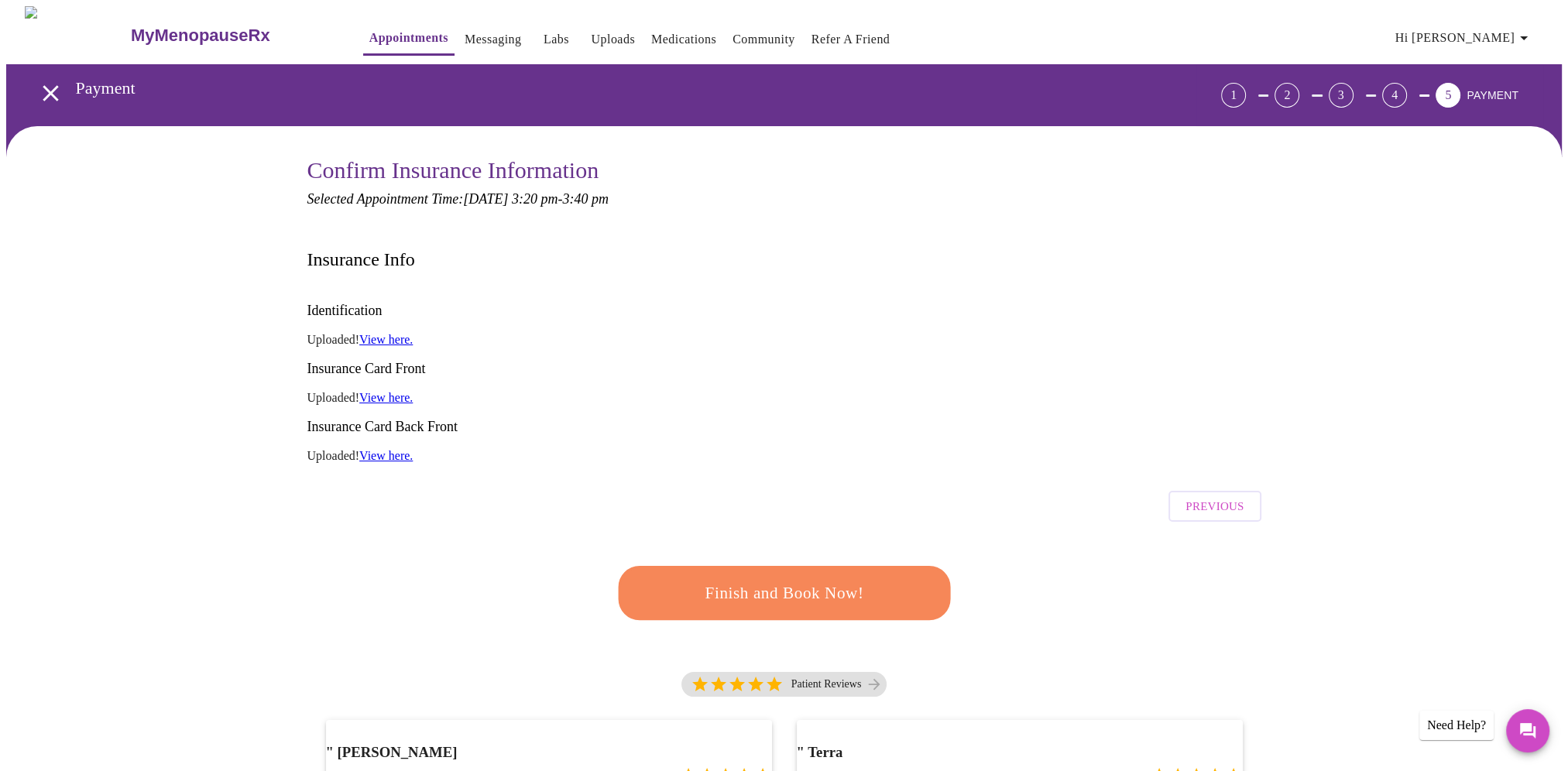
click at [405, 333] on link "View here." at bounding box center [386, 339] width 53 height 13
click at [409, 333] on link "View here." at bounding box center [386, 339] width 53 height 13
click at [791, 579] on span "Finish and Book Now!" at bounding box center [784, 593] width 286 height 29
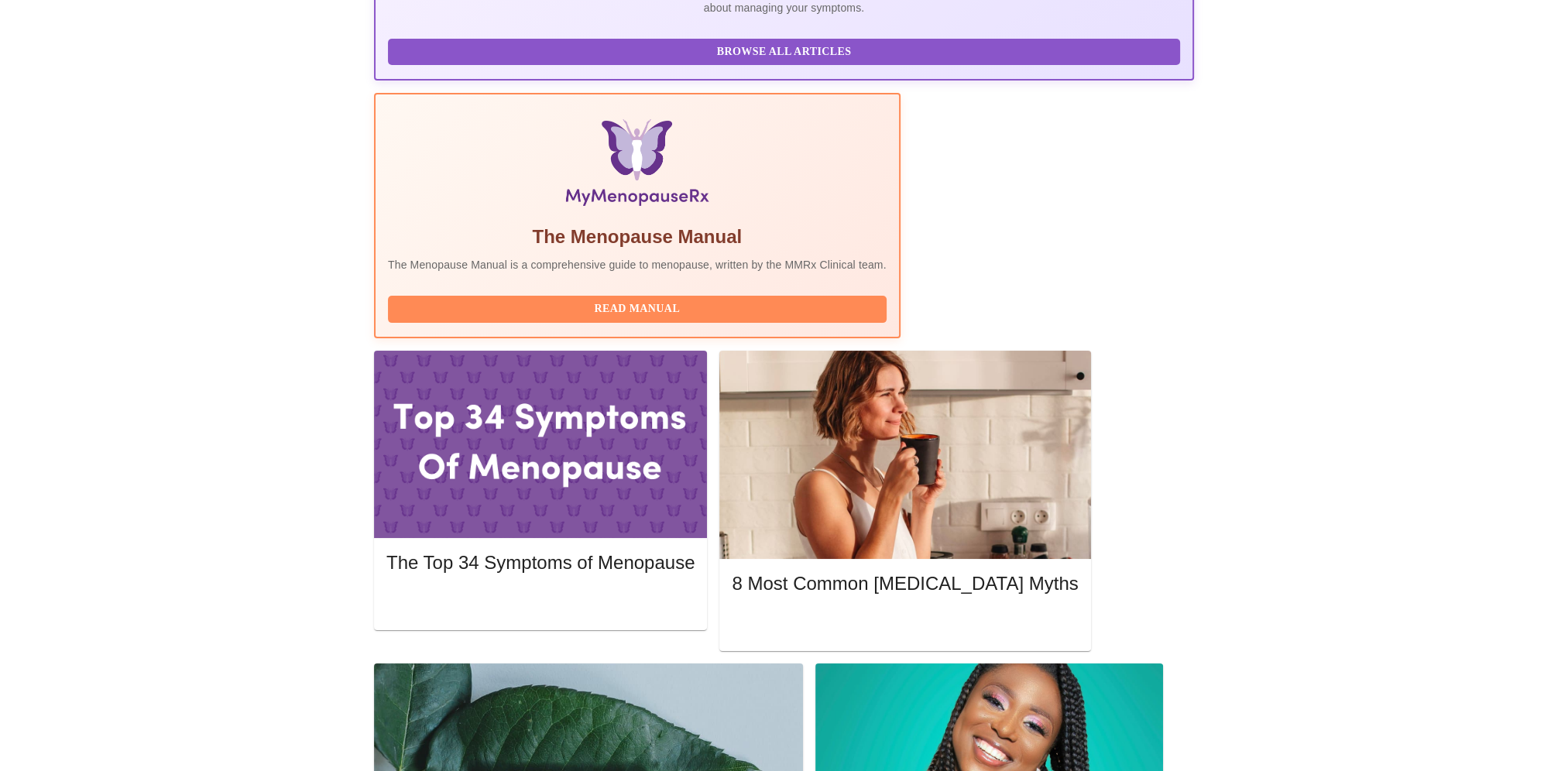
scroll to position [387, 0]
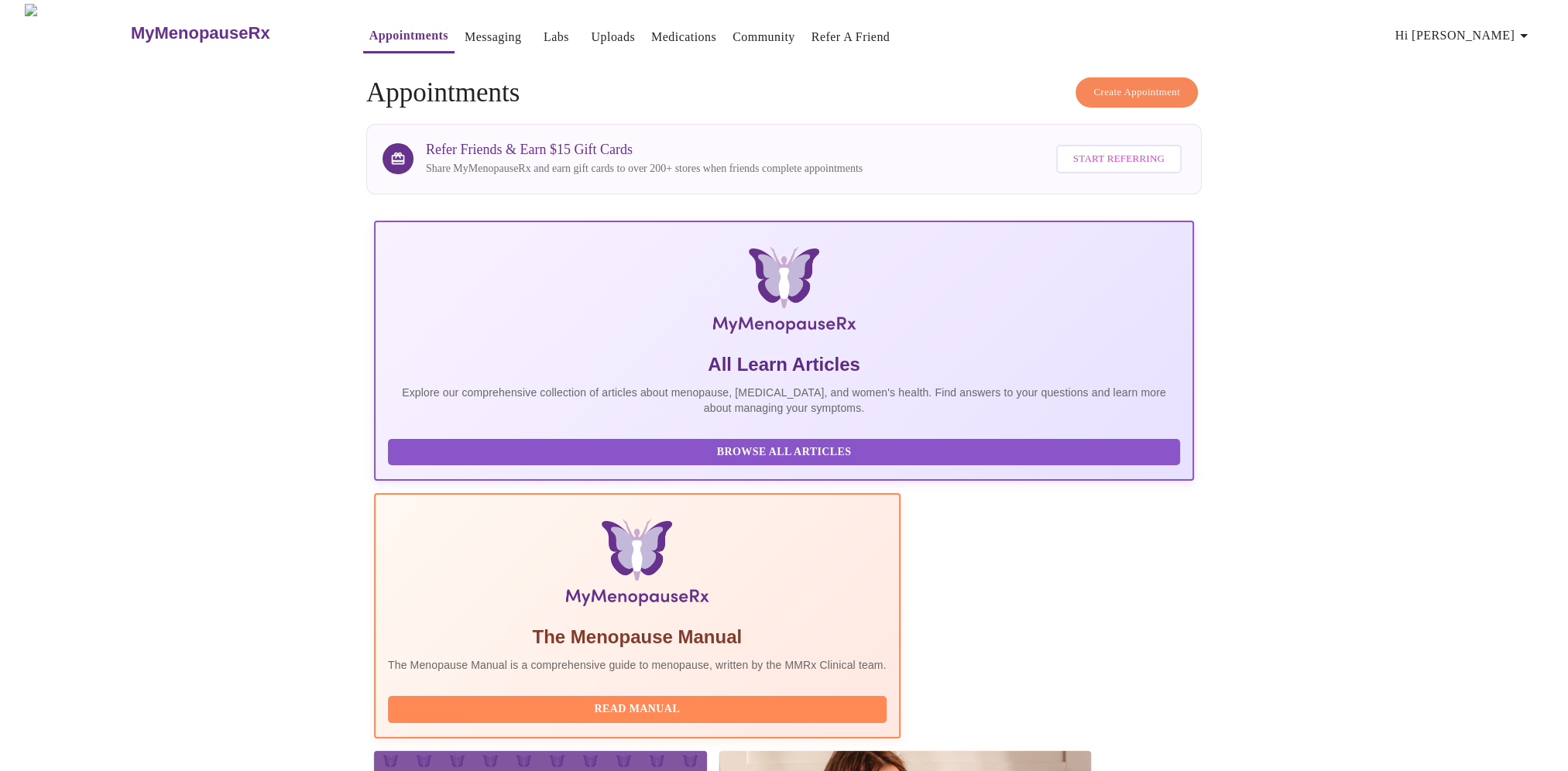
scroll to position [0, 0]
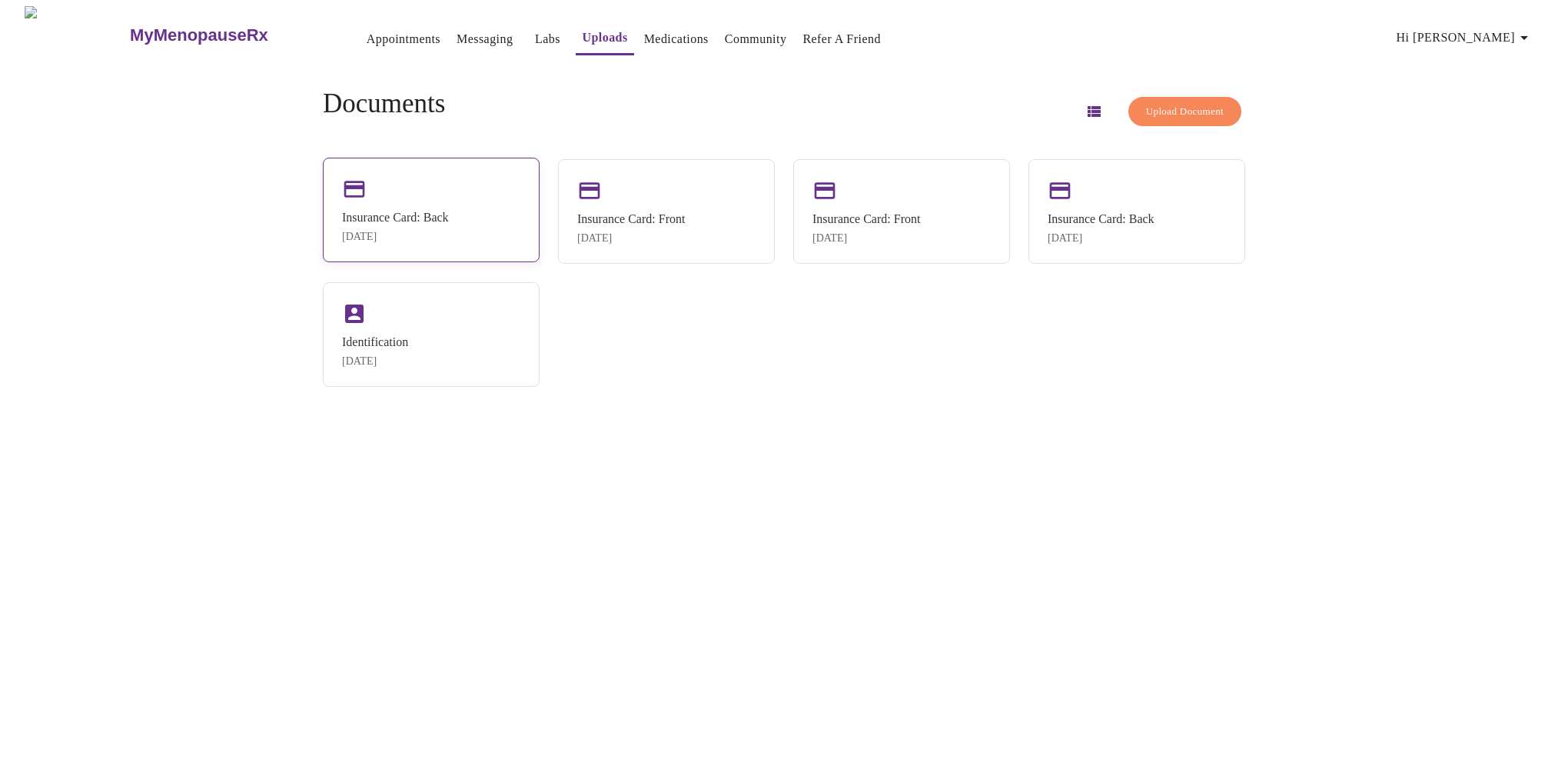
click at [440, 232] on div "[DATE]" at bounding box center [395, 237] width 107 height 12
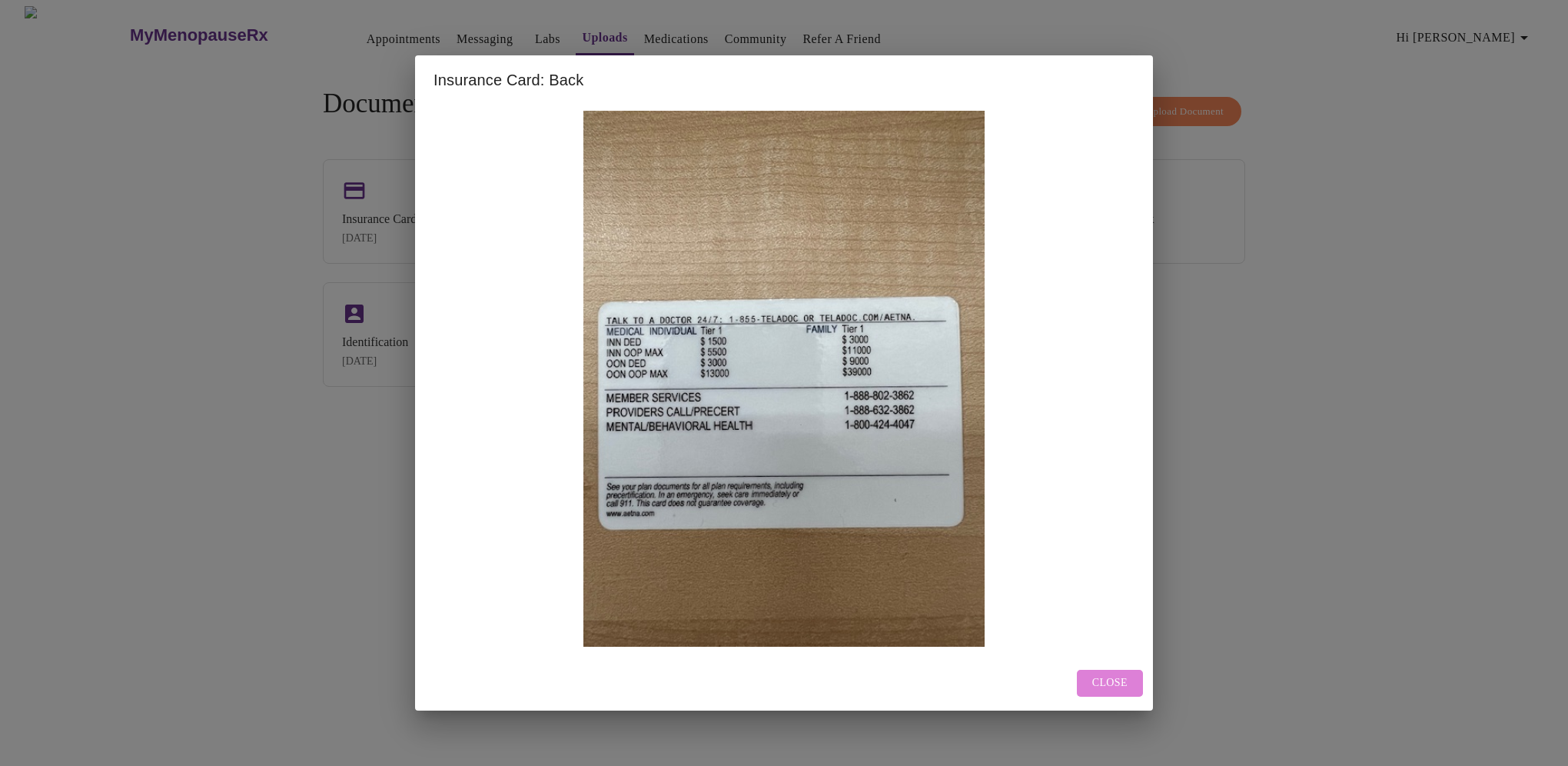
click at [1102, 677] on span "Close" at bounding box center [1111, 683] width 36 height 19
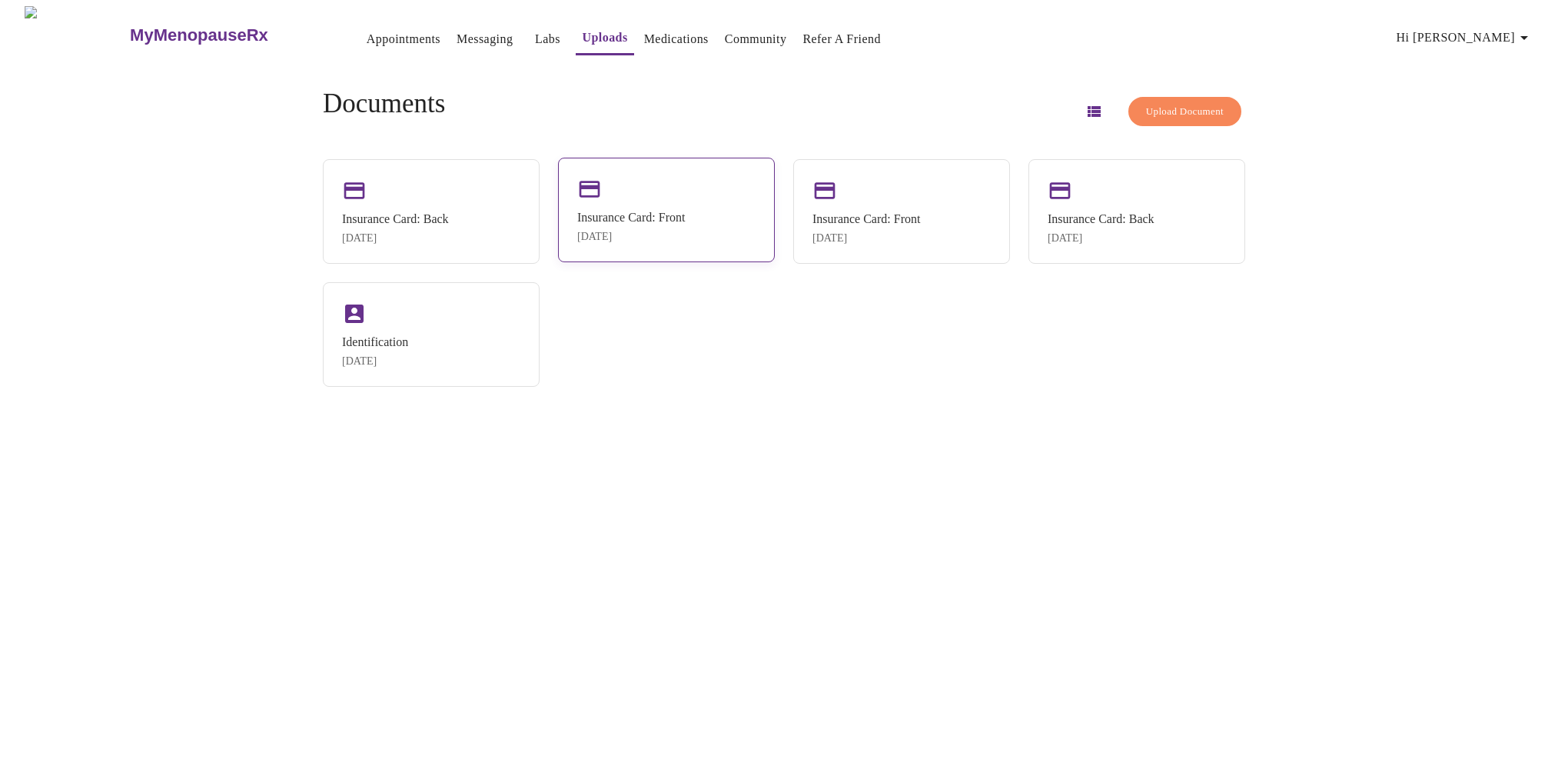
click at [611, 215] on div "Insurance Card: Front" at bounding box center [631, 218] width 108 height 14
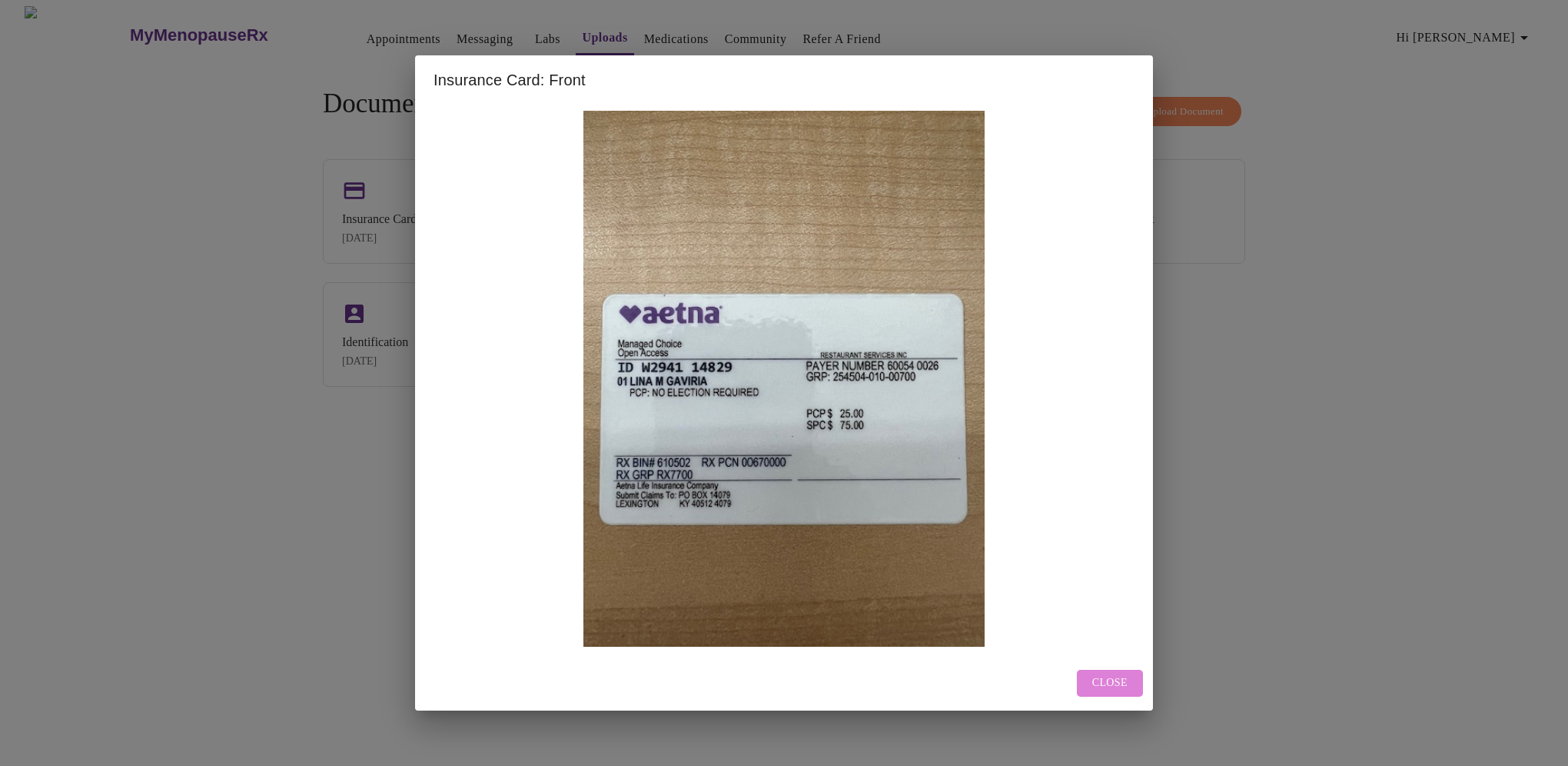
click at [1111, 679] on span "Close" at bounding box center [1111, 683] width 36 height 19
